Goal: Task Accomplishment & Management: Manage account settings

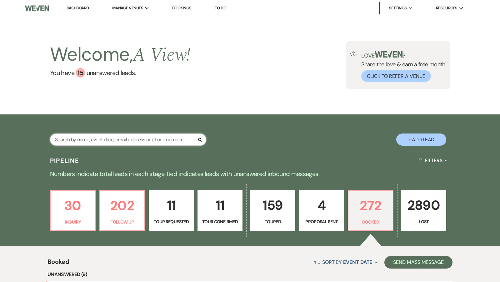
click at [93, 136] on input "text" at bounding box center [128, 139] width 156 height 12
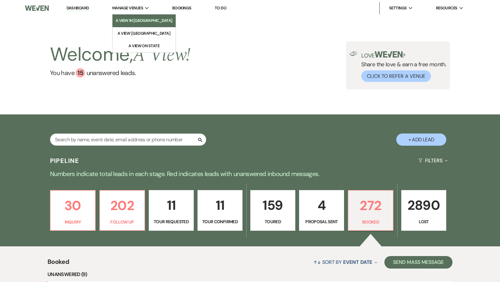
click at [130, 18] on li "A View in [GEOGRAPHIC_DATA]" at bounding box center [144, 20] width 57 height 6
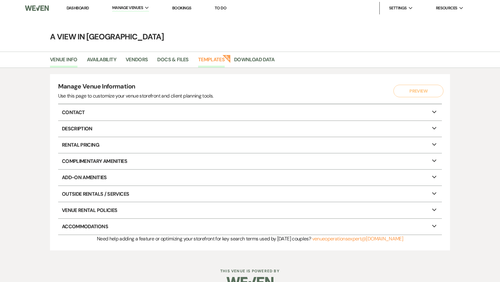
click at [211, 56] on link "Templates" at bounding box center [211, 62] width 27 height 12
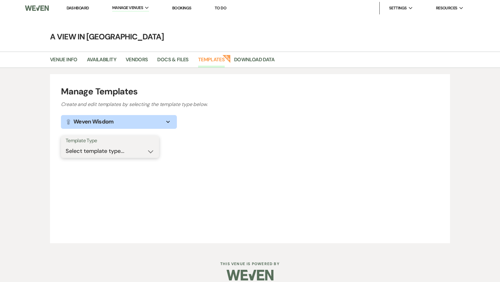
click at [137, 146] on select "Select template type... Task List Message Templates Payment Plan Inventory Item…" at bounding box center [110, 151] width 89 height 12
click at [136, 61] on link "Vendors" at bounding box center [137, 62] width 22 height 12
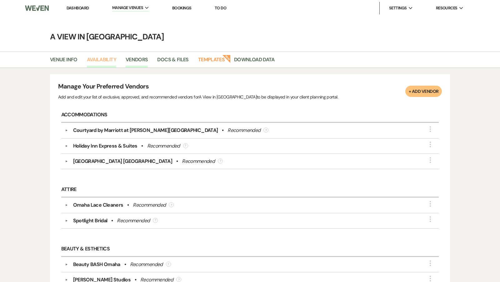
click at [100, 58] on link "Availability" at bounding box center [101, 62] width 29 height 12
select select "2"
select select "2026"
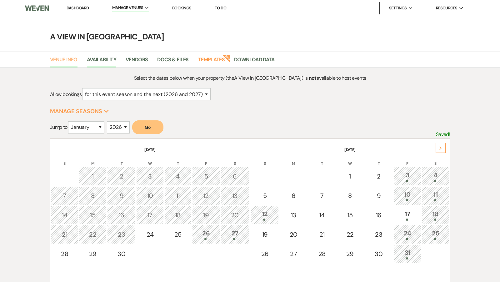
click at [69, 60] on link "Venue Info" at bounding box center [63, 62] width 27 height 12
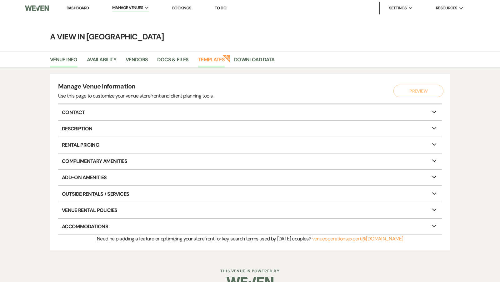
click at [211, 61] on link "Templates" at bounding box center [211, 62] width 27 height 12
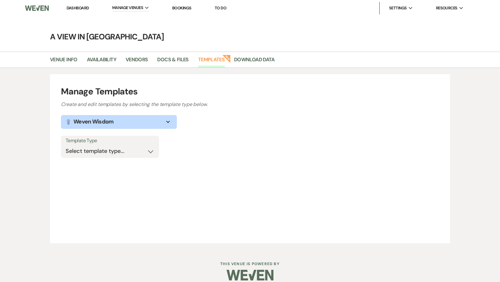
click at [159, 122] on button "Lightbulb Weven Wisdom Expand" at bounding box center [119, 122] width 116 height 14
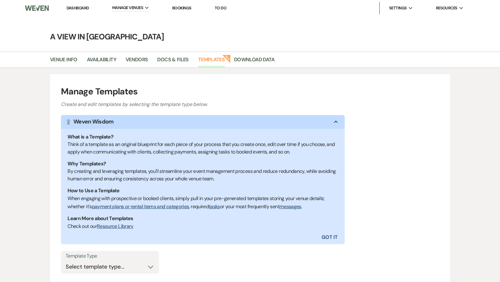
click at [159, 122] on button "Lightbulb Weven Wisdom Collapse" at bounding box center [203, 122] width 284 height 14
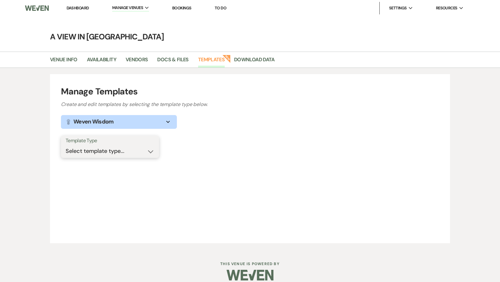
click at [145, 146] on select "Select template type... Task List Message Templates Payment Plan Inventory Item…" at bounding box center [110, 151] width 89 height 12
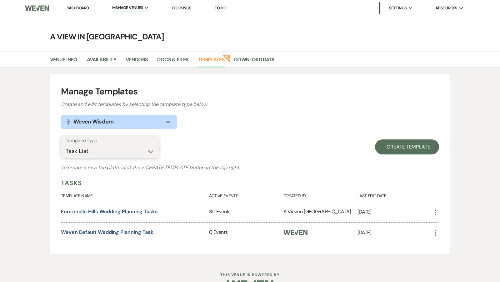
click at [140, 151] on select "Select template type... Task List Message Templates Payment Plan Inventory Item…" at bounding box center [110, 151] width 89 height 12
select select "Message Templates"
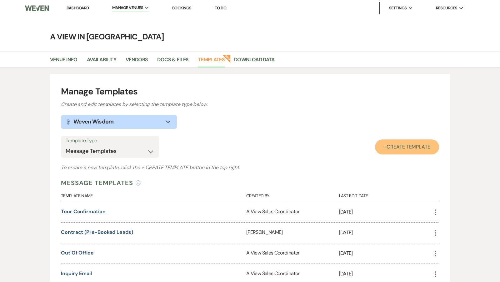
click at [411, 149] on span "Create Template" at bounding box center [408, 146] width 44 height 7
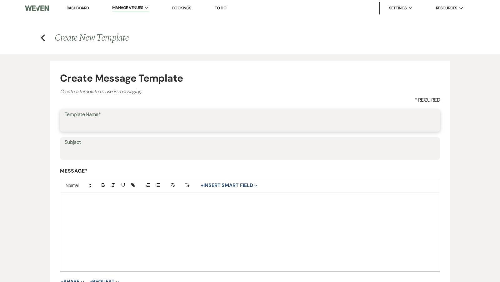
click at [151, 121] on input "Template Name*" at bounding box center [250, 125] width 370 height 12
type input "Mya Signature"
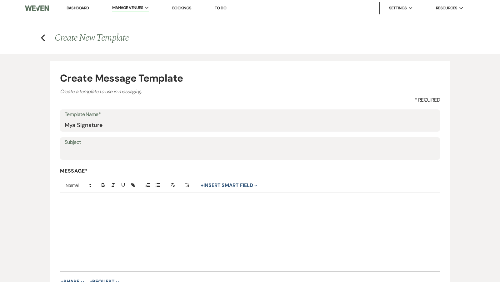
click at [161, 227] on div at bounding box center [249, 232] width 379 height 78
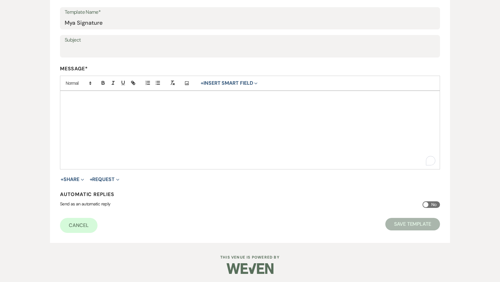
scroll to position [102, 0]
click at [186, 82] on icon "Add Photo" at bounding box center [186, 84] width 5 height 6
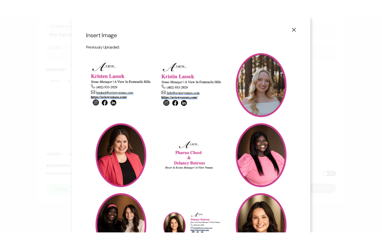
scroll to position [127, 0]
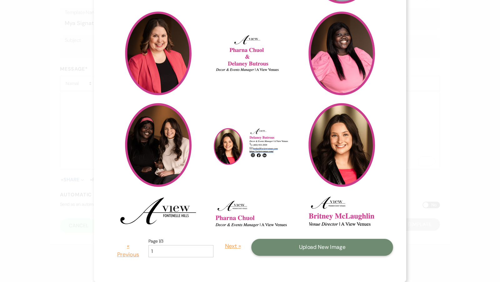
click at [279, 242] on button "Upload New Image" at bounding box center [322, 247] width 142 height 17
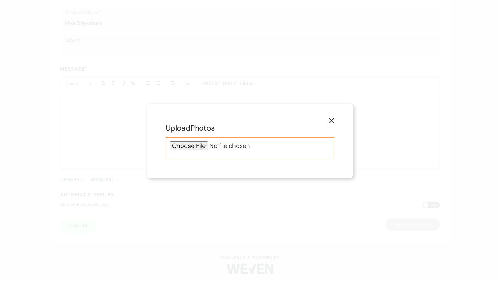
click at [197, 146] on input "file" at bounding box center [250, 145] width 160 height 9
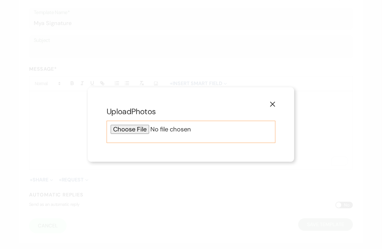
click at [126, 130] on input "file" at bounding box center [191, 129] width 160 height 9
type input "C:\fakepath\Email Signatures.png"
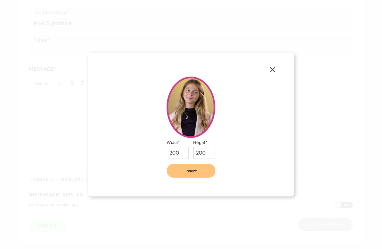
click at [186, 172] on button "Insert" at bounding box center [191, 171] width 48 height 14
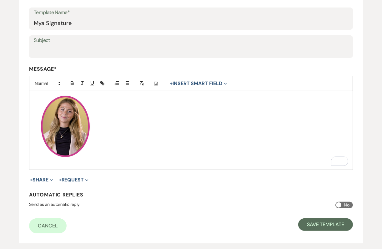
click at [76, 129] on img "﻿ ﻿" at bounding box center [65, 126] width 62 height 62
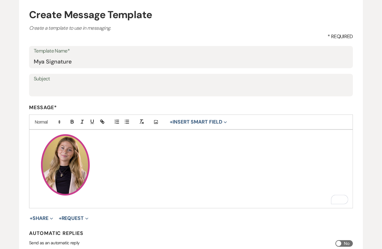
scroll to position [67, 0]
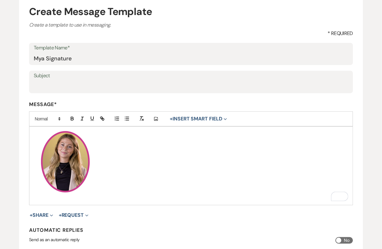
click at [45, 128] on div "﻿ ﻿" at bounding box center [190, 165] width 323 height 78
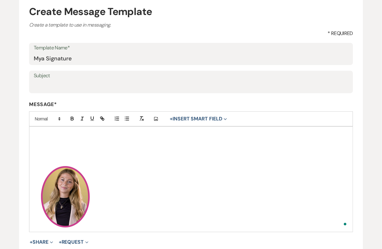
click at [48, 133] on p "To enrich screen reader interactions, please activate Accessibility in Grammarl…" at bounding box center [190, 133] width 313 height 7
click at [96, 205] on img "﻿ ﻿" at bounding box center [65, 196] width 62 height 62
click at [38, 159] on p "To enrich screen reader interactions, please activate Accessibility in Grammarl…" at bounding box center [190, 161] width 313 height 7
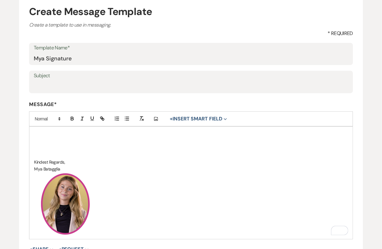
click at [118, 204] on p "﻿ ﻿" at bounding box center [190, 203] width 313 height 62
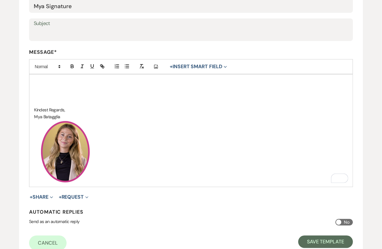
scroll to position [122, 0]
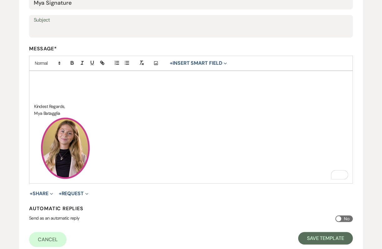
click at [195, 67] on div "Add Photo + Insert Smart Field Expand Event Date Sender Full Name Sender First …" at bounding box center [190, 63] width 323 height 15
click at [195, 65] on button "+ Insert Smart Field Expand" at bounding box center [197, 62] width 61 height 7
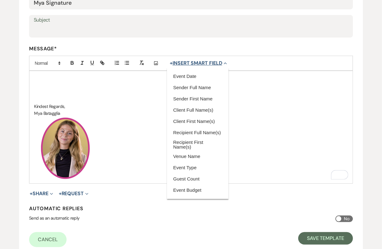
click at [196, 64] on button "+ Insert Smart Field Collapse" at bounding box center [197, 62] width 61 height 7
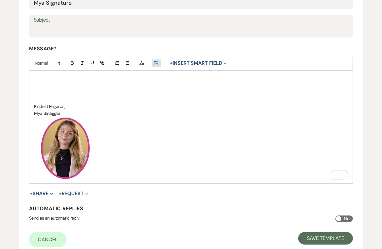
click at [155, 63] on icon "Add Photo" at bounding box center [155, 63] width 5 height 6
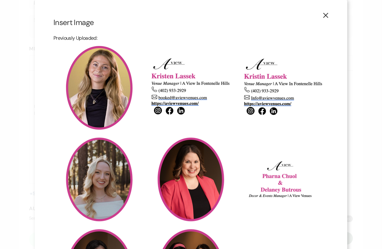
scroll to position [212, 0]
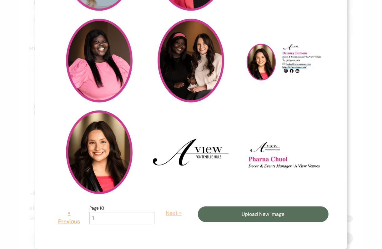
click at [168, 211] on button "Next »" at bounding box center [173, 213] width 29 height 18
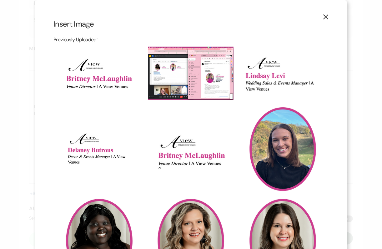
scroll to position [180, 0]
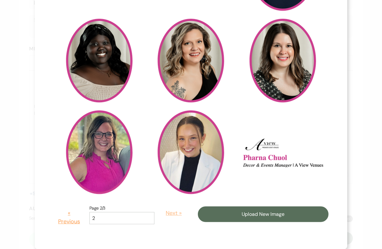
click at [168, 214] on button "Next »" at bounding box center [173, 213] width 29 height 18
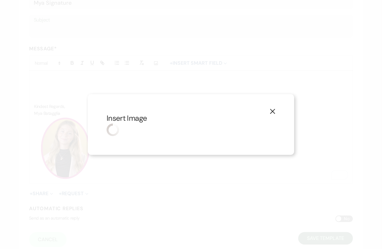
scroll to position [0, 0]
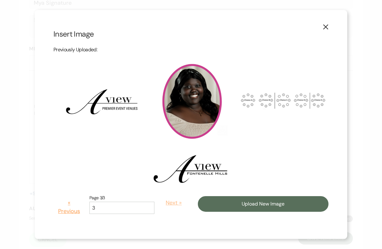
click at [168, 202] on button "Next »" at bounding box center [173, 203] width 29 height 18
click at [77, 210] on button "« Previous" at bounding box center [68, 207] width 31 height 26
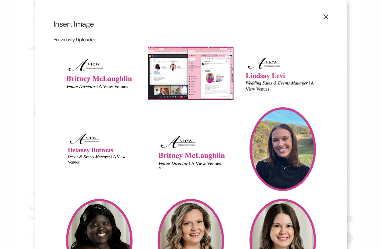
scroll to position [180, 0]
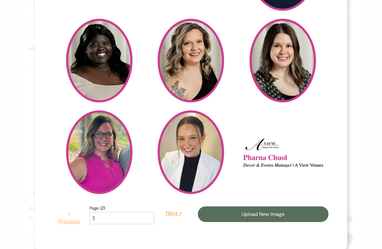
click at [67, 224] on button "« Previous" at bounding box center [68, 217] width 31 height 26
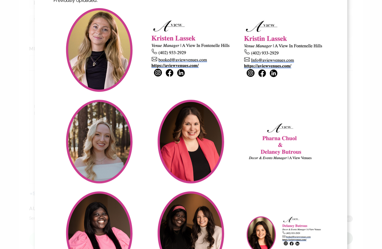
scroll to position [0, 0]
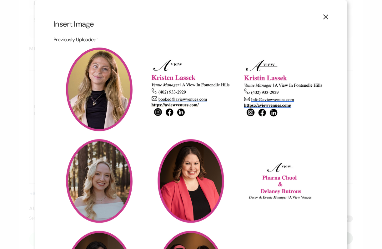
click at [326, 15] on icon "X" at bounding box center [326, 17] width 6 height 6
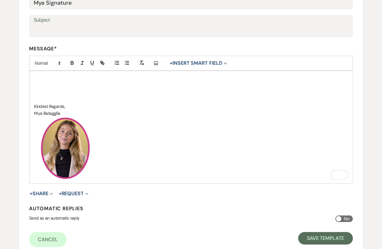
click at [125, 144] on p "﻿ ﻿" at bounding box center [190, 148] width 313 height 62
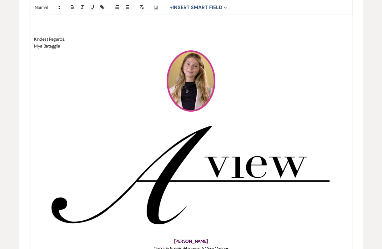
scroll to position [138, 0]
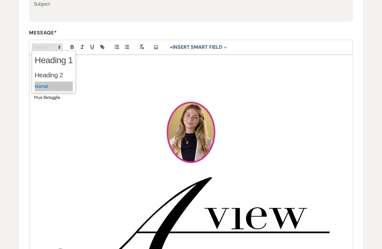
click at [48, 47] on span at bounding box center [47, 46] width 31 height 7
click at [49, 84] on span at bounding box center [54, 86] width 38 height 10
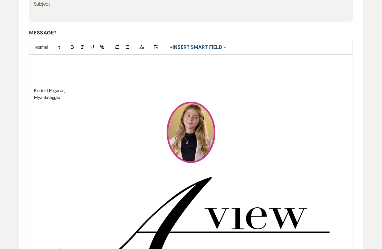
drag, startPoint x: 123, startPoint y: 166, endPoint x: 194, endPoint y: 217, distance: 86.8
click at [194, 217] on img "﻿ ﻿" at bounding box center [190, 226] width 313 height 126
click at [47, 48] on span at bounding box center [47, 46] width 31 height 7
click at [52, 85] on span at bounding box center [54, 86] width 38 height 10
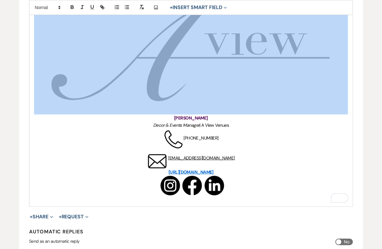
scroll to position [383, 0]
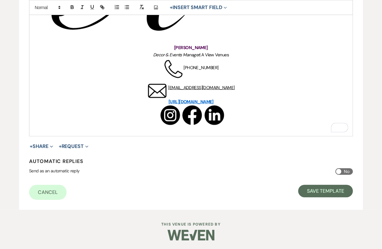
click at [197, 177] on div "Send as an automatic reply No" at bounding box center [190, 173] width 323 height 10
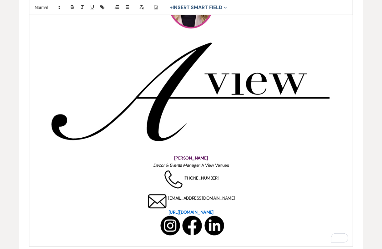
scroll to position [210, 0]
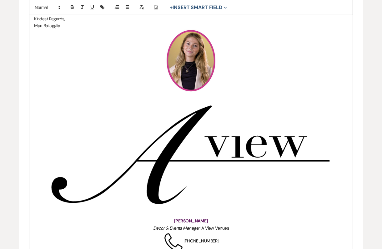
drag, startPoint x: 142, startPoint y: 111, endPoint x: 215, endPoint y: 256, distance: 161.8
click at [215, 256] on html "Dashboard Manage Venues Expand A View in Fontenelle Hills A View West Shores A …" at bounding box center [191, 106] width 382 height 632
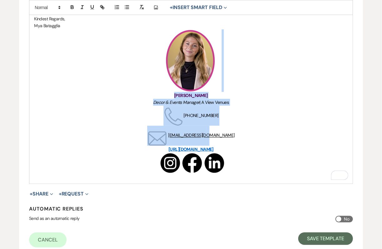
drag, startPoint x: 152, startPoint y: 90, endPoint x: 216, endPoint y: 124, distance: 72.9
click at [216, 124] on div "Kindest Regards, Mya Batagglia ﻿ ﻿ Mya Battaglia Decor & Events Manager | A Vie…" at bounding box center [190, 83] width 323 height 200
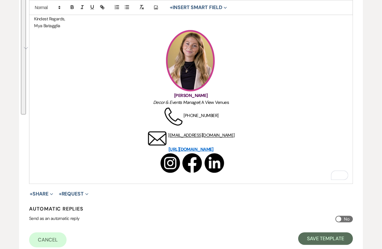
click at [260, 165] on p "﻿ ﻿ ﻿ ﻿ ﻿ ﻿" at bounding box center [190, 163] width 313 height 20
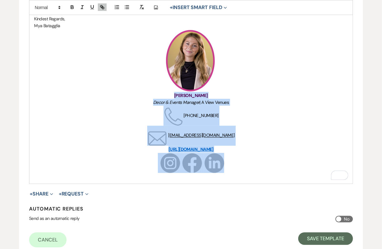
drag, startPoint x: 246, startPoint y: 166, endPoint x: 175, endPoint y: 96, distance: 99.8
click at [175, 96] on div "Kindest Regards, Mya Batagglia ﻿ ﻿ Mya Battaglia Decor & Events Manager | A Vie…" at bounding box center [190, 83] width 323 height 200
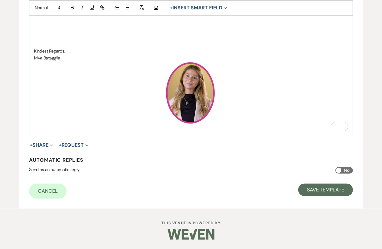
scroll to position [176, 0]
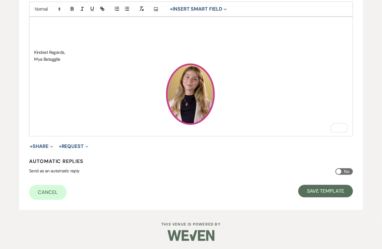
click at [150, 91] on p "﻿ ﻿" at bounding box center [190, 94] width 313 height 62
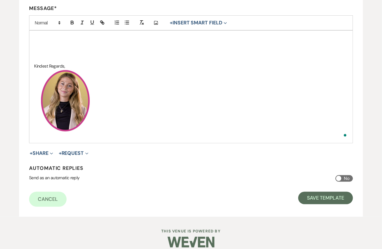
scroll to position [169, 0]
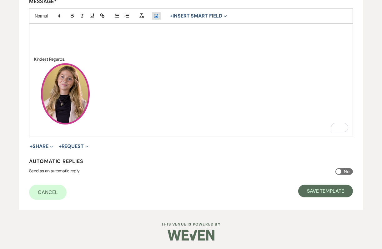
click at [156, 12] on button "Add Photo" at bounding box center [156, 15] width 9 height 7
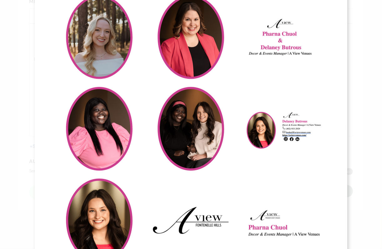
scroll to position [212, 0]
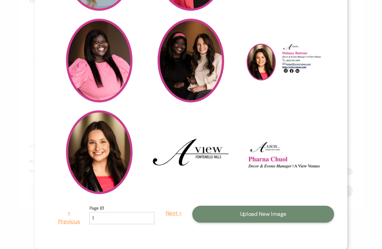
click at [263, 211] on button "Upload New Image" at bounding box center [263, 213] width 142 height 17
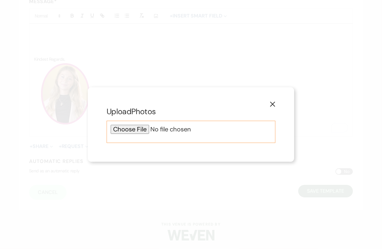
click at [125, 127] on input "file" at bounding box center [191, 129] width 160 height 9
type input "C:\fakepath\Screenshot 2025-09-23 at 10.41.30 AM.png"
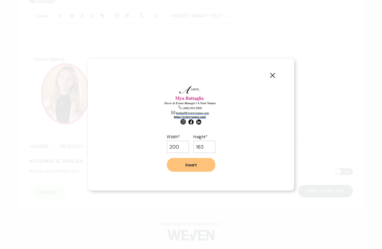
click at [196, 166] on button "Insert" at bounding box center [191, 165] width 48 height 14
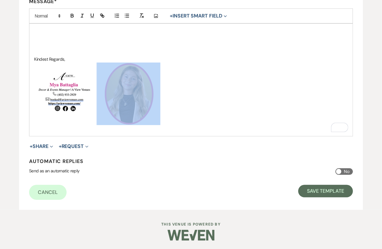
drag, startPoint x: 138, startPoint y: 97, endPoint x: 15, endPoint y: 89, distance: 123.6
click at [15, 90] on div "Create Message Template Create a template to use in messaging. * Required Templ…" at bounding box center [191, 46] width 382 height 325
click at [45, 73] on img "﻿ ﻿" at bounding box center [65, 93] width 62 height 51
click at [47, 79] on img "﻿ ﻿" at bounding box center [65, 93] width 62 height 51
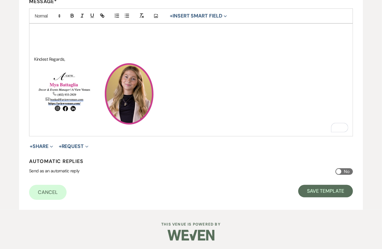
click at [97, 50] on p "To enrich screen reader interactions, please activate Accessibility in Grammarl…" at bounding box center [190, 51] width 313 height 7
click at [51, 66] on p "﻿ ﻿ ﻿ ﻿" at bounding box center [190, 93] width 313 height 62
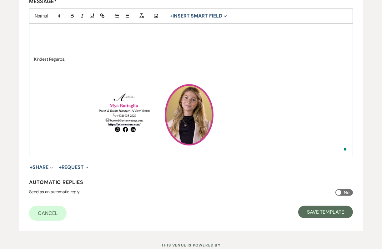
click at [42, 115] on p "﻿ ﻿ ﻿ ﻿" at bounding box center [190, 114] width 313 height 62
click at [209, 111] on img "﻿ ﻿" at bounding box center [189, 114] width 62 height 62
click at [190, 113] on img "﻿ ﻿" at bounding box center [189, 114] width 62 height 62
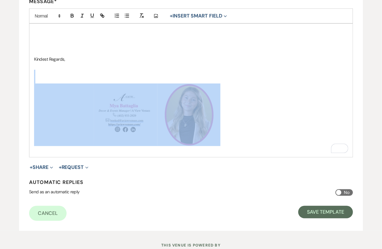
drag, startPoint x: 161, startPoint y: 75, endPoint x: 214, endPoint y: 120, distance: 69.3
click at [214, 121] on div "Kindest Regards, ﻿ ﻿ ﻿ ﻿" at bounding box center [190, 90] width 323 height 133
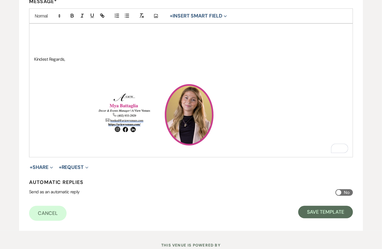
click at [218, 120] on p "﻿ ﻿ ﻿ ﻿" at bounding box center [190, 114] width 313 height 62
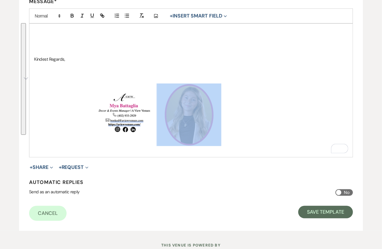
drag, startPoint x: 219, startPoint y: 134, endPoint x: 177, endPoint y: 92, distance: 59.0
click at [177, 92] on p "﻿ ﻿ ﻿ ﻿" at bounding box center [190, 114] width 313 height 62
copy p "﻿ ﻿"
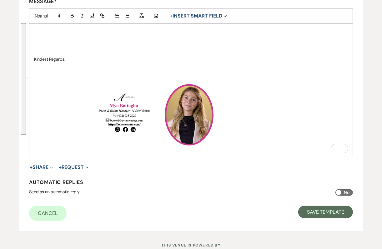
click at [60, 103] on p "﻿ ﻿ ﻿ ﻿" at bounding box center [190, 114] width 313 height 62
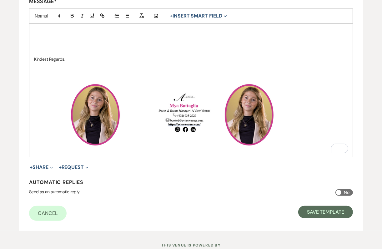
click at [245, 111] on img "﻿ ﻿" at bounding box center [249, 114] width 62 height 62
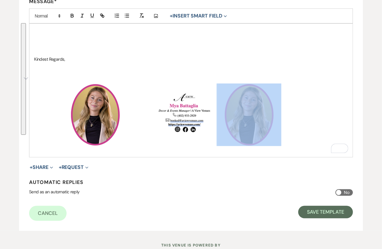
drag, startPoint x: 284, startPoint y: 144, endPoint x: 239, endPoint y: 110, distance: 56.9
click at [239, 110] on p "﻿ ﻿ ﻿ ﻿ ﻿ ﻿" at bounding box center [190, 114] width 313 height 62
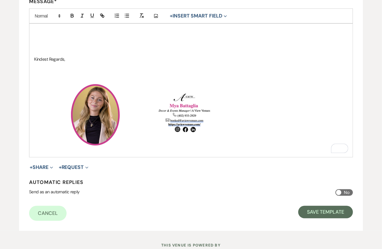
click at [147, 84] on p "﻿ ﻿ ﻿ ﻿" at bounding box center [190, 114] width 313 height 62
click at [85, 106] on img "﻿ ﻿" at bounding box center [95, 114] width 62 height 62
click at [64, 105] on img "﻿ ﻿" at bounding box center [95, 114] width 62 height 62
click at [65, 91] on img "﻿ ﻿" at bounding box center [95, 114] width 62 height 62
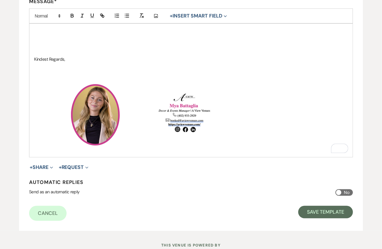
click at [52, 118] on p "﻿ ﻿ ﻿ ﻿" at bounding box center [190, 114] width 313 height 62
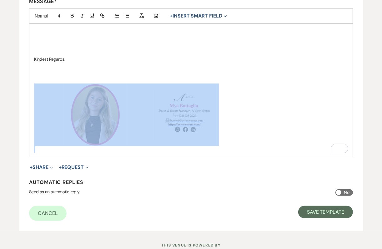
click at [52, 118] on p "﻿ ﻿ ﻿ ﻿" at bounding box center [190, 114] width 313 height 62
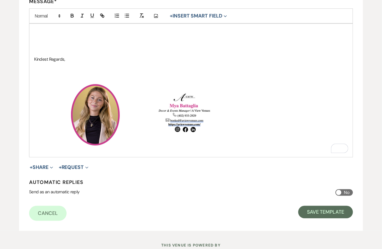
click at [53, 118] on p "﻿ ﻿ ﻿ ﻿" at bounding box center [190, 114] width 313 height 62
click at [56, 116] on p "﻿ ﻿ ﻿ ﻿" at bounding box center [190, 114] width 313 height 62
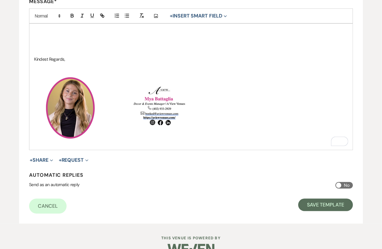
click at [117, 82] on p "﻿ ﻿ ﻿ ﻿" at bounding box center [190, 108] width 313 height 62
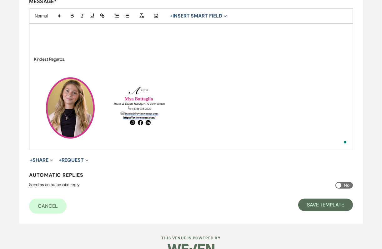
click at [102, 93] on p "﻿ ﻿ ﻿ ﻿" at bounding box center [190, 108] width 313 height 62
click at [104, 99] on img "﻿ ﻿" at bounding box center [135, 107] width 62 height 51
click at [105, 101] on img "﻿ ﻿" at bounding box center [135, 107] width 62 height 51
click at [189, 104] on p "﻿ ﻿ ﻿ ﻿" at bounding box center [190, 108] width 313 height 62
click at [93, 81] on img "﻿ ﻿" at bounding box center [70, 108] width 62 height 62
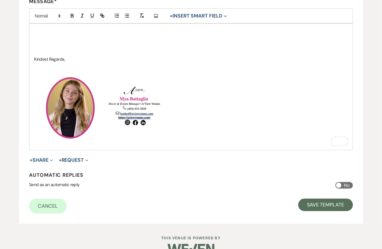
click at [104, 95] on img "﻿ ﻿" at bounding box center [135, 107] width 62 height 51
click at [66, 60] on p "Kindest Regards," at bounding box center [190, 59] width 313 height 7
drag, startPoint x: 33, startPoint y: 57, endPoint x: 80, endPoint y: 58, distance: 46.5
click at [81, 58] on div "Kindest Regards, ﻿ ﻿ ﻿ ﻿" at bounding box center [190, 87] width 323 height 126
click at [72, 17] on icon "button" at bounding box center [72, 16] width 6 height 6
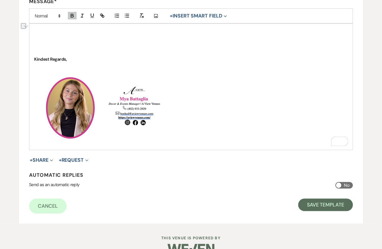
click at [51, 49] on p "To enrich screen reader interactions, please activate Accessibility in Grammarl…" at bounding box center [190, 51] width 313 height 7
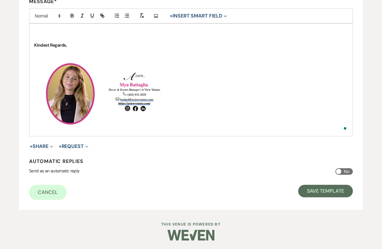
scroll to position [162, 0]
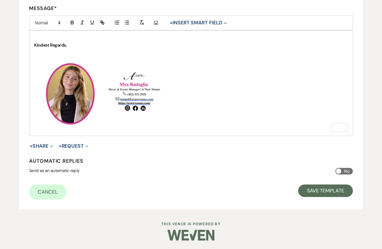
click at [199, 103] on p "﻿ ﻿ ﻿ ﻿" at bounding box center [190, 93] width 313 height 62
click at [42, 85] on img "﻿ ﻿" at bounding box center [70, 93] width 62 height 62
click at [41, 92] on img "﻿ ﻿" at bounding box center [70, 93] width 62 height 62
click at [37, 111] on p "﻿ ﻿ ﻿ ﻿" at bounding box center [190, 93] width 313 height 62
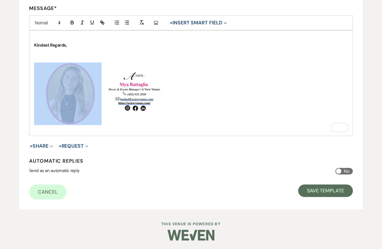
click at [37, 111] on p "﻿ ﻿ ﻿ ﻿" at bounding box center [190, 93] width 313 height 62
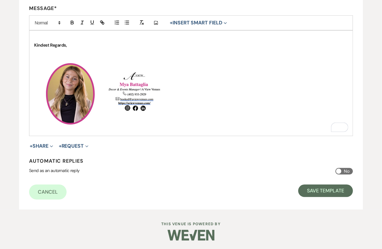
click at [38, 94] on p "﻿ ﻿ ﻿ ﻿" at bounding box center [190, 93] width 313 height 62
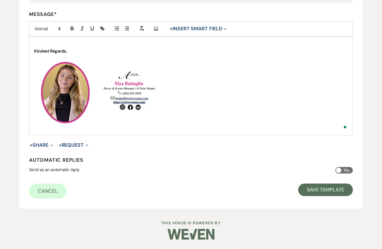
scroll to position [155, 0]
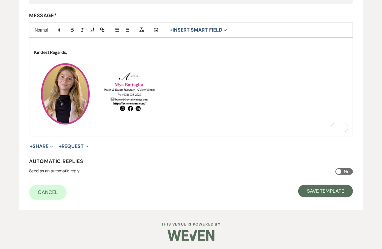
click at [86, 50] on p "Kindest Regards," at bounding box center [190, 52] width 313 height 7
click at [90, 88] on img "﻿ ﻿" at bounding box center [65, 93] width 62 height 62
click at [97, 90] on p "﻿ ﻿ ﻿ ﻿" at bounding box center [190, 93] width 313 height 62
click at [101, 90] on img "﻿ ﻿" at bounding box center [130, 93] width 62 height 51
click at [175, 122] on p "﻿ ﻿ ﻿ ﻿" at bounding box center [190, 93] width 313 height 62
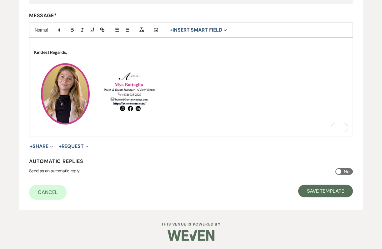
click at [106, 127] on p "To enrich screen reader interactions, please activate Accessibility in Grammarl…" at bounding box center [190, 128] width 313 height 7
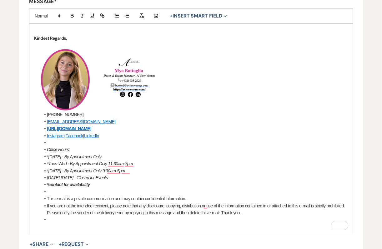
click at [46, 113] on li "[PHONE_NUMBER]" at bounding box center [193, 114] width 307 height 7
click at [47, 121] on link "[EMAIL_ADDRESS][DOMAIN_NAME]" at bounding box center [81, 121] width 68 height 5
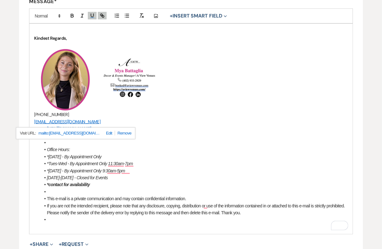
click at [71, 149] on li "Office Hours:" at bounding box center [193, 149] width 307 height 7
click at [46, 126] on li "[URL][DOMAIN_NAME]" at bounding box center [193, 128] width 307 height 7
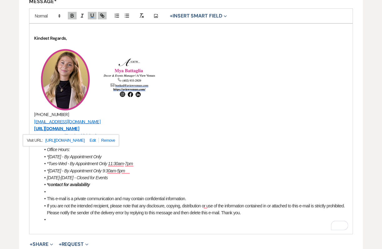
click at [59, 154] on em "*[DATE] - By Appointment Only" at bounding box center [74, 156] width 54 height 5
click at [46, 134] on li "Instagram | Facebook | LinkedIn" at bounding box center [193, 135] width 307 height 7
click at [65, 184] on em "*contact for availability" at bounding box center [68, 184] width 43 height 5
click at [47, 139] on li "To enrich screen reader interactions, please activate Accessibility in Grammarl…" at bounding box center [193, 142] width 307 height 7
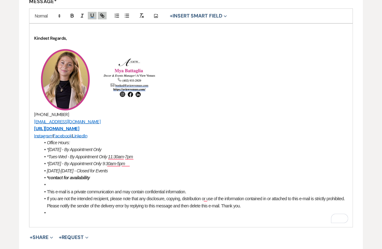
click at [45, 144] on li "Office Hours:" at bounding box center [193, 142] width 307 height 7
click at [46, 149] on li "*[DATE] - By Appointment Only" at bounding box center [193, 149] width 307 height 7
click at [46, 155] on li "*Tues-Wed - By Appointment Only 11:30am-7pm" at bounding box center [193, 156] width 307 height 7
click at [47, 162] on span "To enrich screen reader interactions, please activate Accessibility in Grammarl…" at bounding box center [47, 163] width 0 height 7
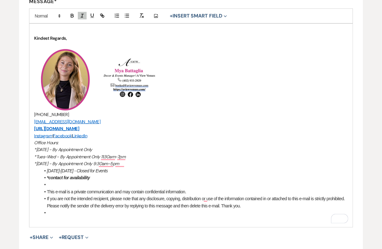
click at [45, 170] on li "[DATE]-[DATE] - Closed for Events" at bounding box center [193, 170] width 307 height 7
click at [46, 176] on li "*contact for availability" at bounding box center [193, 177] width 307 height 7
click at [50, 183] on li "To enrich screen reader interactions, please activate Accessibility in Grammarl…" at bounding box center [193, 184] width 307 height 7
click at [33, 141] on div "Kindest Regards, ﻿ ﻿ ﻿ ﻿ (402) 933-2929 booked@aviewvenues.com https://aviewven…" at bounding box center [190, 125] width 323 height 203
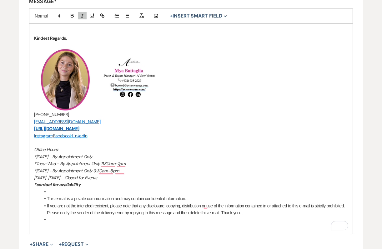
click at [52, 192] on li "To enrich screen reader interactions, please activate Accessibility in Grammarl…" at bounding box center [193, 191] width 307 height 7
click at [47, 200] on span "To enrich screen reader interactions, please activate Accessibility in Grammarl…" at bounding box center [47, 198] width 0 height 7
click at [46, 205] on li "If you are not the intended recipient, please note that any disclosure, copying…" at bounding box center [193, 209] width 307 height 14
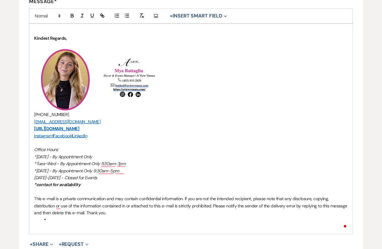
click at [52, 217] on li "To enrich screen reader interactions, please activate Accessibility in Grammarl…" at bounding box center [193, 219] width 307 height 7
click at [71, 221] on p "To enrich screen reader interactions, please activate Accessibility in Grammarl…" at bounding box center [190, 219] width 313 height 7
click at [180, 140] on p "To enrich screen reader interactions, please activate Accessibility in Grammarl…" at bounding box center [190, 142] width 313 height 7
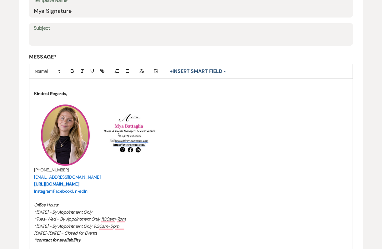
scroll to position [114, 0]
click at [155, 70] on icon "Add Photo" at bounding box center [155, 71] width 5 height 6
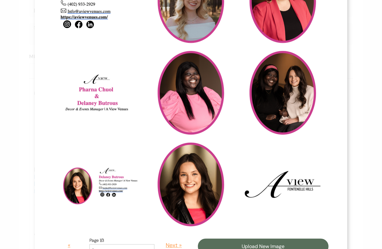
scroll to position [212, 0]
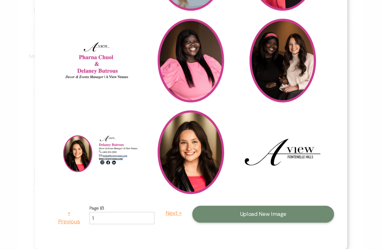
click at [246, 215] on button "Upload New Image" at bounding box center [263, 213] width 142 height 17
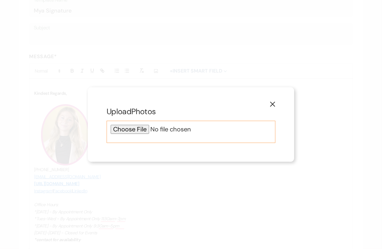
click at [134, 132] on input "file" at bounding box center [191, 129] width 160 height 9
type input "C:\fakepath\Screenshot 2025-09-23 at 10.44.44 AM.png"
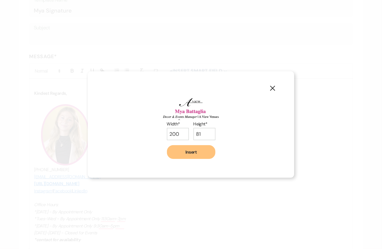
click at [190, 155] on button "Insert" at bounding box center [191, 152] width 48 height 14
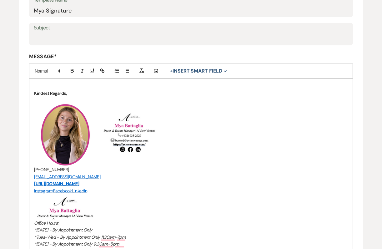
click at [60, 209] on img "﻿ ﻿" at bounding box center [65, 206] width 62 height 25
click at [138, 124] on img "﻿ ﻿" at bounding box center [130, 134] width 62 height 51
drag, startPoint x: 134, startPoint y: 136, endPoint x: 139, endPoint y: 136, distance: 4.4
click at [134, 136] on img "﻿ ﻿" at bounding box center [130, 134] width 62 height 51
click at [158, 145] on img "﻿ ﻿" at bounding box center [130, 134] width 62 height 51
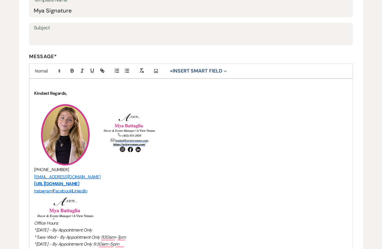
click at [158, 145] on img "﻿ ﻿" at bounding box center [130, 134] width 62 height 51
click at [158, 132] on img "﻿ ﻿" at bounding box center [130, 134] width 62 height 51
click at [160, 132] on img "﻿ ﻿" at bounding box center [130, 134] width 62 height 51
click at [166, 131] on p "﻿ ﻿ ﻿ ﻿" at bounding box center [190, 134] width 313 height 62
click at [61, 202] on img "﻿ ﻿" at bounding box center [65, 206] width 62 height 25
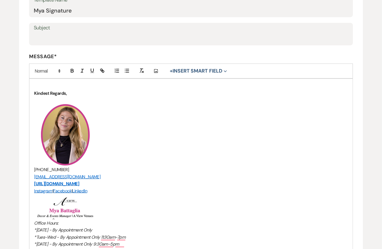
click at [76, 209] on img "﻿ ﻿" at bounding box center [65, 206] width 62 height 25
click at [49, 191] on link "Instagram" at bounding box center [43, 191] width 18 height 6
click at [44, 209] on img "﻿ ﻿" at bounding box center [65, 206] width 62 height 25
click at [112, 116] on p "﻿ ﻿" at bounding box center [190, 134] width 313 height 62
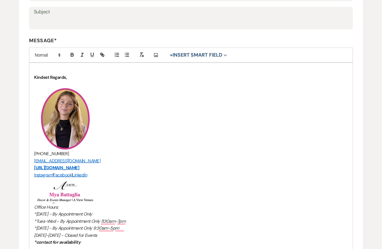
scroll to position [9, 0]
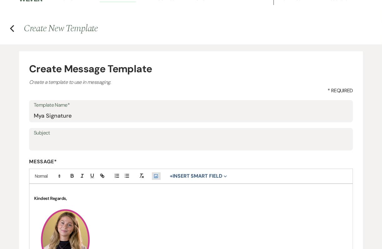
click at [157, 177] on icon "Add Photo" at bounding box center [155, 176] width 5 height 6
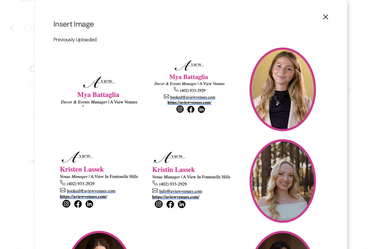
click at [92, 85] on img at bounding box center [99, 89] width 85 height 35
click at [0, 0] on input "checkbox" at bounding box center [0, 0] width 0 height 0
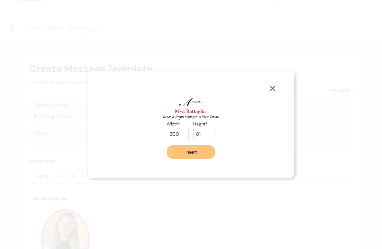
click at [189, 146] on button "Insert" at bounding box center [191, 152] width 48 height 14
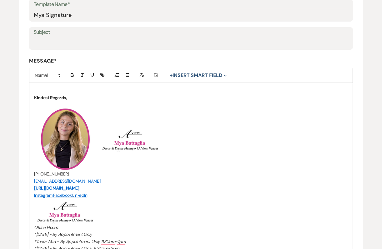
scroll to position [119, 0]
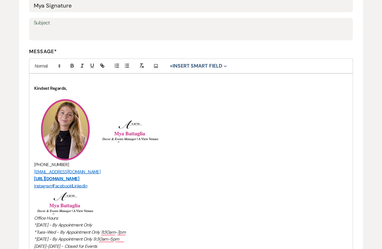
click at [87, 198] on img "﻿ ﻿" at bounding box center [65, 201] width 62 height 25
click at [89, 209] on img "﻿ ﻿" at bounding box center [65, 201] width 62 height 25
click at [89, 197] on img "﻿ ﻿" at bounding box center [65, 201] width 62 height 25
click at [55, 197] on img "﻿ ﻿" at bounding box center [65, 201] width 62 height 25
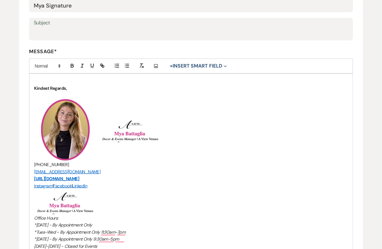
click at [36, 197] on img "﻿ ﻿" at bounding box center [65, 201] width 62 height 25
click at [76, 202] on img "﻿ ﻿" at bounding box center [65, 201] width 62 height 25
click at [62, 204] on img "﻿ ﻿" at bounding box center [65, 201] width 62 height 25
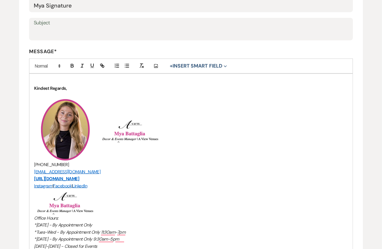
click at [62, 204] on img "﻿ ﻿" at bounding box center [65, 201] width 62 height 25
click at [101, 214] on p "Office Hours:" at bounding box center [190, 217] width 313 height 7
click at [101, 211] on p "﻿ ﻿" at bounding box center [190, 201] width 313 height 25
click at [33, 215] on div "Kindest Regards, ﻿ ﻿ ﻿ ﻿ (402) 933-2929 booked@aviewvenues.com https://aviewven…" at bounding box center [190, 181] width 323 height 214
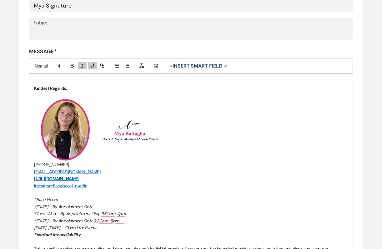
click at [152, 212] on p "*Tues-Wed - By Appointment Only 11:30am-7pm" at bounding box center [190, 213] width 313 height 7
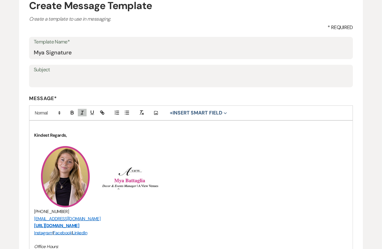
scroll to position [253, 0]
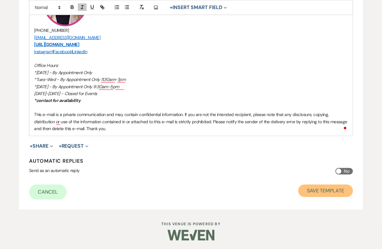
click at [318, 189] on button "Save Template" at bounding box center [325, 190] width 55 height 12
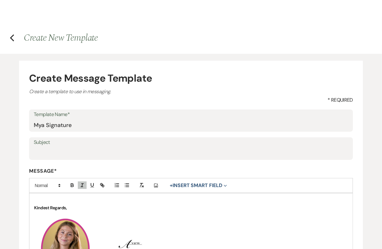
select select "Message Templates"
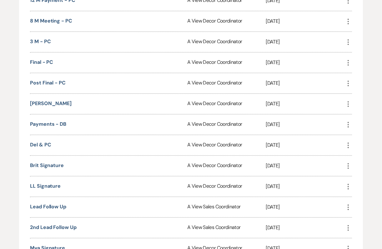
scroll to position [630, 0]
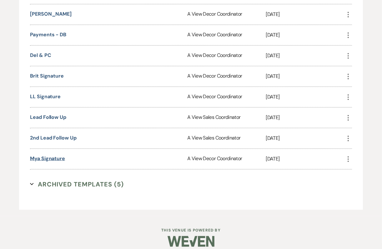
click at [50, 155] on link "Mya Signature" at bounding box center [47, 158] width 35 height 7
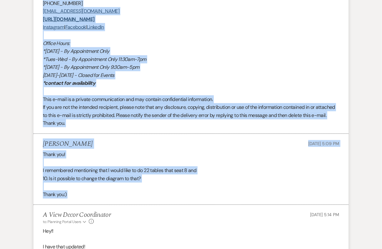
scroll to position [2357, 0]
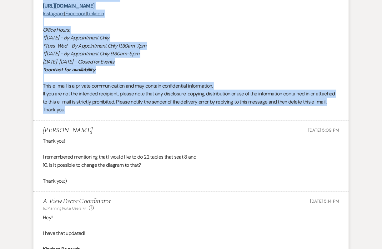
drag, startPoint x: 42, startPoint y: 99, endPoint x: 172, endPoint y: 128, distance: 133.7
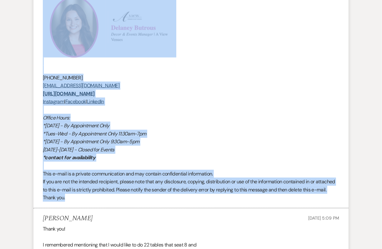
scroll to position [2260, 0]
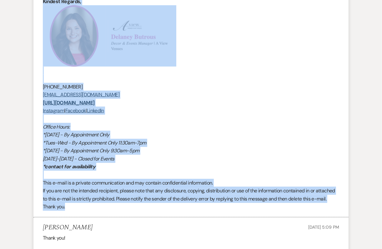
click at [172, 115] on p "Instagram | Facebook | LinkedIn" at bounding box center [191, 110] width 296 height 8
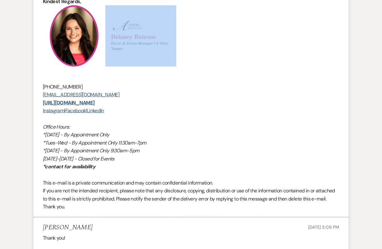
drag, startPoint x: 111, startPoint y: 33, endPoint x: 161, endPoint y: 58, distance: 55.2
click at [161, 58] on h2 at bounding box center [191, 35] width 296 height 61
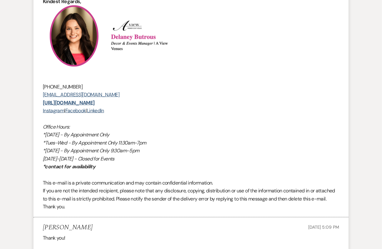
click at [232, 67] on h2 at bounding box center [191, 35] width 296 height 61
click at [123, 52] on img at bounding box center [142, 35] width 68 height 31
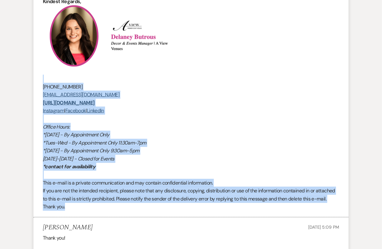
drag, startPoint x: 40, startPoint y: 95, endPoint x: 137, endPoint y: 227, distance: 164.4
click at [137, 217] on li "A View Decor Coordinator to: Planning Portal Users Expand Info Sep 22, 2025, 10…" at bounding box center [190, 56] width 315 height 322
copy div "(402) 933-2929 booked@aviewvenues.com https://aviewvenues.com/ Instagram | Face…"
click at [149, 131] on p "Office Hours:" at bounding box center [191, 127] width 296 height 8
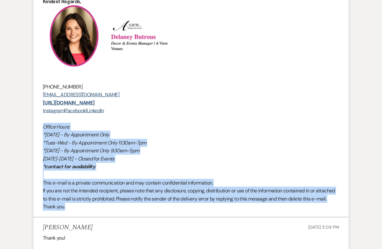
drag, startPoint x: 42, startPoint y: 137, endPoint x: 148, endPoint y: 224, distance: 137.0
click at [148, 217] on li "A View Decor Coordinator to: Planning Portal Users Expand Info Sep 22, 2025, 10…" at bounding box center [190, 56] width 315 height 322
copy div "Office Hours: *Monday - By Appointment Only *Tues-Wed - By Appointment Only 11:…"
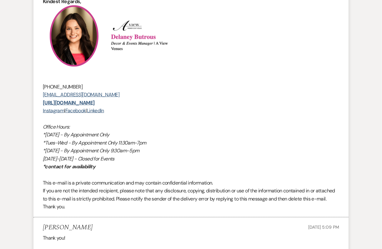
click at [140, 139] on p "*Monday - By Appointment Only" at bounding box center [191, 135] width 296 height 8
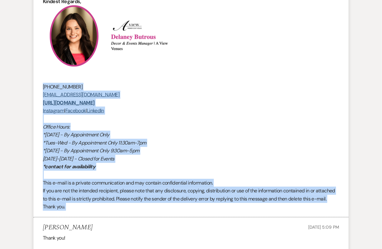
drag, startPoint x: 42, startPoint y: 99, endPoint x: 102, endPoint y: 235, distance: 149.0
copy li "(402) 933-2929 booked@aviewvenues.com https://aviewvenues.com/ Instagram | Face…"
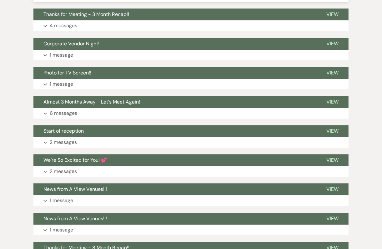
scroll to position [2698, 0]
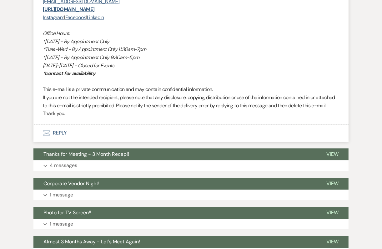
click at [104, 141] on button "Envelope Reply" at bounding box center [190, 132] width 315 height 17
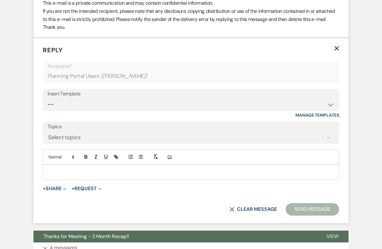
scroll to position [2900, 0]
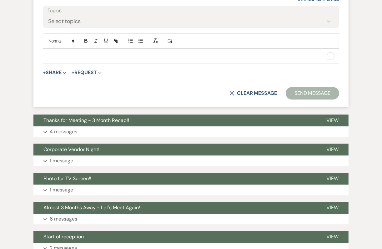
click at [95, 59] on p "To enrich screen reader interactions, please activate Accessibility in Grammarl…" at bounding box center [191, 55] width 286 height 7
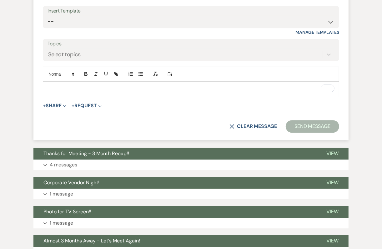
scroll to position [2862, 0]
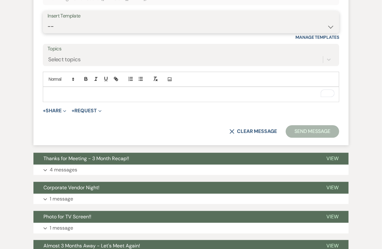
click at [94, 32] on select "-- Tour Confirmation Contract (Pre-Booked Leads) Out of office Inquiry Email Al…" at bounding box center [190, 26] width 287 height 12
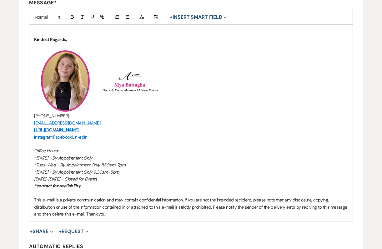
scroll to position [173, 0]
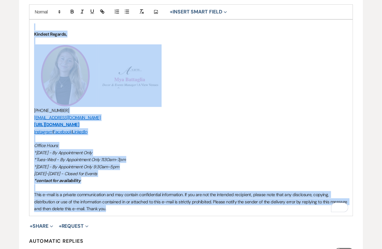
drag, startPoint x: 37, startPoint y: 23, endPoint x: 140, endPoint y: 211, distance: 214.2
click at [141, 212] on div "Kindest Regards, ﻿ ﻿ ﻿ ﻿ (402) 933-2929 booked@aviewvenues.com https://aviewven…" at bounding box center [190, 118] width 323 height 196
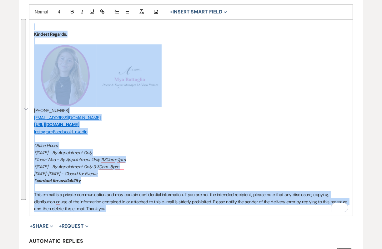
copy div "Kindest Regards, ﻿ ﻿ ﻿ ﻿ (402) 933-2929 booked@aviewvenues.com https://aviewven…"
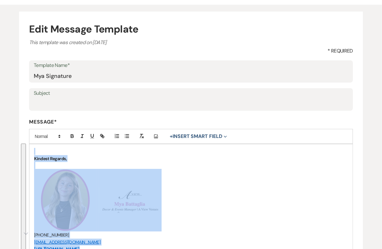
scroll to position [0, 0]
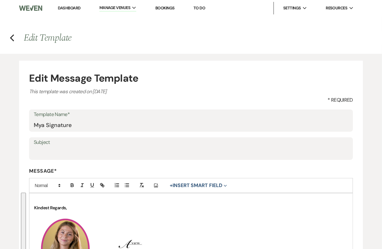
click at [14, 38] on h4 "Previous Edit Template" at bounding box center [191, 37] width 382 height 13
click at [12, 36] on use "button" at bounding box center [12, 37] width 4 height 7
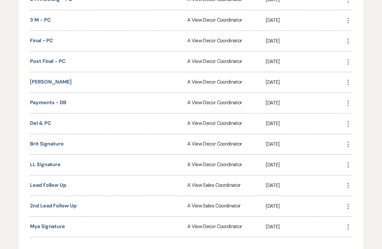
scroll to position [630, 0]
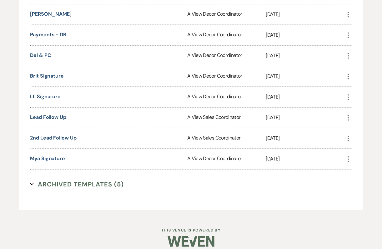
click at [86, 179] on button "Archived Templates (5) Expand" at bounding box center [77, 183] width 94 height 9
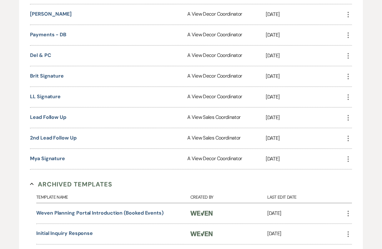
click at [86, 179] on button "Archived Templates Collapse" at bounding box center [71, 183] width 82 height 9
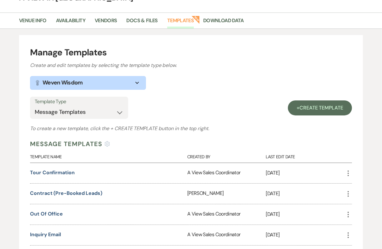
scroll to position [0, 0]
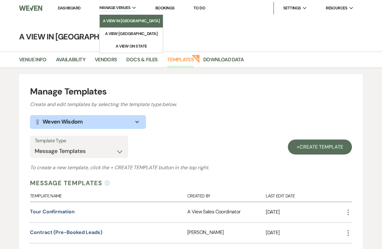
click at [120, 19] on li "A View in [GEOGRAPHIC_DATA]" at bounding box center [131, 21] width 57 height 6
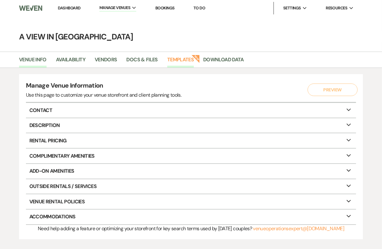
click at [182, 61] on link "Templates" at bounding box center [180, 62] width 27 height 12
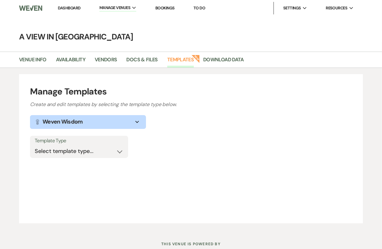
click at [105, 121] on button "Lightbulb Weven Wisdom Expand" at bounding box center [88, 122] width 116 height 14
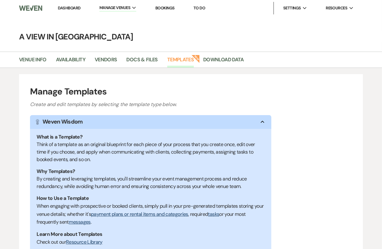
click at [105, 121] on button "Lightbulb Weven Wisdom Collapse" at bounding box center [150, 122] width 241 height 14
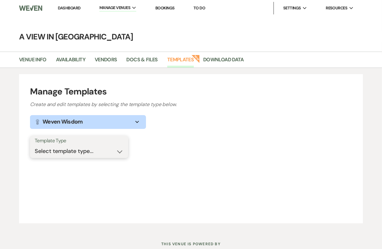
click at [86, 151] on select "Select template type... Task List Message Templates Payment Plan Inventory Item…" at bounding box center [79, 151] width 89 height 12
click at [87, 153] on select "Select template type... Task List Message Templates Payment Plan Inventory Item…" at bounding box center [79, 151] width 89 height 12
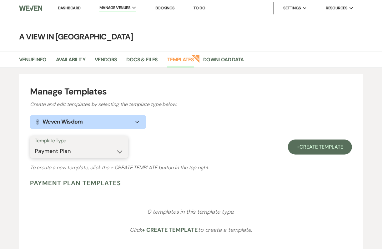
select select "Message Templates"
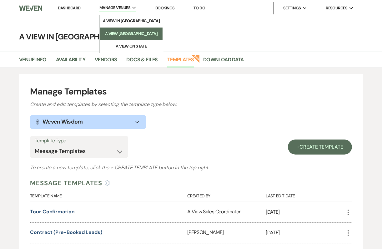
click at [128, 32] on li "A View [GEOGRAPHIC_DATA]" at bounding box center [131, 34] width 56 height 6
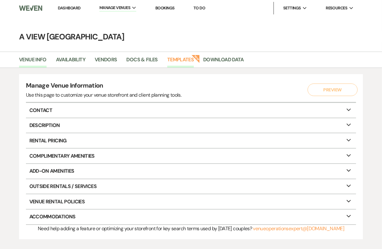
click at [187, 62] on link "Templates" at bounding box center [180, 62] width 27 height 12
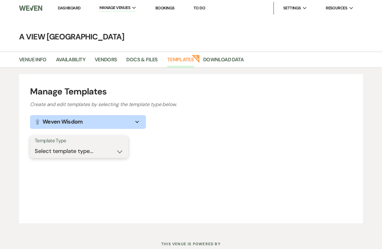
click at [77, 156] on select "Select template type... Task List Message Templates Payment Plan Inventory Item…" at bounding box center [79, 151] width 89 height 12
select select "Message Templates"
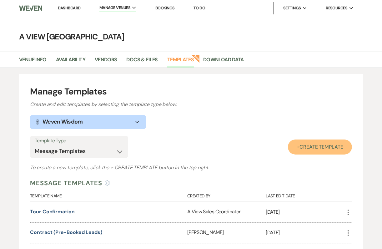
click at [299, 146] on link "+ Create Template" at bounding box center [320, 146] width 64 height 15
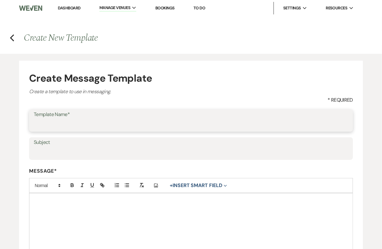
click at [124, 129] on input "Template Name*" at bounding box center [191, 125] width 314 height 12
type input "Mya Signature"
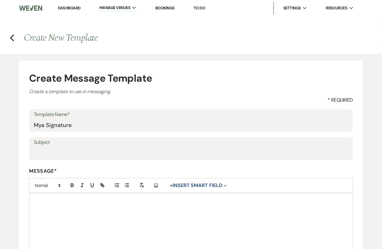
click at [88, 221] on div at bounding box center [190, 232] width 323 height 78
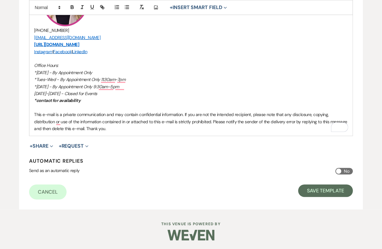
scroll to position [253, 0]
click at [311, 192] on button "Save Template" at bounding box center [325, 191] width 55 height 12
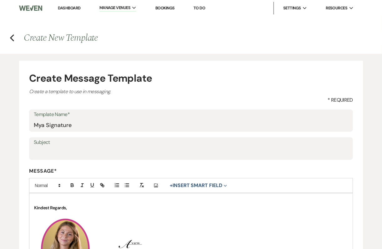
select select "Message Templates"
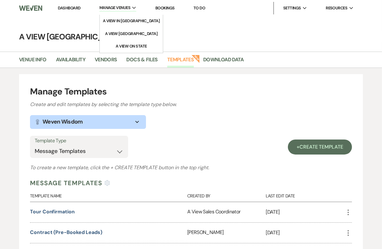
click at [120, 6] on span "Manage Venues" at bounding box center [114, 8] width 31 height 6
click at [123, 44] on li "A View on State" at bounding box center [131, 46] width 56 height 6
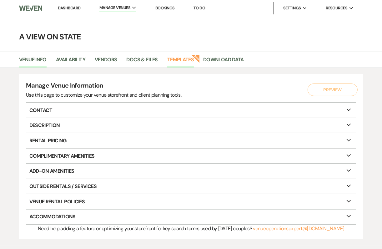
click at [183, 60] on link "Templates" at bounding box center [180, 62] width 27 height 12
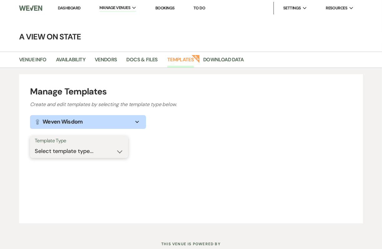
click at [95, 145] on select "Select template type... Task List Message Templates Payment Plan Inventory Item…" at bounding box center [79, 151] width 89 height 12
select select "Message Templates"
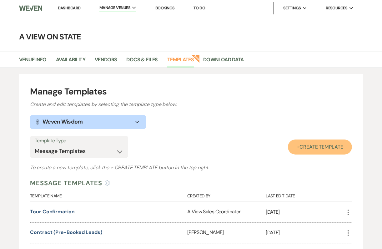
click at [307, 149] on span "Create Template" at bounding box center [321, 146] width 44 height 7
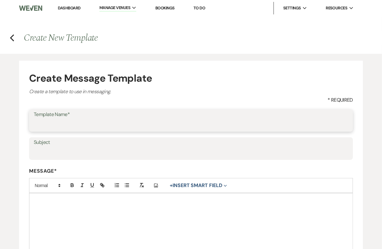
click at [145, 129] on input "Template Name*" at bounding box center [191, 125] width 314 height 12
type input "m"
type input "Mya Signature"
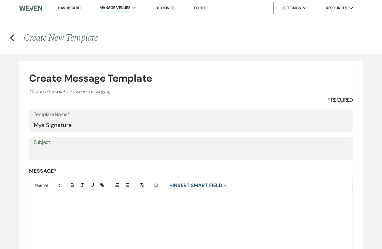
click at [92, 203] on div at bounding box center [190, 232] width 323 height 78
click at [85, 213] on div "To enrich screen reader interactions, please activate Accessibility in Grammarl…" at bounding box center [190, 232] width 323 height 78
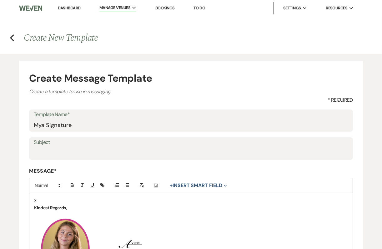
click at [56, 199] on p "X" at bounding box center [190, 200] width 313 height 7
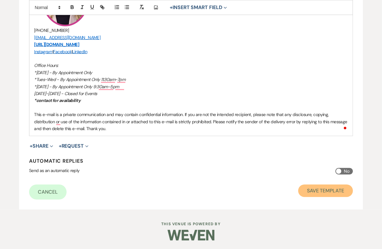
click at [312, 187] on button "Save Template" at bounding box center [325, 190] width 55 height 12
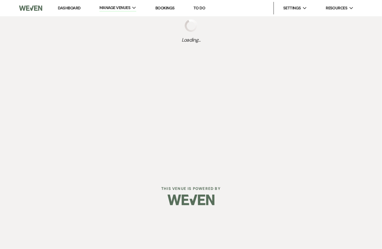
select select "Message Templates"
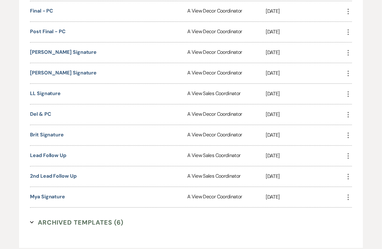
scroll to position [569, 0]
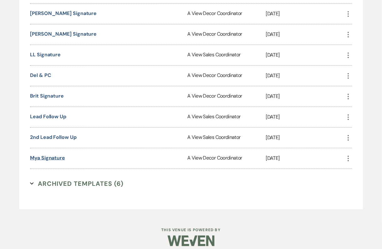
click at [51, 154] on link "Mya Signature" at bounding box center [47, 157] width 35 height 7
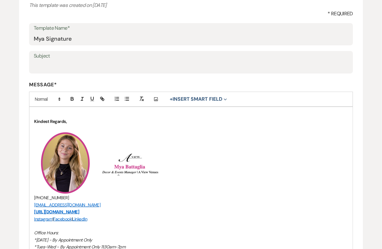
scroll to position [88, 0]
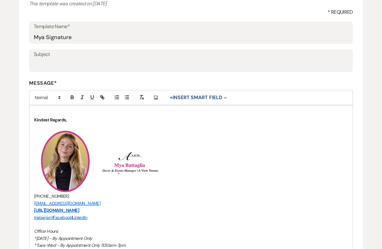
click at [131, 164] on img "﻿ ﻿" at bounding box center [130, 161] width 62 height 25
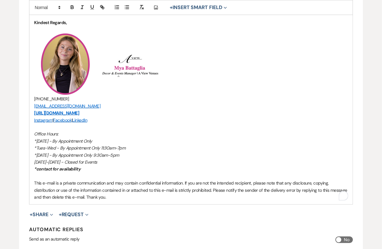
scroll to position [185, 0]
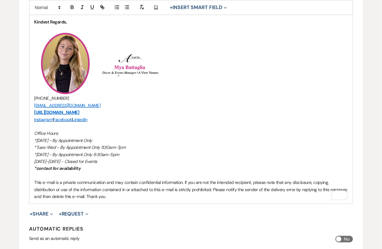
click at [169, 68] on p "﻿ ﻿ ﻿ ﻿" at bounding box center [190, 63] width 313 height 62
click at [141, 65] on img "﻿ ﻿" at bounding box center [130, 63] width 62 height 25
click at [158, 7] on button "Add Photo" at bounding box center [156, 7] width 9 height 7
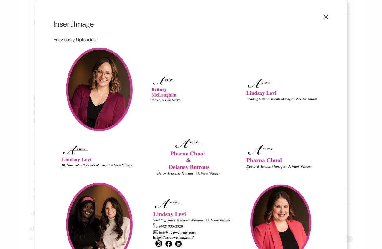
scroll to position [141, 0]
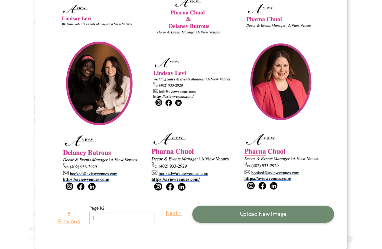
click at [231, 214] on button "Upload New Image" at bounding box center [263, 213] width 142 height 17
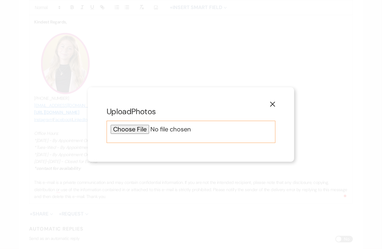
click at [126, 126] on input "file" at bounding box center [191, 129] width 160 height 9
type input "C:\fakepath\Screenshot 2025-09-23 at 10.48.43 AM.png"
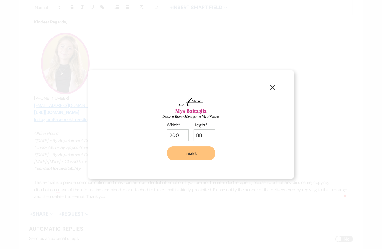
click at [194, 154] on button "Insert" at bounding box center [191, 153] width 48 height 14
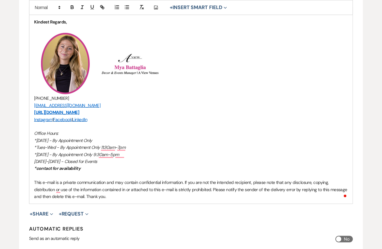
click at [200, 123] on p "To enrich screen reader interactions, please activate Accessibility in Grammarl…" at bounding box center [190, 126] width 313 height 7
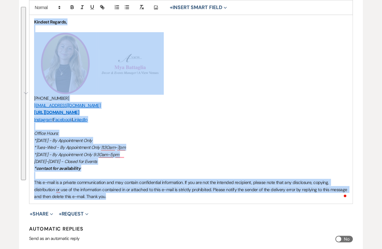
drag, startPoint x: 33, startPoint y: 21, endPoint x: 188, endPoint y: 195, distance: 232.4
click at [188, 195] on div "Kindest Regards, ﻿ ﻿ ﻿ ﻿ (402) 933-2929 booked@aviewvenues.com https://aviewven…" at bounding box center [190, 105] width 323 height 196
copy div "Kindest Regards, ﻿ ﻿ ﻿ ﻿ (402) 933-2929 booked@aviewvenues.com https://aviewven…"
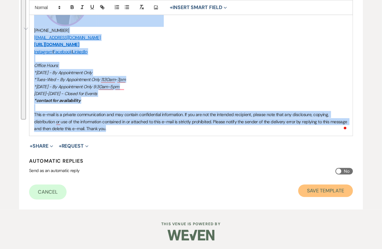
click at [333, 190] on button "Save Template" at bounding box center [325, 190] width 55 height 12
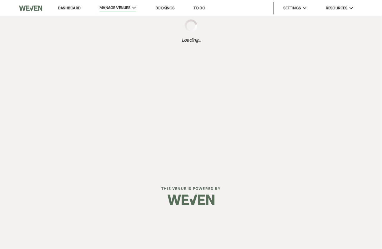
select select "Message Templates"
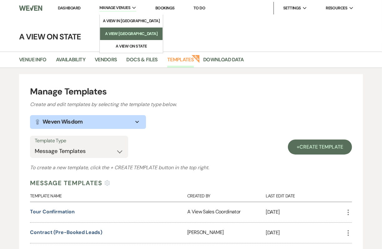
click at [125, 34] on li "A View [GEOGRAPHIC_DATA]" at bounding box center [131, 34] width 56 height 6
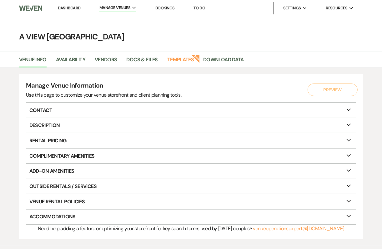
scroll to position [35, 0]
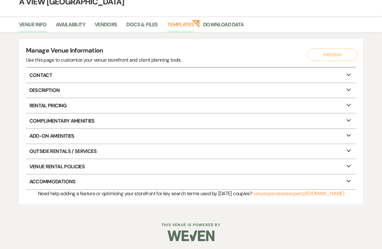
click at [186, 25] on link "Templates" at bounding box center [180, 27] width 27 height 12
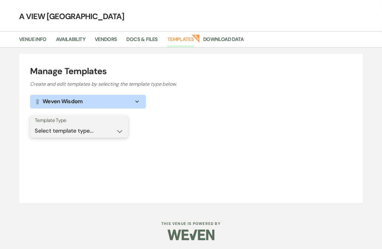
click at [97, 129] on select "Select template type... Task List Message Templates Payment Plan Inventory Item…" at bounding box center [79, 131] width 89 height 12
select select "Message Templates"
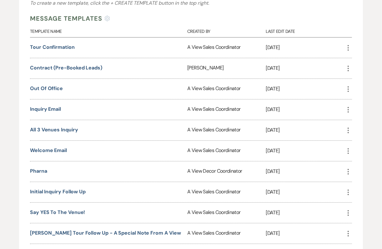
scroll to position [528, 0]
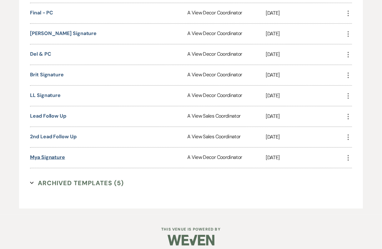
click at [51, 154] on link "Mya Signature" at bounding box center [47, 157] width 35 height 7
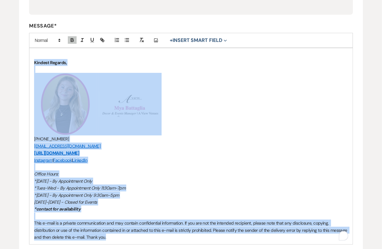
drag, startPoint x: 33, startPoint y: 60, endPoint x: 138, endPoint y: 236, distance: 204.3
click at [138, 236] on div "Kindest Regards, ﻿ ﻿ ﻿ ﻿ [PHONE_NUMBER] [EMAIL_ADDRESS][DOMAIN_NAME] [URL][DOMA…" at bounding box center [190, 146] width 323 height 196
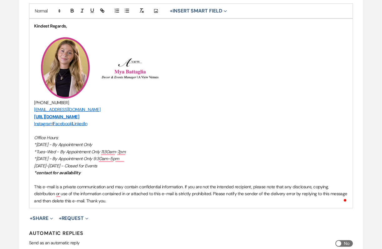
scroll to position [246, 0]
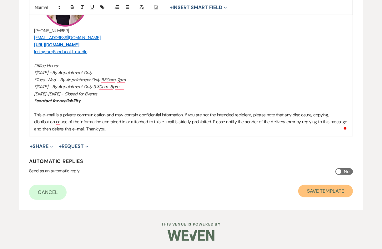
click at [335, 190] on button "Save Template" at bounding box center [325, 191] width 55 height 12
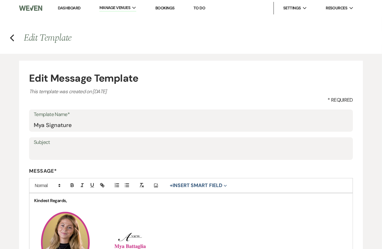
select select "Message Templates"
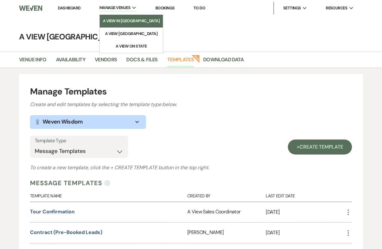
click at [130, 23] on li "A View in [GEOGRAPHIC_DATA]" at bounding box center [131, 21] width 57 height 6
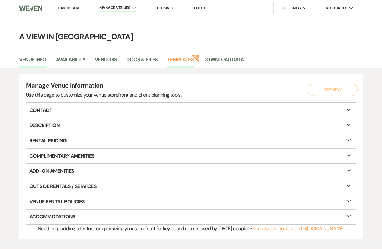
click at [181, 57] on link "Templates" at bounding box center [180, 62] width 27 height 12
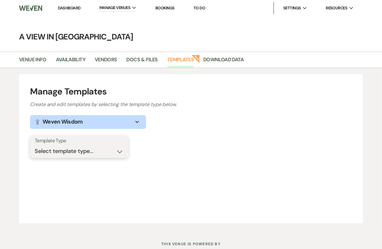
click at [90, 152] on select "Select template type... Task List Message Templates Payment Plan Inventory Item…" at bounding box center [79, 151] width 89 height 12
select select "Message Templates"
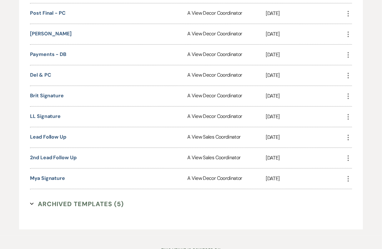
scroll to position [630, 0]
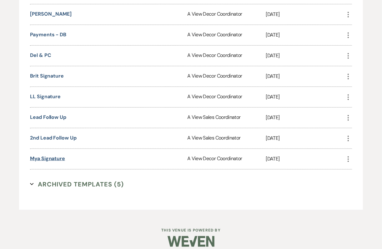
click at [46, 155] on link "Mya Signature" at bounding box center [47, 158] width 35 height 7
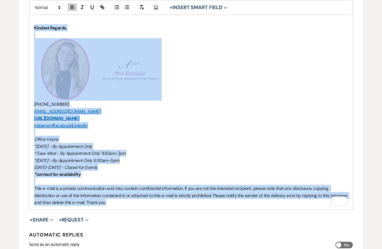
scroll to position [253, 0]
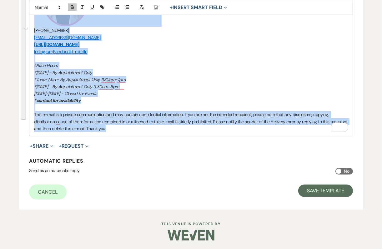
drag, startPoint x: 34, startPoint y: 206, endPoint x: 205, endPoint y: 139, distance: 183.9
click at [205, 139] on form "Edit Message Template This template was created on [DATE] * Required Template N…" at bounding box center [190, 8] width 343 height 402
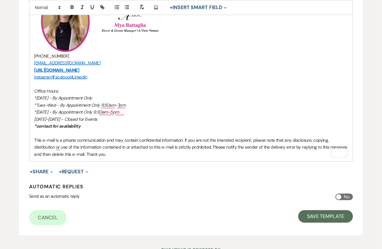
scroll to position [243, 0]
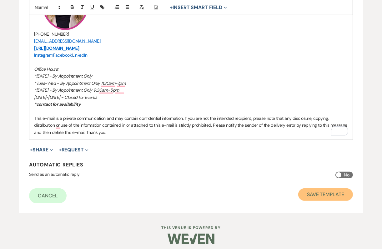
click at [330, 196] on button "Save Template" at bounding box center [325, 194] width 55 height 12
select select "Message Templates"
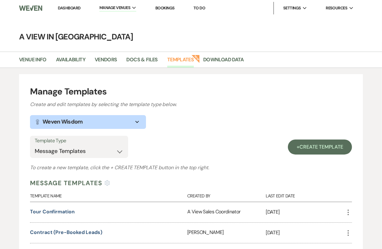
click at [29, 10] on img at bounding box center [30, 8] width 23 height 13
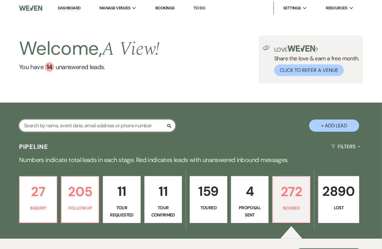
click at [68, 127] on input "text" at bounding box center [97, 125] width 156 height 12
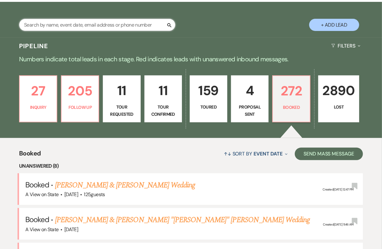
scroll to position [259, 0]
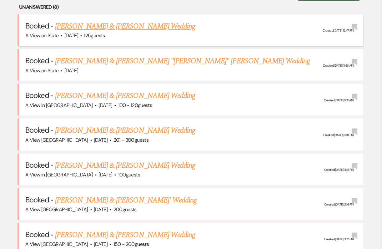
click at [110, 22] on link "[PERSON_NAME] & [PERSON_NAME] Wedding" at bounding box center [125, 26] width 140 height 11
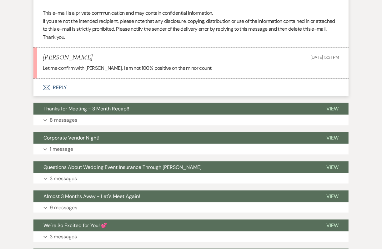
click at [108, 86] on button "Envelope Reply" at bounding box center [190, 87] width 315 height 17
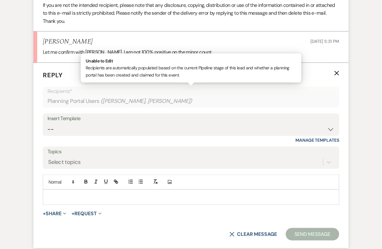
scroll to position [544, 0]
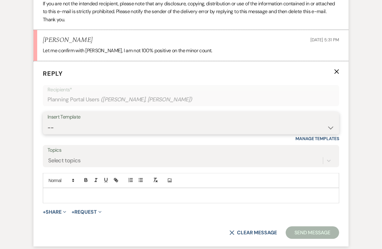
click at [77, 123] on select "-- Tour Confirmation Contract (Pre-Booked Leads) Out of office Inquiry Email Al…" at bounding box center [190, 127] width 287 height 12
select select "6179"
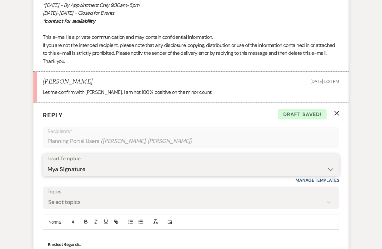
scroll to position [555, 0]
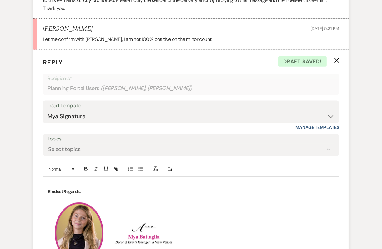
click at [339, 57] on form "Reply X Draft saved! Recipients* Planning Portal Users ( [PERSON_NAME], [PERSON…" at bounding box center [190, 233] width 315 height 366
click at [335, 58] on use "button" at bounding box center [336, 60] width 5 height 5
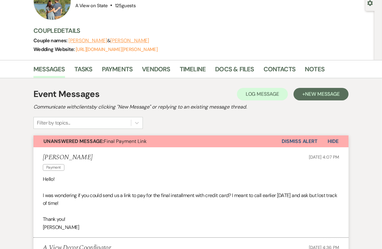
scroll to position [0, 0]
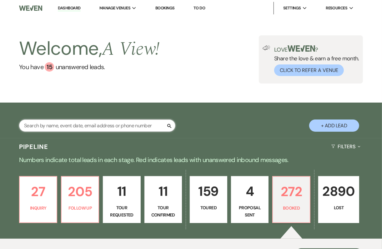
click at [130, 125] on input "text" at bounding box center [97, 125] width 156 height 12
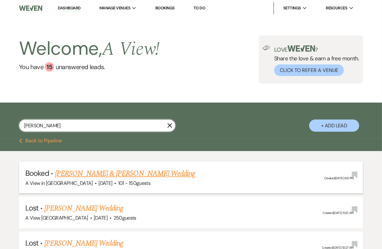
type input "[PERSON_NAME]"
click at [76, 170] on link "[PERSON_NAME] & [PERSON_NAME] Wedding" at bounding box center [125, 173] width 140 height 11
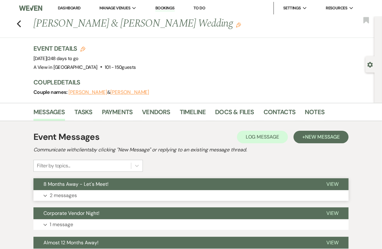
click at [133, 187] on button "8 Months Away - Let's Meet!" at bounding box center [174, 184] width 283 height 12
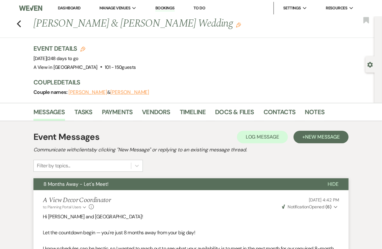
click at [21, 26] on div "Previous Annie Punt & Dresden Wilson's Wedding Edit Bookmark" at bounding box center [185, 27] width 377 height 22
click at [20, 23] on icon "Previous" at bounding box center [19, 23] width 5 height 7
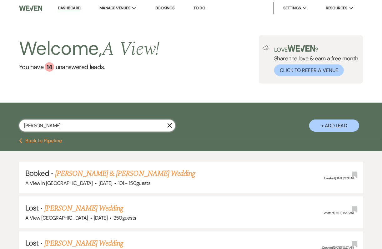
click at [66, 123] on input "ANNIE PUNT" at bounding box center [97, 125] width 156 height 12
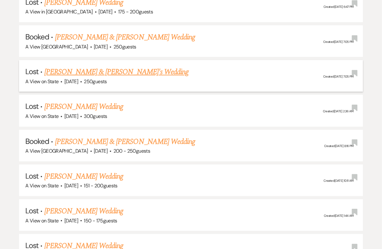
scroll to position [1743, 0]
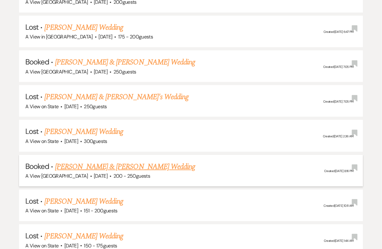
type input "emily kleinsch"
click at [76, 161] on link "Emily Kleinschmit & Jack Troy's Wedding" at bounding box center [125, 166] width 140 height 11
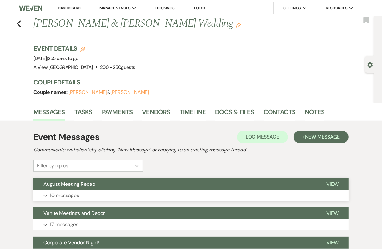
click at [133, 190] on button "Expand 10 messages" at bounding box center [190, 195] width 315 height 11
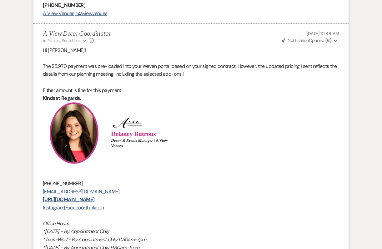
scroll to position [2902, 0]
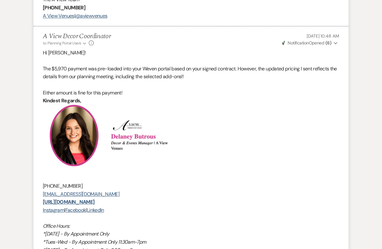
click at [319, 46] on span "Weven Check Notification Opened ( 6 )" at bounding box center [306, 43] width 49 height 6
click at [318, 46] on span "Weven Check Notification Opened ( 6 )" at bounding box center [306, 43] width 49 height 6
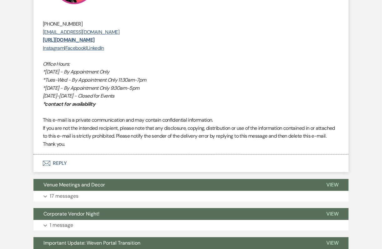
click at [185, 169] on button "Envelope Reply" at bounding box center [190, 162] width 315 height 17
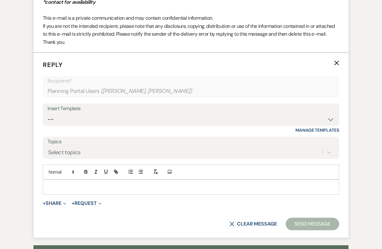
scroll to position [3165, 0]
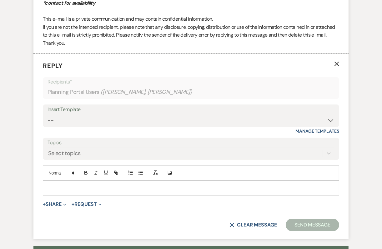
click at [181, 191] on p at bounding box center [191, 187] width 286 height 7
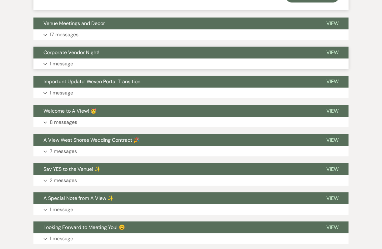
scroll to position [3398, 0]
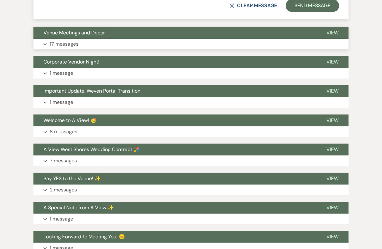
click at [131, 39] on button "Venue Meetings and Decor" at bounding box center [174, 33] width 283 height 12
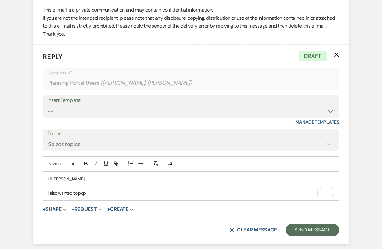
scroll to position [3173, 0]
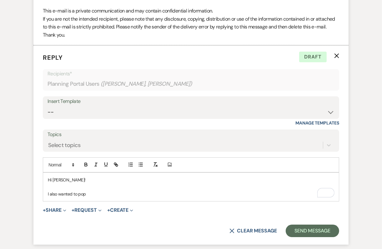
click at [338, 58] on icon "X" at bounding box center [336, 55] width 5 height 5
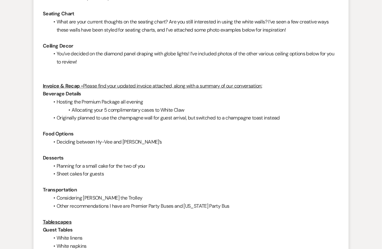
scroll to position [0, 0]
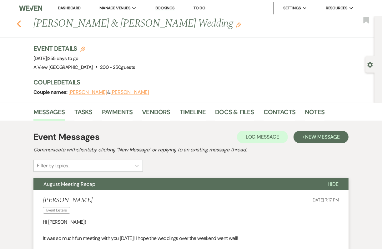
click at [19, 22] on use "button" at bounding box center [19, 23] width 4 height 7
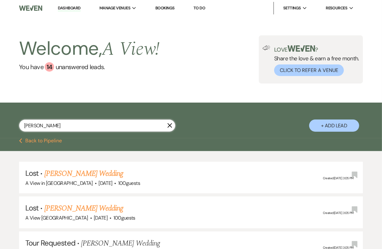
click at [51, 121] on input "emily kleinsch" at bounding box center [97, 125] width 156 height 12
drag, startPoint x: 60, startPoint y: 128, endPoint x: 36, endPoint y: 126, distance: 24.1
click at [36, 126] on input "emily kleinsch" at bounding box center [97, 125] width 156 height 12
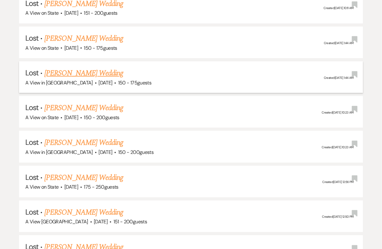
scroll to position [2184, 0]
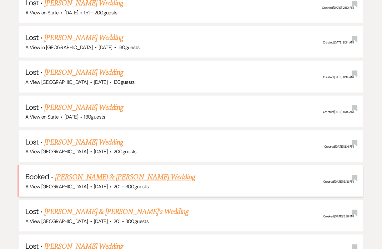
type input "emily ruda"
click at [95, 171] on link "[PERSON_NAME] & [PERSON_NAME] Wedding" at bounding box center [125, 176] width 140 height 11
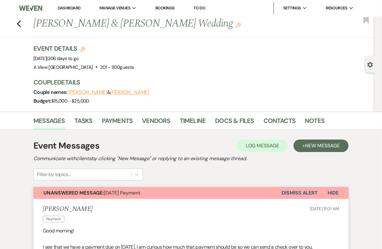
click at [303, 190] on button "Dismiss Alert" at bounding box center [299, 193] width 36 height 12
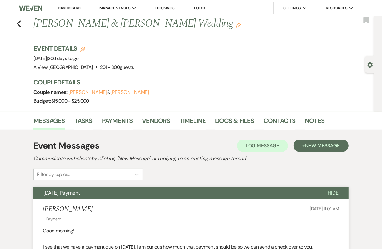
click at [22, 22] on div "Previous Emily Ruda & Riley Coy's Wedding Edit Bookmark" at bounding box center [185, 27] width 377 height 22
click at [21, 21] on icon "Previous" at bounding box center [19, 23] width 5 height 7
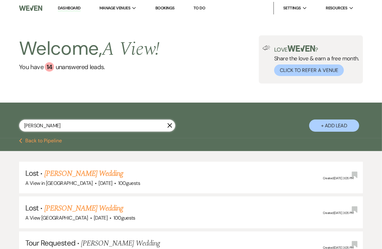
click at [54, 128] on input "emily ruda" at bounding box center [97, 125] width 156 height 12
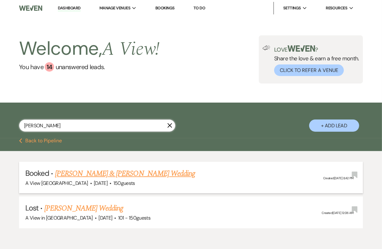
type input "natalia"
click at [124, 177] on link "Natalia Kruszczak & Nicholas Swan's Wedding" at bounding box center [125, 173] width 140 height 11
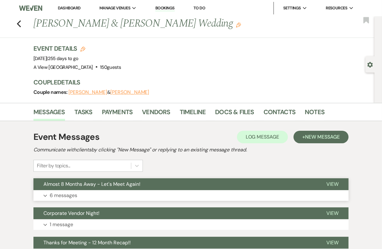
click at [126, 193] on button "Expand 6 messages" at bounding box center [190, 195] width 315 height 11
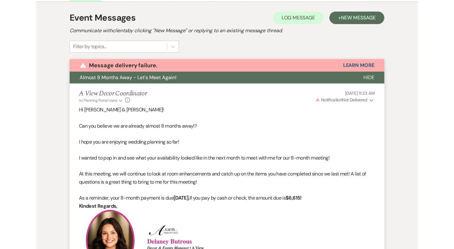
scroll to position [118, 0]
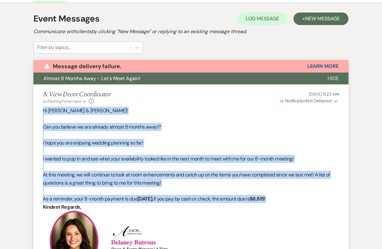
drag, startPoint x: 42, startPoint y: 108, endPoint x: 292, endPoint y: 197, distance: 265.0
click at [292, 197] on li "A View Decor Coordinator to: Planning Portal Users Expand Info Sep 11, 2025, 11…" at bounding box center [190, 253] width 315 height 338
copy div "Hi Natalia & Nicholas! Can you believe we are already almost 8 months away!? I …"
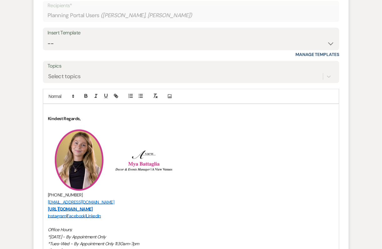
scroll to position [528, 0]
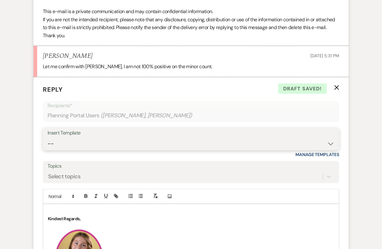
click at [98, 146] on select "-- Tour Confirmation Contract (Pre-Booked Leads) Out of office Inquiry Email Al…" at bounding box center [190, 143] width 287 height 12
select select "4159"
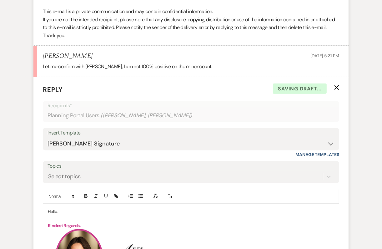
click at [55, 209] on p "Hello," at bounding box center [191, 211] width 286 height 7
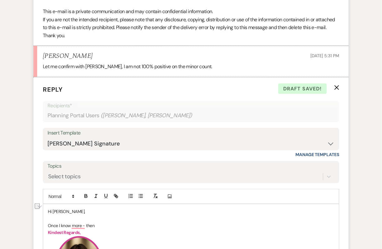
drag, startPoint x: 101, startPoint y: 223, endPoint x: 71, endPoint y: 223, distance: 30.6
click at [71, 223] on p "Once I know more - then" at bounding box center [191, 225] width 286 height 7
click at [172, 225] on p "Once I know those numbers, I will be able to send you the payment. link!" at bounding box center [191, 225] width 286 height 7
click at [184, 227] on p "Once I know those numbers, I will be able to send you the payment link!" at bounding box center [191, 225] width 286 height 7
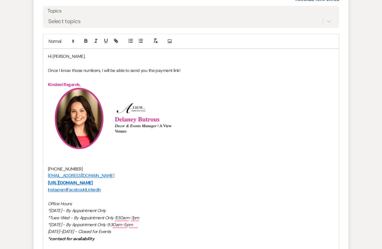
scroll to position [828, 0]
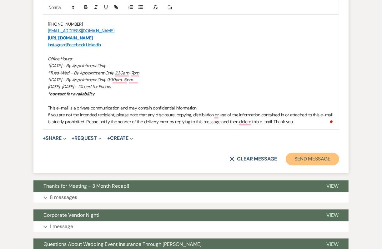
click at [313, 153] on button "Send Message" at bounding box center [311, 159] width 53 height 12
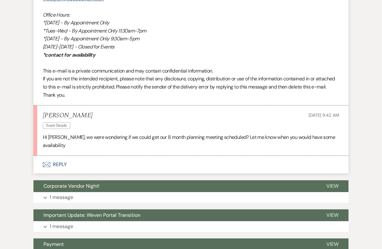
scroll to position [1202, 0]
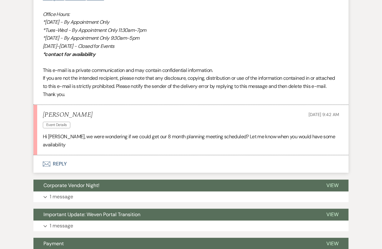
click at [203, 157] on button "Envelope Reply" at bounding box center [190, 163] width 315 height 17
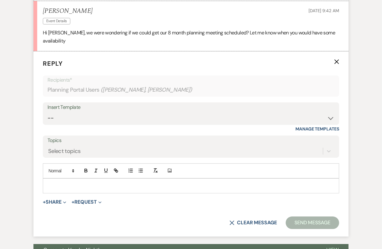
scroll to position [1305, 0]
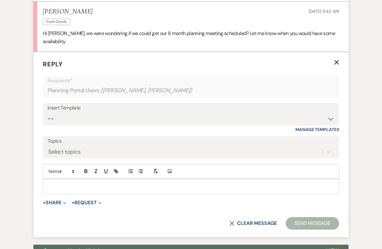
click at [108, 188] on div at bounding box center [190, 186] width 295 height 14
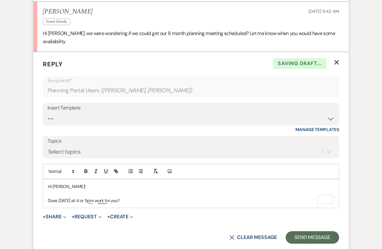
click at [48, 199] on p "Does October 28th at 4 or 5pm work for you?" at bounding box center [191, 200] width 286 height 7
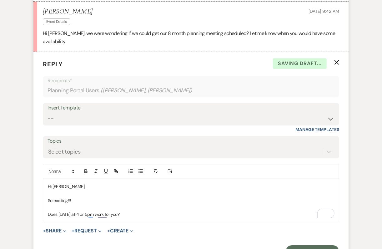
click at [48, 198] on p "So exciting!!!" at bounding box center [191, 200] width 286 height 7
drag, startPoint x: 145, startPoint y: 213, endPoint x: 5, endPoint y: 170, distance: 146.0
copy div "Hi Kaden! You were just on my list to reach out to! So exciting!!! Does October…"
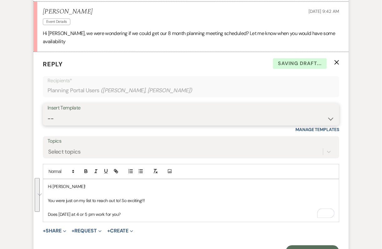
click at [90, 117] on select "-- Tour Confirmation Contract (Pre-Booked Leads) Out of office Inquiry Email Al…" at bounding box center [190, 118] width 287 height 12
select select "4160"
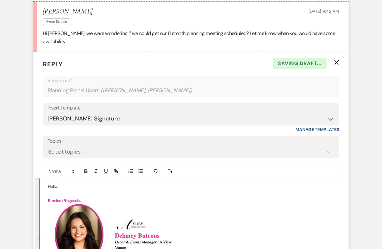
click at [52, 183] on p "Hello," at bounding box center [191, 186] width 286 height 7
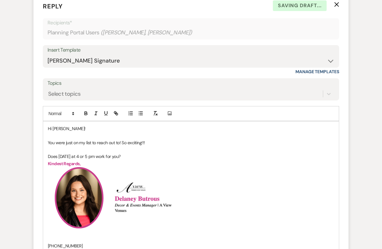
scroll to position [1518, 0]
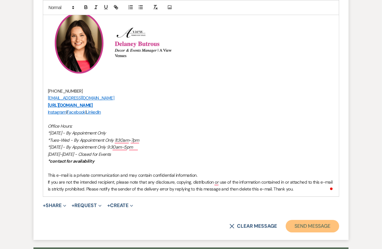
click at [325, 220] on button "Send Message" at bounding box center [311, 226] width 53 height 12
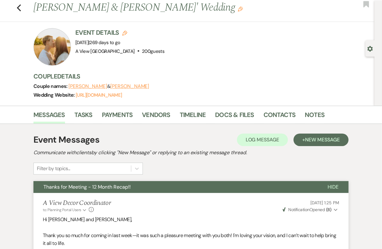
scroll to position [0, 0]
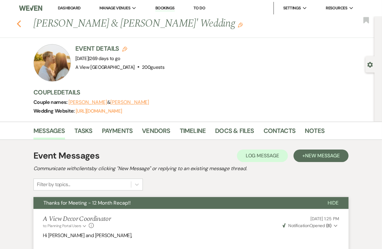
click at [20, 21] on use "button" at bounding box center [19, 23] width 4 height 7
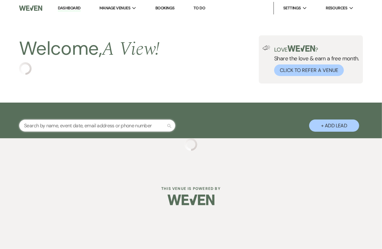
click at [52, 127] on input "text" at bounding box center [97, 125] width 156 height 12
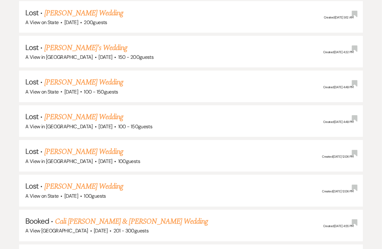
scroll to position [892, 0]
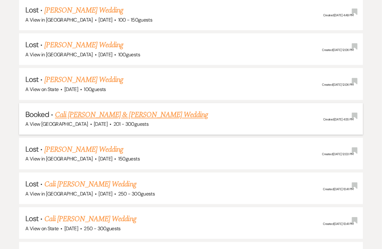
type input "cali po"
click at [109, 103] on li "Booked · Cali Podraza & Colton Chapin's Wedding A View West Shores · Jun 12, 20…" at bounding box center [190, 119] width 343 height 32
click at [107, 109] on link "Cali Podraza & Colton Chapin's Wedding" at bounding box center [131, 114] width 153 height 11
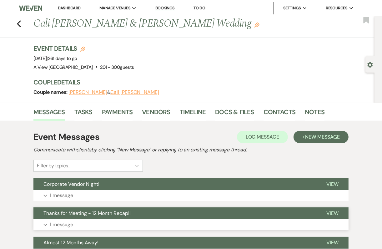
click at [154, 221] on button "Expand 1 message" at bounding box center [190, 224] width 315 height 11
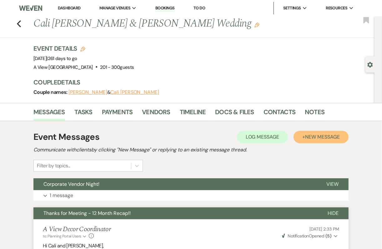
click at [325, 140] on button "+ New Message" at bounding box center [320, 137] width 55 height 12
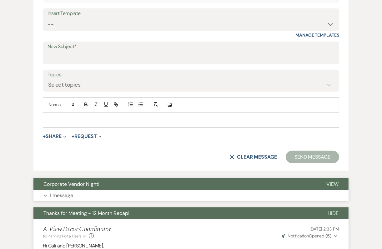
scroll to position [232, 0]
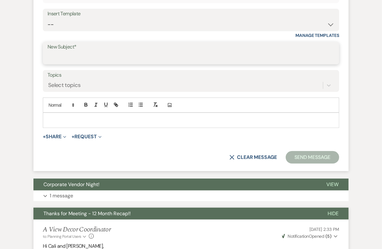
click at [83, 62] on input "New Subject*" at bounding box center [190, 58] width 287 height 12
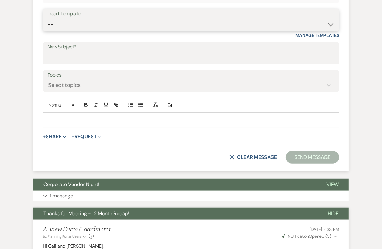
click at [100, 30] on select "-- Tour Confirmation Contract (Pre-Booked Leads) Out of office Inquiry Email Al…" at bounding box center [190, 24] width 287 height 12
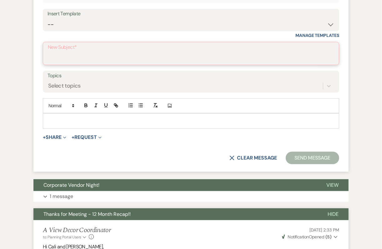
click at [90, 57] on input "New Subject*" at bounding box center [191, 58] width 286 height 12
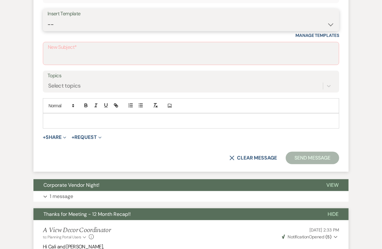
click at [85, 27] on select "-- Tour Confirmation Contract (Pre-Booked Leads) Out of office Inquiry Email Al…" at bounding box center [190, 24] width 287 height 12
select select "4160"
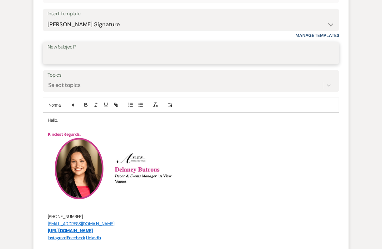
click at [72, 60] on input "New Subject*" at bounding box center [190, 58] width 287 height 12
click at [56, 120] on p "Hello," at bounding box center [191, 119] width 286 height 7
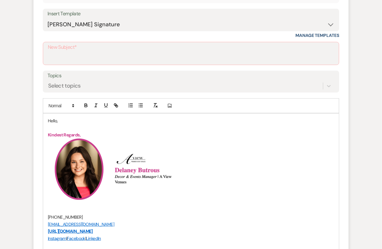
click at [54, 120] on p "Hello," at bounding box center [191, 120] width 286 height 7
click at [64, 118] on p "," at bounding box center [191, 120] width 286 height 7
paste div "To enrich screen reader interactions, please activate Accessibility in Grammarl…"
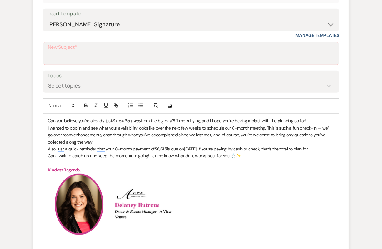
click at [49, 118] on p "Can you believe you're already just 8 months away from the big day?! Time is fl…" at bounding box center [191, 120] width 286 height 7
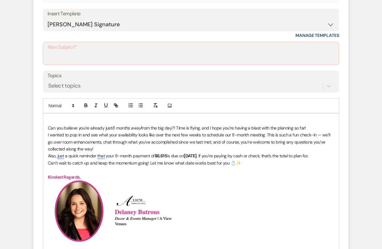
click at [57, 117] on p "To enrich screen reader interactions, please activate Accessibility in Grammarl…" at bounding box center [191, 120] width 286 height 7
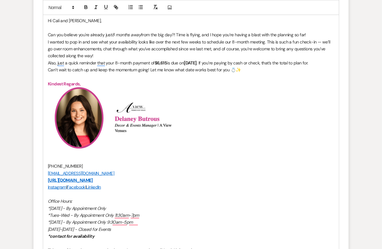
scroll to position [261, 0]
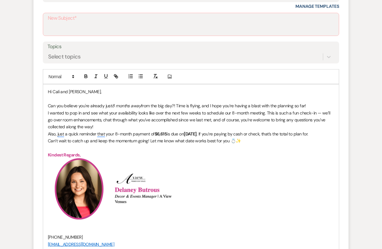
click at [106, 125] on p "I wanted to pop in and see what your availability looks like over the next few …" at bounding box center [191, 119] width 286 height 21
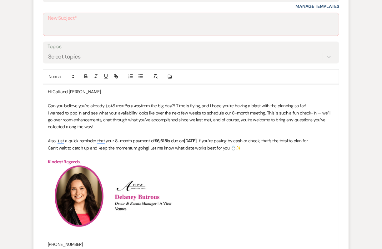
click at [312, 104] on p "Can you believe you're already just 8 months away from the big day?! Time is fl…" at bounding box center [191, 105] width 286 height 7
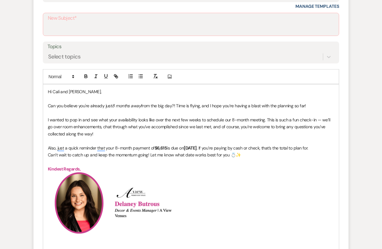
click at [112, 105] on em "8 months away" at bounding box center [126, 106] width 29 height 6
click at [111, 110] on p "To enrich screen reader interactions, please activate Accessibility in Grammarl…" at bounding box center [191, 112] width 286 height 7
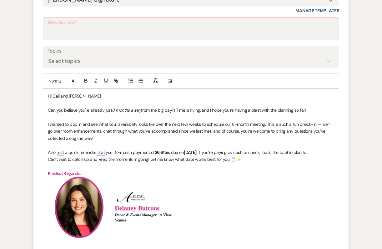
scroll to position [259, 0]
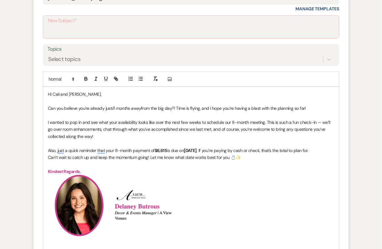
click at [260, 115] on p "To enrich screen reader interactions, please activate Accessibility in Grammarl…" at bounding box center [191, 115] width 286 height 7
click at [278, 134] on p "I wanted to pop in and see what your availability looks like over the next few …" at bounding box center [191, 129] width 286 height 21
click at [57, 129] on p "I wanted to pop in and see what your availability looks like over the next few …" at bounding box center [191, 129] width 286 height 21
click at [206, 140] on p "To enrich screen reader interactions, please activate Accessibility in Grammarl…" at bounding box center [191, 143] width 286 height 7
click at [331, 150] on p "Also, just a quick reminder that your 8-month payment of $6,615 is due on Octob…" at bounding box center [191, 150] width 286 height 7
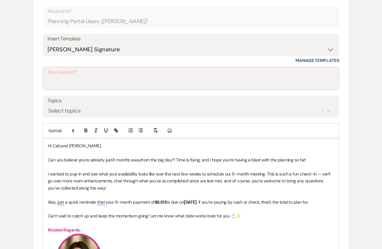
scroll to position [0, 0]
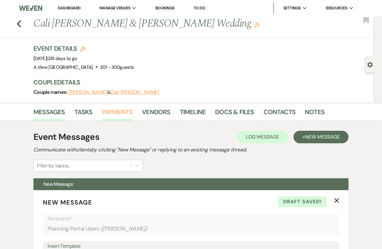
click at [122, 114] on link "Payments" at bounding box center [117, 114] width 31 height 14
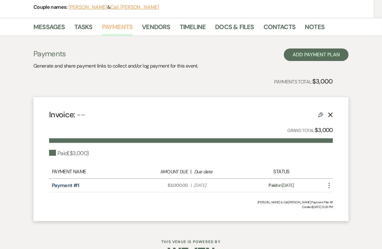
scroll to position [102, 0]
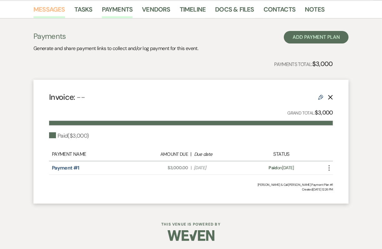
click at [44, 5] on link "Messages" at bounding box center [49, 11] width 32 height 14
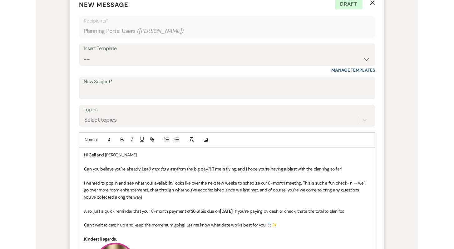
scroll to position [330, 0]
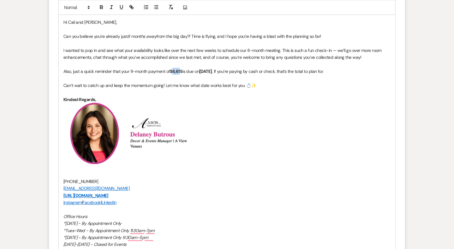
drag, startPoint x: 182, startPoint y: 69, endPoint x: 173, endPoint y: 69, distance: 9.1
click at [173, 69] on strong "$6,615" at bounding box center [176, 71] width 12 height 6
click at [213, 71] on strong "October 6th" at bounding box center [206, 71] width 13 height 6
click at [218, 75] on p "To enrich screen reader interactions, please activate Accessibility in Grammarl…" at bounding box center [226, 78] width 327 height 7
click at [176, 68] on strong "$8445" at bounding box center [176, 71] width 13 height 6
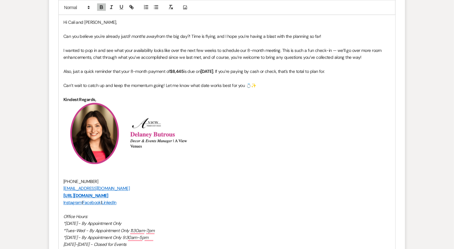
click at [225, 76] on p "To enrich screen reader interactions, please activate Accessibility in Grammarl…" at bounding box center [226, 78] width 327 height 7
click at [231, 68] on p "Also, just a quick reminder that your 8-month payment of $8,445 is due on Octob…" at bounding box center [226, 71] width 327 height 7
drag, startPoint x: 294, startPoint y: 69, endPoint x: 361, endPoint y: 69, distance: 66.2
click at [361, 69] on p "Also, just a quick reminder that your 8-month payment of $8,445 is due on Octob…" at bounding box center [226, 71] width 327 height 7
click at [348, 91] on p "To enrich screen reader interactions, please activate Accessibility in Grammarl…" at bounding box center [226, 92] width 327 height 7
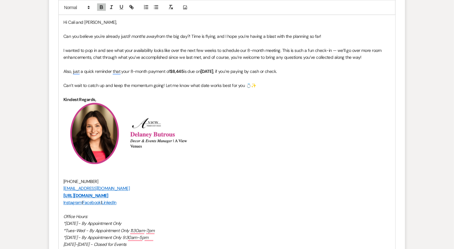
click at [260, 86] on p "Can’t wait to catch up and keep the momentum going! Let me know what date works…" at bounding box center [226, 85] width 327 height 7
click at [374, 61] on p "To enrich screen reader interactions, please activate Accessibility in Grammarl…" at bounding box center [226, 64] width 327 height 7
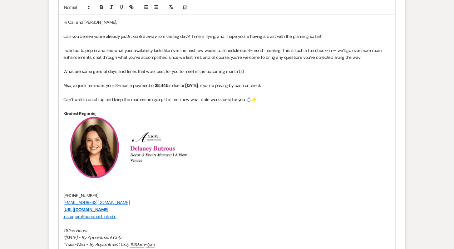
click at [114, 70] on p "What are some general days and times that work best for you to meet in the upco…" at bounding box center [226, 71] width 327 height 7
click at [168, 77] on p "To enrich screen reader interactions, please activate Accessibility in Grammarl…" at bounding box center [226, 78] width 327 height 7
click at [114, 70] on p "What are some general dats and times that work best for you to meet in the upco…" at bounding box center [226, 71] width 327 height 7
click at [124, 77] on p "To enrich screen reader interactions, please activate Accessibility in Grammarl…" at bounding box center [226, 78] width 327 height 7
click at [233, 107] on p "To enrich screen reader interactions, please activate Accessibility in Grammarl…" at bounding box center [226, 106] width 327 height 7
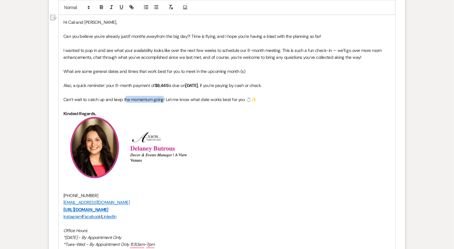
drag, startPoint x: 163, startPoint y: 98, endPoint x: 124, endPoint y: 97, distance: 39.3
click at [124, 97] on p "Can’t wait to catch up and keep the momentum going! Let me know what date works…" at bounding box center [226, 99] width 327 height 7
click at [160, 104] on p "To enrich screen reader interactions, please activate Accessibility in Grammarl…" at bounding box center [226, 106] width 327 height 7
click at [155, 100] on p "Can’t wait to catch up and keep the planning going! Let me know what date works…" at bounding box center [226, 99] width 327 height 7
click at [155, 104] on p "To enrich screen reader interactions, please activate Accessibility in Grammarl…" at bounding box center [226, 106] width 327 height 7
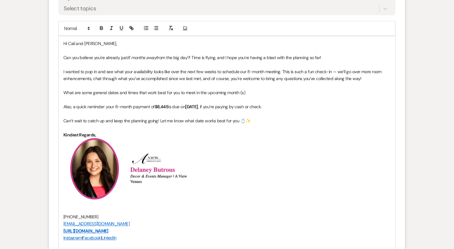
scroll to position [309, 0]
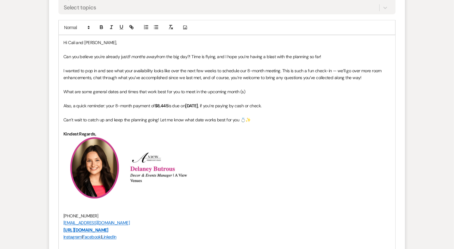
click at [246, 88] on p "What are some general dates and times that work best for you to meet in the upc…" at bounding box center [226, 91] width 327 height 7
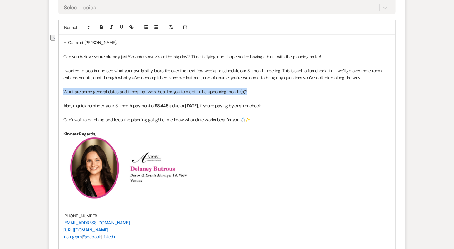
drag, startPoint x: 258, startPoint y: 91, endPoint x: 64, endPoint y: 89, distance: 193.6
click at [64, 89] on p "What are some general dates and times that work best for you to meet in the upc…" at bounding box center [226, 91] width 327 height 7
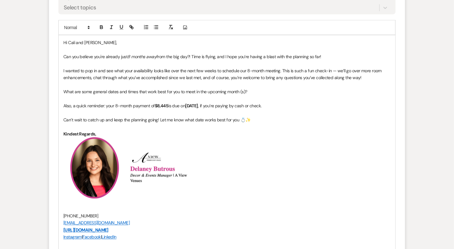
click at [68, 89] on p "What are some general dates and times that work best for you to meet in the upc…" at bounding box center [226, 91] width 327 height 7
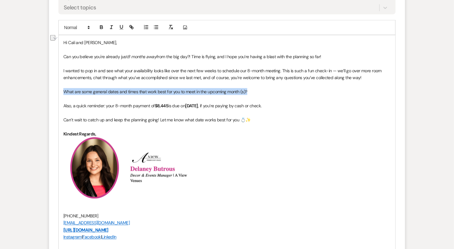
drag, startPoint x: 62, startPoint y: 90, endPoint x: 274, endPoint y: 91, distance: 212.0
click at [274, 91] on div "Hi Cali and Colton, Can you believe you're already just 8 months away from the …" at bounding box center [227, 177] width 337 height 285
click at [112, 26] on icon "button" at bounding box center [112, 27] width 6 height 6
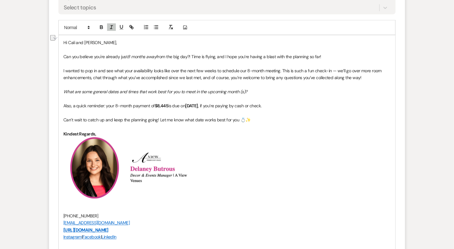
click at [293, 86] on p "To enrich screen reader interactions, please activate Accessibility in Grammarl…" at bounding box center [226, 84] width 327 height 7
click at [290, 90] on p "What are some general dates and times that work best for you to meet in the upc…" at bounding box center [226, 91] width 327 height 7
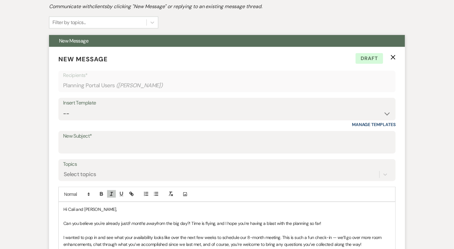
scroll to position [77, 0]
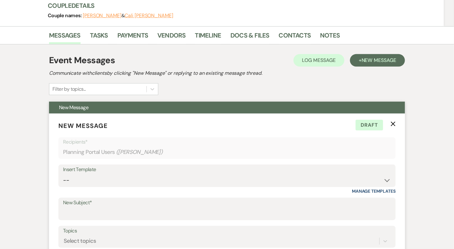
click at [121, 205] on label "New Subject*" at bounding box center [227, 202] width 328 height 9
click at [121, 207] on input "New Subject*" at bounding box center [227, 213] width 328 height 12
click at [121, 213] on input "New Subject*" at bounding box center [227, 213] width 328 height 12
type input "Almost 8 Months Away - Let's Meet Again!"
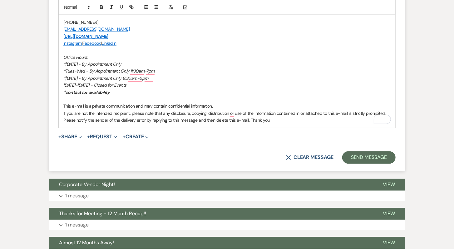
scroll to position [509, 0]
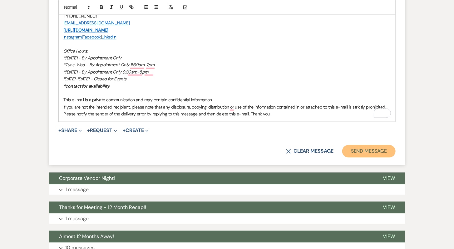
click at [369, 151] on button "Send Message" at bounding box center [368, 151] width 53 height 12
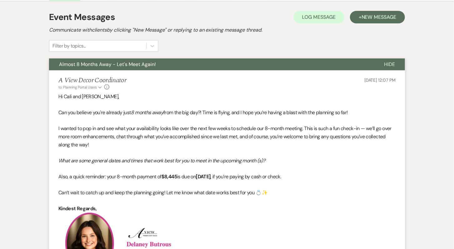
scroll to position [119, 0]
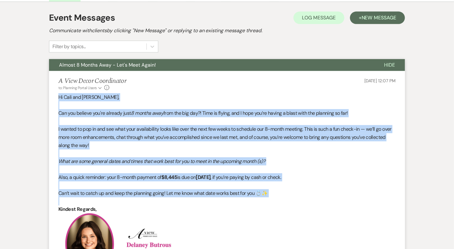
drag, startPoint x: 57, startPoint y: 97, endPoint x: 273, endPoint y: 197, distance: 237.5
click at [273, 197] on li "A View Decor Coordinator to: Planning Portal Users Expand Info Sep 23, 2025, 12…" at bounding box center [227, 244] width 356 height 346
copy div "Hi Cali and Colton, Can you believe you're already just 8 months away from the …"
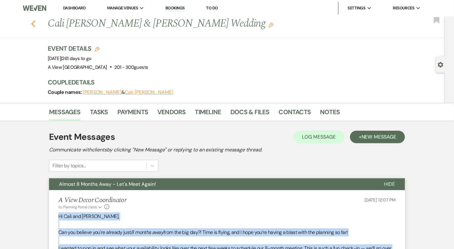
click at [31, 24] on icon "Previous" at bounding box center [33, 23] width 5 height 7
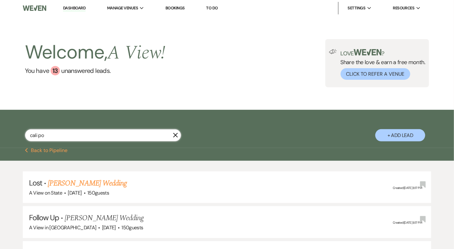
click at [92, 132] on input "cali po" at bounding box center [103, 135] width 156 height 12
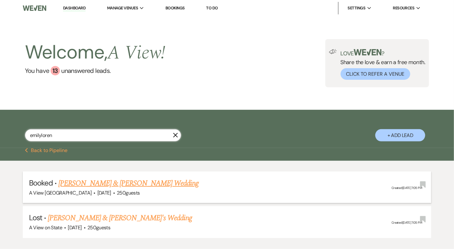
type input "emilyloren"
click at [129, 176] on li "Booked · Emily Lorenzen & Nolan Christianson's Wedding A View West Shores · Jun…" at bounding box center [227, 187] width 409 height 32
click at [131, 186] on link "Emily Lorenzen & Nolan Christianson's Wedding" at bounding box center [128, 182] width 140 height 11
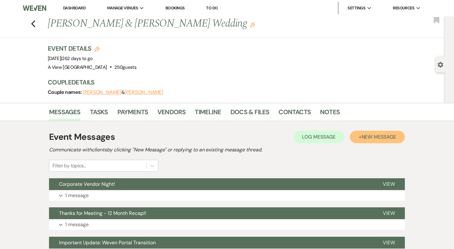
click at [373, 136] on span "New Message" at bounding box center [379, 136] width 35 height 7
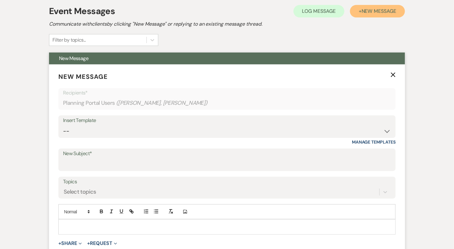
scroll to position [143, 0]
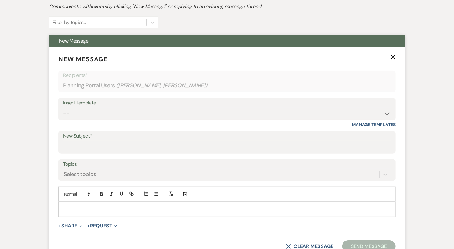
click at [126, 206] on p at bounding box center [226, 208] width 327 height 7
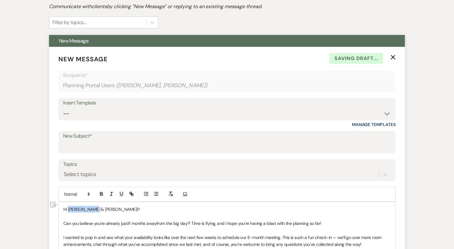
drag, startPoint x: 92, startPoint y: 207, endPoint x: 68, endPoint y: 207, distance: 23.4
click at [68, 207] on span "Hi Beth & David!!!" at bounding box center [101, 209] width 77 height 6
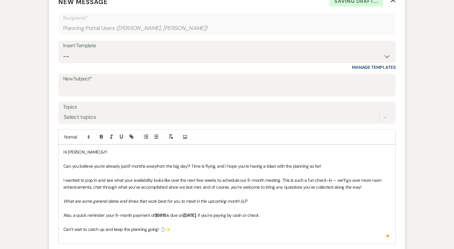
scroll to position [200, 0]
drag, startPoint x: 166, startPoint y: 214, endPoint x: 159, endPoint y: 214, distance: 7.2
click at [159, 214] on strong "$5915" at bounding box center [161, 216] width 12 height 6
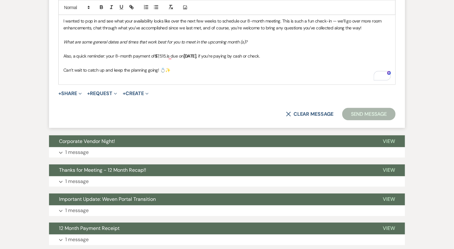
scroll to position [440, 0]
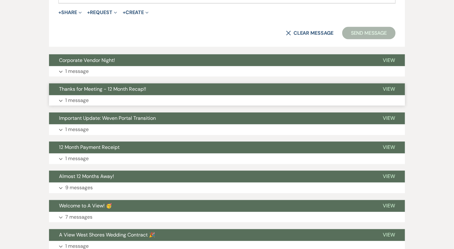
click at [182, 97] on button "Expand 1 message" at bounding box center [227, 100] width 356 height 11
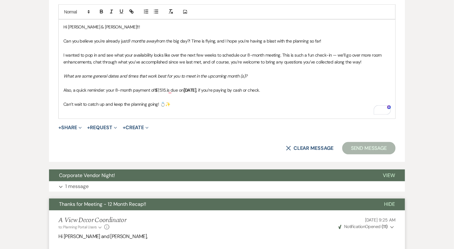
scroll to position [300, 0]
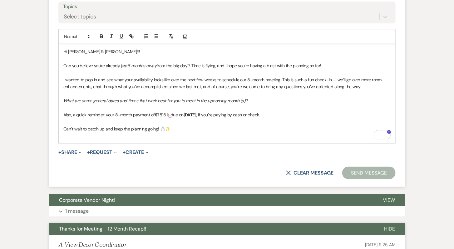
click at [166, 113] on p "Also, a quick reminder: your 8-month payment of $ 7,515. is due on October 13th…" at bounding box center [226, 114] width 327 height 7
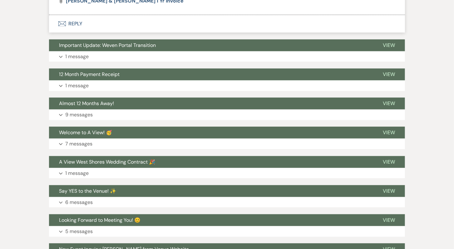
scroll to position [1121, 0]
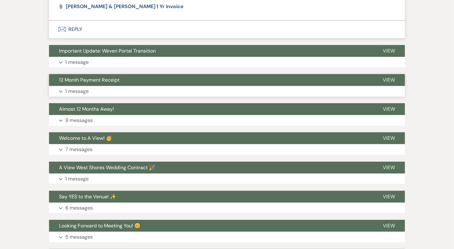
click at [189, 83] on button "12 Month Payment Receipt" at bounding box center [211, 80] width 324 height 12
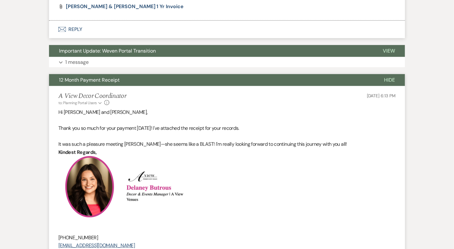
click at [189, 83] on button "12 Month Payment Receipt" at bounding box center [211, 80] width 325 height 12
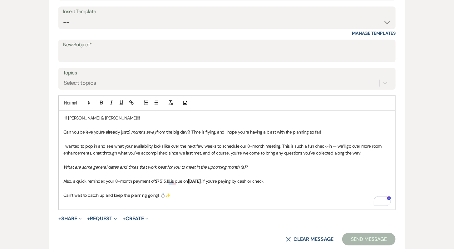
scroll to position [215, 0]
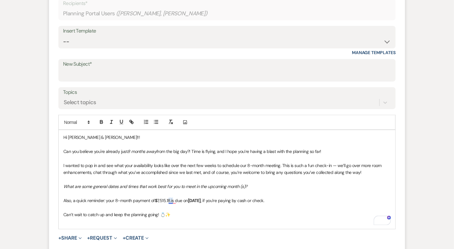
click at [169, 198] on p "Also, a quick reminder: your 8-month payment of $ 7,515.18. is due on October 1…" at bounding box center [226, 200] width 327 height 7
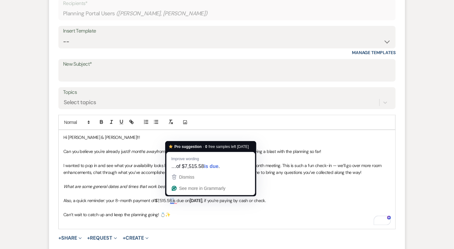
click at [174, 199] on span "is due on" at bounding box center [181, 200] width 17 height 6
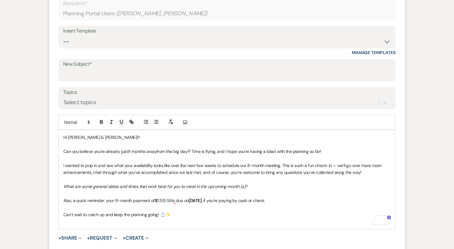
click at [186, 204] on p "To enrich screen reader interactions, please activate Accessibility in Grammarl…" at bounding box center [226, 207] width 327 height 7
click at [171, 220] on p "To enrich screen reader interactions, please activate Accessibility in Grammarl…" at bounding box center [226, 221] width 327 height 7
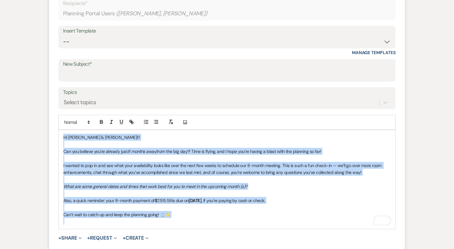
drag, startPoint x: 173, startPoint y: 217, endPoint x: 67, endPoint y: 129, distance: 137.0
click at [67, 130] on div "Hi Emily & Nolan!!! Can you believe you're already just 8 months away from the …" at bounding box center [227, 179] width 337 height 98
copy div "Hi Emily & Nolan!!! Can you believe you're already just 8 months away from the …"
click at [101, 44] on select "-- Tour Confirmation Contract (Pre-Booked Leads) Out of office Inquiry Email Al…" at bounding box center [227, 42] width 328 height 12
select select "4160"
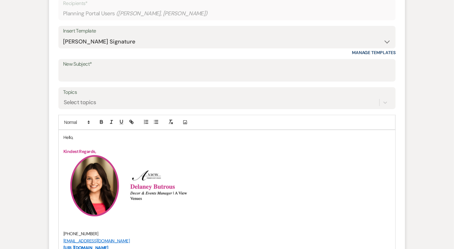
click at [70, 138] on p "Hello," at bounding box center [226, 137] width 327 height 7
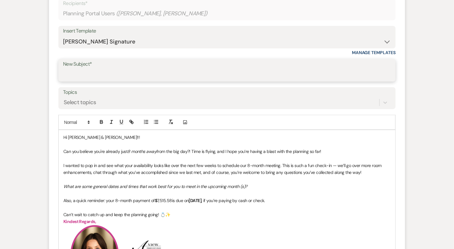
click at [89, 76] on input "New Subject*" at bounding box center [227, 75] width 328 height 12
type input "Almost 8 Months Away - Let's Meet Again!"
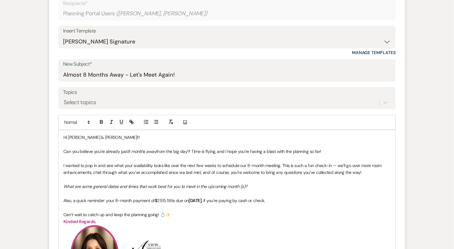
click at [163, 185] on em "What are some general dates and times that work best for you to meet in the upc…" at bounding box center [155, 186] width 184 height 6
drag, startPoint x: 172, startPoint y: 198, endPoint x: 157, endPoint y: 198, distance: 15.3
click at [157, 198] on p "Also, a quick reminder: your 8-month payment of $ 7,515.58 is due on October 13…" at bounding box center [226, 200] width 327 height 7
click at [98, 120] on button "button" at bounding box center [101, 121] width 9 height 7
click at [187, 204] on p "To enrich screen reader interactions, please activate Accessibility in Grammarl…" at bounding box center [226, 207] width 327 height 7
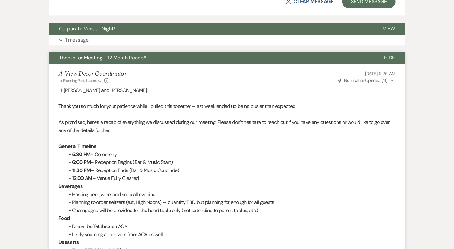
scroll to position [556, 0]
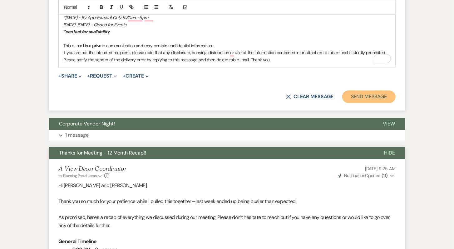
click at [353, 94] on button "Send Message" at bounding box center [368, 96] width 53 height 12
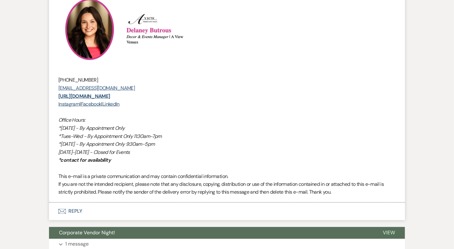
scroll to position [0, 0]
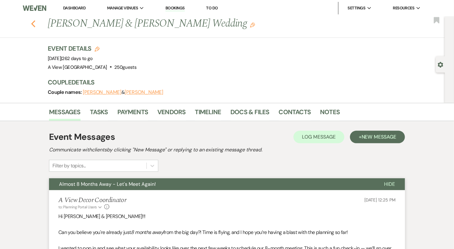
click at [34, 22] on icon "Previous" at bounding box center [33, 23] width 5 height 7
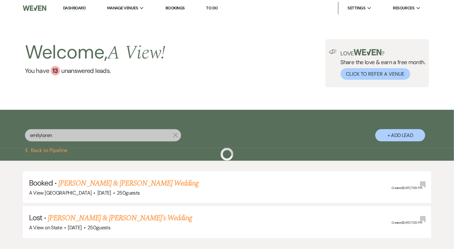
click at [126, 134] on input "emilyloren" at bounding box center [103, 135] width 156 height 12
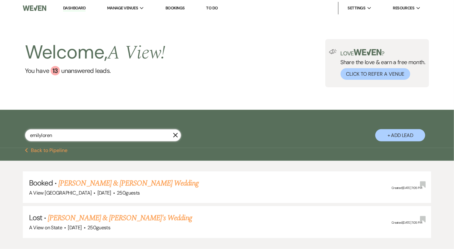
click at [126, 134] on input "emilyloren" at bounding box center [103, 135] width 156 height 12
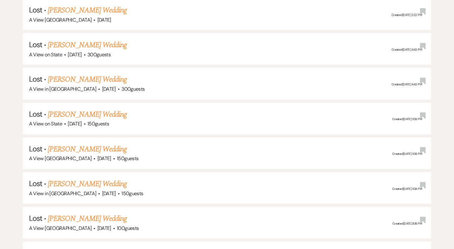
scroll to position [1551, 0]
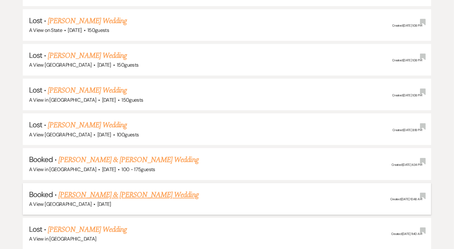
type input "morgan mclaugh"
click at [140, 189] on link "Morgan McLaughlin & Bryant Jeary's Wedding" at bounding box center [128, 194] width 140 height 11
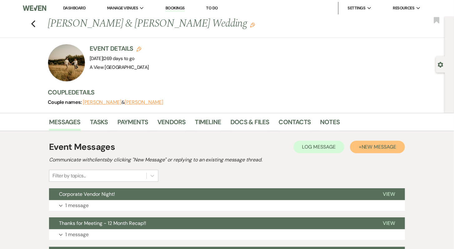
click at [371, 147] on span "New Message" at bounding box center [379, 146] width 35 height 7
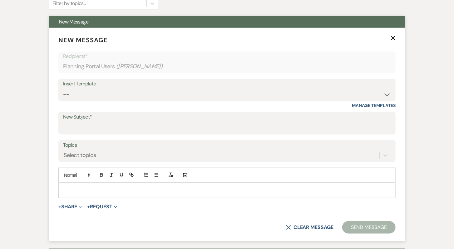
scroll to position [185, 0]
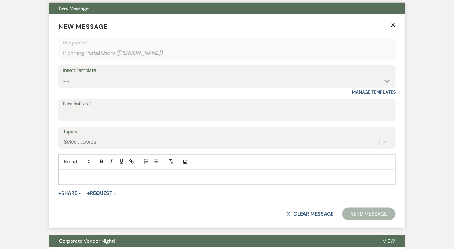
click at [95, 171] on div at bounding box center [227, 176] width 337 height 14
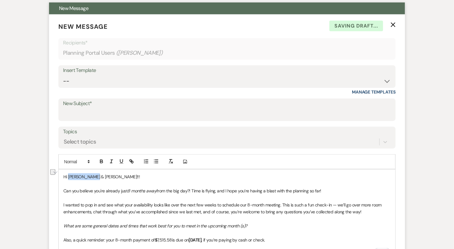
drag, startPoint x: 93, startPoint y: 176, endPoint x: 69, endPoint y: 175, distance: 24.4
click at [69, 175] on span "Hi Emily & Nolan!!!" at bounding box center [101, 177] width 77 height 6
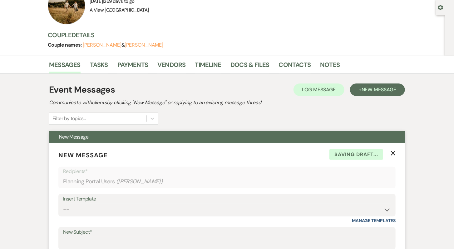
scroll to position [278, 0]
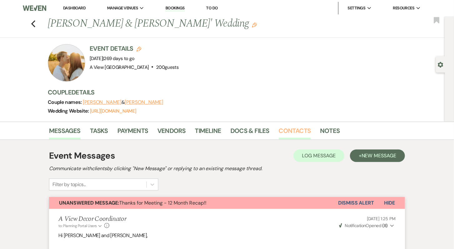
click at [289, 131] on link "Contacts" at bounding box center [295, 133] width 32 height 14
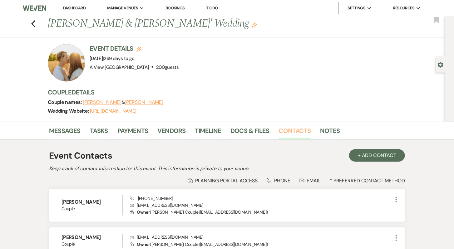
scroll to position [59, 0]
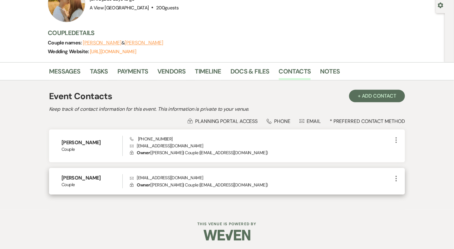
click at [165, 176] on p "Envelope [EMAIL_ADDRESS][DOMAIN_NAME]" at bounding box center [261, 177] width 263 height 7
copy p "[EMAIL_ADDRESS][DOMAIN_NAME]"
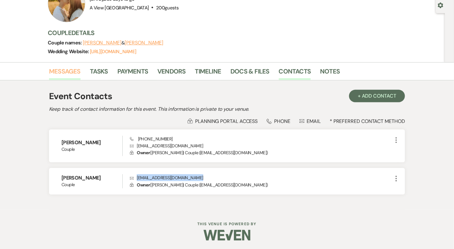
click at [66, 70] on link "Messages" at bounding box center [65, 73] width 32 height 14
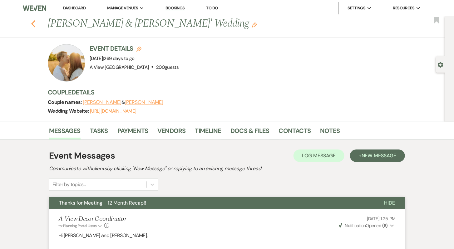
click at [34, 24] on icon "Previous" at bounding box center [33, 23] width 5 height 7
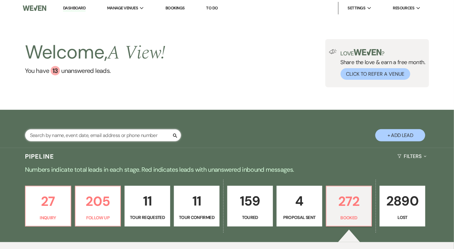
click at [119, 135] on input "text" at bounding box center [103, 135] width 156 height 12
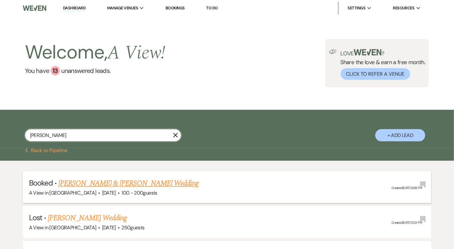
type input "[PERSON_NAME]"
click at [154, 180] on link "[PERSON_NAME] & [PERSON_NAME] Wedding" at bounding box center [128, 182] width 140 height 11
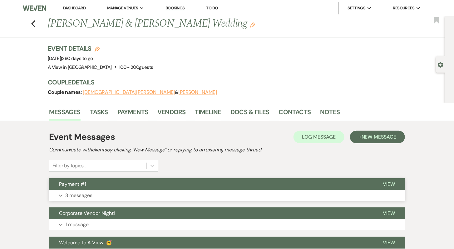
click at [156, 189] on button "Payment #1" at bounding box center [211, 184] width 324 height 12
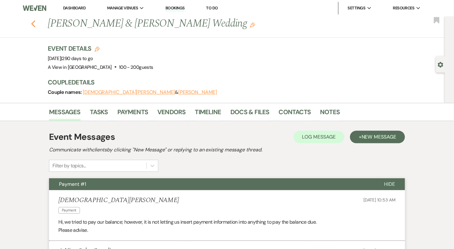
click at [32, 22] on icon "Previous" at bounding box center [33, 23] width 5 height 7
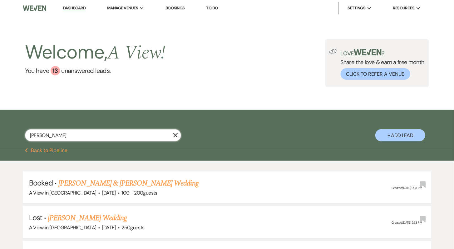
click at [101, 135] on input "[PERSON_NAME]" at bounding box center [103, 135] width 156 height 12
click at [101, 135] on input "hayle yoak" at bounding box center [103, 135] width 156 height 12
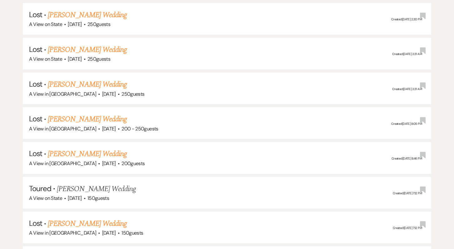
scroll to position [867, 0]
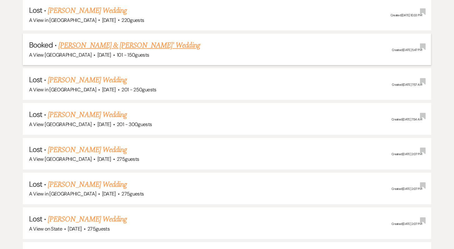
type input "BETH HEROLD"
click at [99, 40] on link "Beth Herold & David Karas' Wedding" at bounding box center [129, 45] width 142 height 11
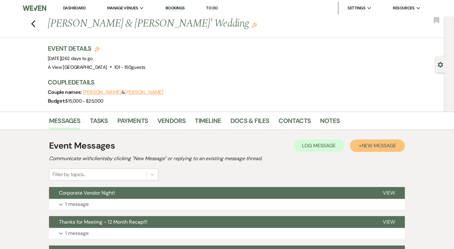
click at [389, 148] on span "New Message" at bounding box center [379, 145] width 35 height 7
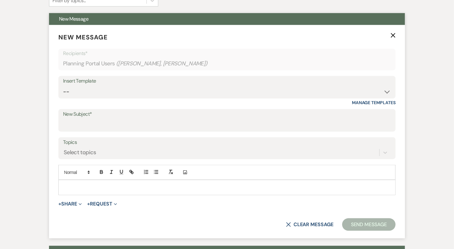
scroll to position [173, 0]
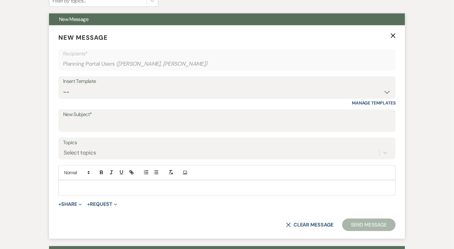
click at [168, 192] on div at bounding box center [227, 187] width 337 height 14
paste div "To enrich screen reader interactions, please activate Accessibility in Grammarl…"
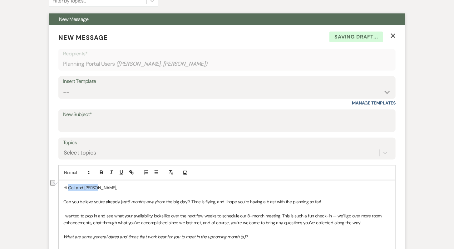
drag, startPoint x: 96, startPoint y: 187, endPoint x: 68, endPoint y: 186, distance: 28.4
click at [68, 186] on p "Hi Cali and Colton," at bounding box center [226, 187] width 327 height 7
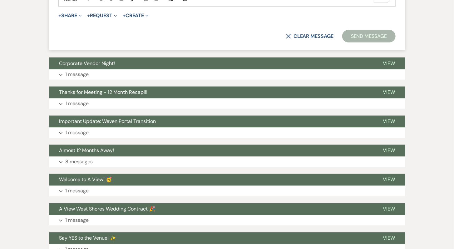
scroll to position [508, 0]
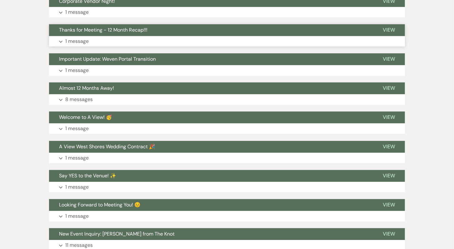
click at [166, 27] on button "Thanks for Meeting - 12 Month Recap!!!" at bounding box center [211, 30] width 324 height 12
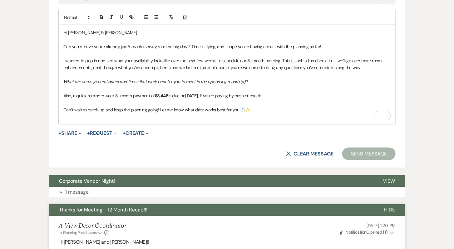
scroll to position [323, 0]
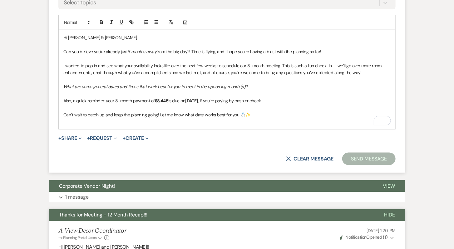
click at [256, 109] on p "To enrich screen reader interactions, please activate Accessibility in Grammarl…" at bounding box center [226, 107] width 327 height 7
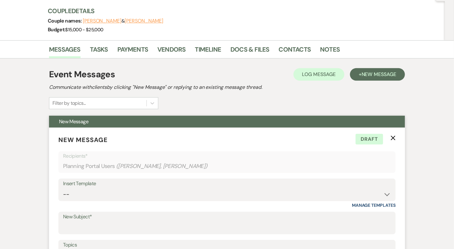
scroll to position [0, 0]
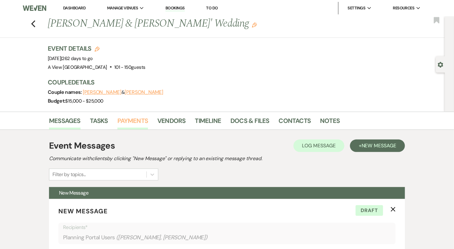
click at [123, 120] on link "Payments" at bounding box center [132, 123] width 31 height 14
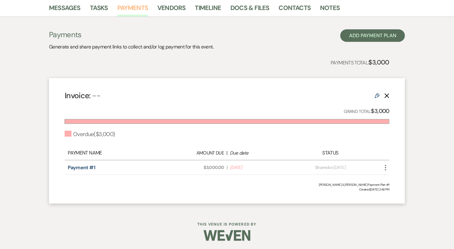
scroll to position [112, 0]
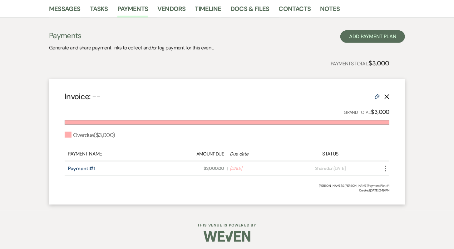
click at [385, 169] on icon "More" at bounding box center [385, 168] width 7 height 7
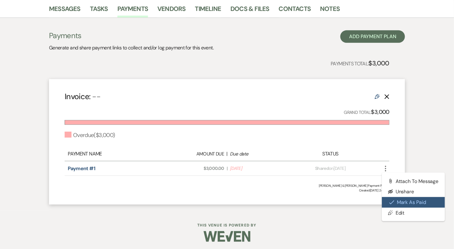
click at [398, 200] on button "Check Mark Mark as Paid" at bounding box center [413, 202] width 63 height 11
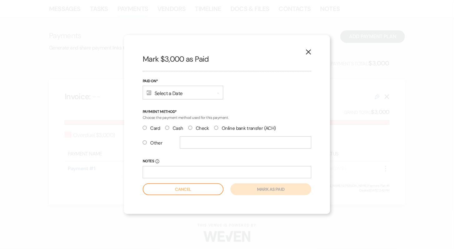
click at [172, 89] on div "Calendar Select a Date Expand" at bounding box center [183, 93] width 81 height 14
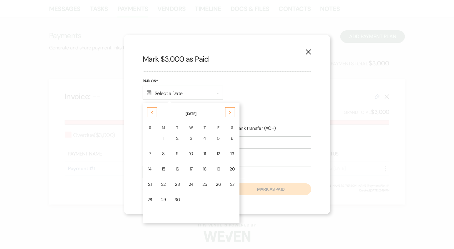
click at [153, 112] on icon "Previous" at bounding box center [152, 113] width 3 height 4
click at [193, 151] on td "11" at bounding box center [191, 153] width 13 height 15
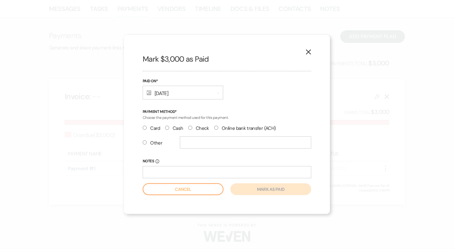
click at [193, 128] on label "Check" at bounding box center [198, 128] width 21 height 8
click at [192, 128] on input "Check" at bounding box center [190, 128] width 4 height 4
radio input "true"
click at [260, 193] on button "Mark as paid" at bounding box center [270, 189] width 81 height 12
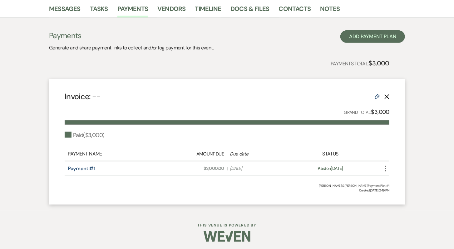
click at [66, 2] on li "Messages" at bounding box center [69, 9] width 41 height 15
click at [72, 10] on link "Messages" at bounding box center [65, 11] width 32 height 14
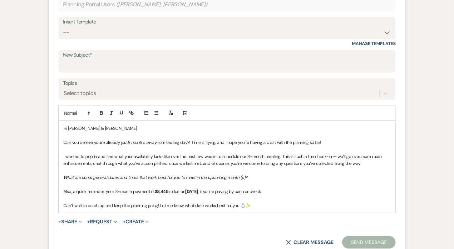
scroll to position [308, 0]
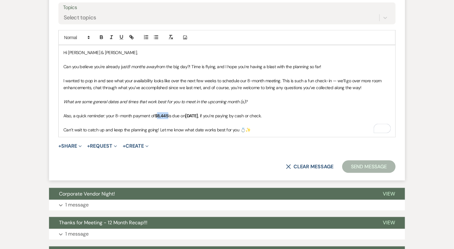
drag, startPoint x: 169, startPoint y: 114, endPoint x: 159, endPoint y: 113, distance: 10.0
click at [159, 113] on strong "$8,445" at bounding box center [162, 116] width 14 height 6
drag, startPoint x: 166, startPoint y: 115, endPoint x: 158, endPoint y: 114, distance: 7.8
click at [158, 114] on p "Also, a quick reminder: your 8-month payment of $ 5,914 is due on October 12th …" at bounding box center [226, 115] width 327 height 7
click at [100, 34] on icon "button" at bounding box center [102, 37] width 6 height 6
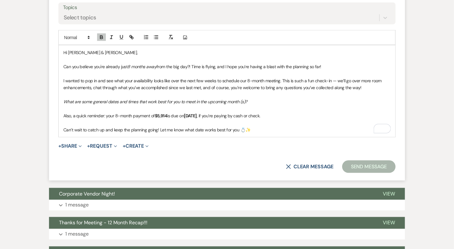
click at [197, 115] on strong "October 12th" at bounding box center [190, 116] width 13 height 6
click at [266, 117] on p "Also, a quick reminder: your 8-month payment of $5,914 is due on October 13th ,…" at bounding box center [226, 115] width 327 height 7
click at [262, 128] on p "Can’t wait to catch up and keep the planning going! Let me know what date works…" at bounding box center [226, 129] width 327 height 7
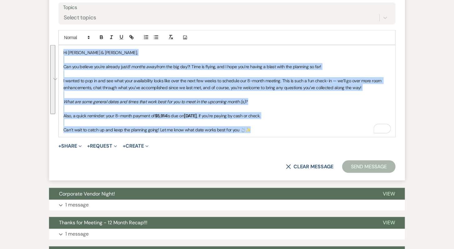
drag, startPoint x: 250, startPoint y: 129, endPoint x: 56, endPoint y: 47, distance: 210.9
click at [56, 47] on form "New Message X Draft saved! Recipients* Planning Portal Users ( Beth Herold, Dav…" at bounding box center [227, 35] width 356 height 290
copy div "Hi Beth & David, Can you believe you're already just 8 months away from the big…"
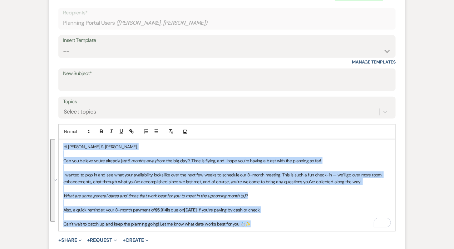
scroll to position [213, 0]
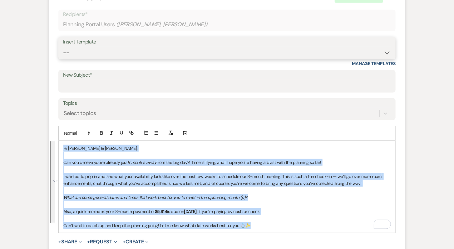
click at [92, 55] on select "-- Tour Confirmation Contract (Pre-Booked Leads) Out of office Inquiry Email Al…" at bounding box center [227, 53] width 328 height 12
select select "4160"
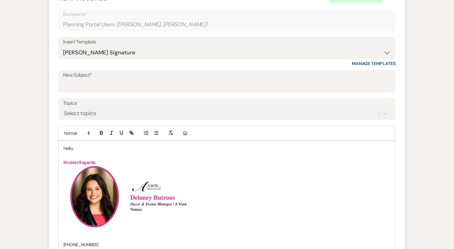
click at [69, 145] on p "Hello," at bounding box center [226, 148] width 327 height 7
drag, startPoint x: 74, startPoint y: 144, endPoint x: 51, endPoint y: 142, distance: 23.2
click at [51, 142] on form "New Message X Saving draft... Recipients* Planning Portal Users ( Beth Herold, …" at bounding box center [227, 189] width 356 height 407
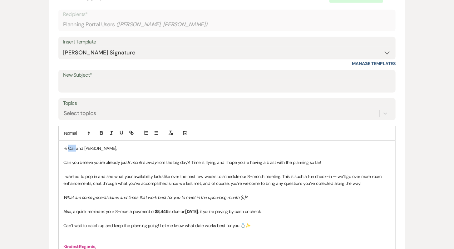
drag, startPoint x: 76, startPoint y: 146, endPoint x: 68, endPoint y: 144, distance: 7.3
click at [68, 145] on p "Hi Cali and [PERSON_NAME]," at bounding box center [226, 148] width 327 height 7
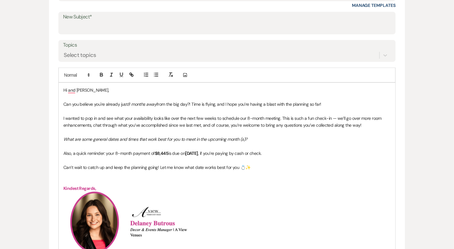
scroll to position [271, 0]
drag, startPoint x: 112, startPoint y: 88, endPoint x: 89, endPoint y: 90, distance: 23.2
click at [89, 90] on p "Hi Beth & Davidand Colton," at bounding box center [226, 89] width 327 height 7
drag, startPoint x: 169, startPoint y: 152, endPoint x: 157, endPoint y: 152, distance: 11.9
click at [157, 152] on strong "$8,445" at bounding box center [162, 153] width 14 height 6
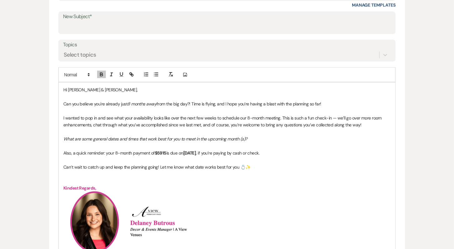
click at [196, 150] on strong "[DATE]" at bounding box center [189, 153] width 13 height 6
click at [196, 152] on strong "[DATE]" at bounding box center [189, 153] width 13 height 6
click at [263, 166] on p "Can’t wait to catch up and keep the planning going! Let me know what date works…" at bounding box center [226, 166] width 327 height 7
click at [111, 87] on p "Hi Beth & David," at bounding box center [226, 89] width 327 height 7
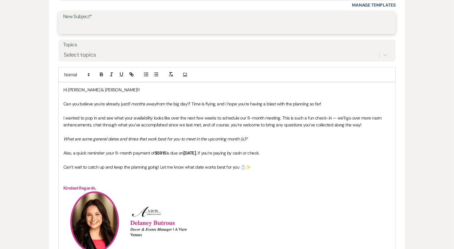
click at [97, 26] on input "New Subject*" at bounding box center [227, 27] width 328 height 12
type input "Almost 8 Months Away - Let's Meet Again!"
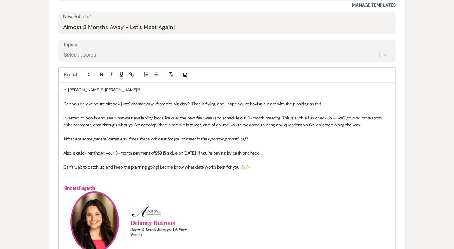
click at [226, 179] on p "To enrich screen reader interactions, please activate Accessibility in Grammarl…" at bounding box center [226, 180] width 327 height 7
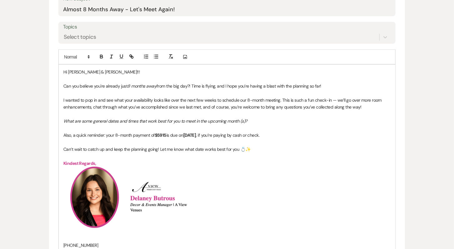
scroll to position [289, 0]
drag, startPoint x: 237, startPoint y: 148, endPoint x: 158, endPoint y: 150, distance: 79.0
click at [158, 150] on p "Can’t wait to catch up and keep the planning going! Let me know what date works…" at bounding box center [226, 149] width 327 height 7
click at [194, 167] on h2 "﻿ ﻿ ﻿ ﻿" at bounding box center [226, 196] width 327 height 61
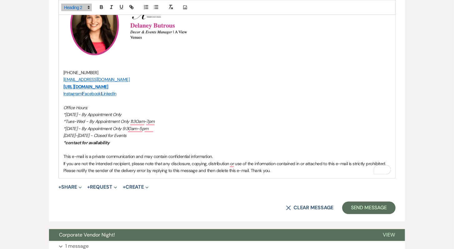
scroll to position [458, 0]
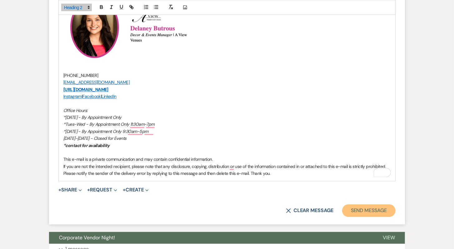
click at [368, 210] on button "Send Message" at bounding box center [368, 210] width 53 height 12
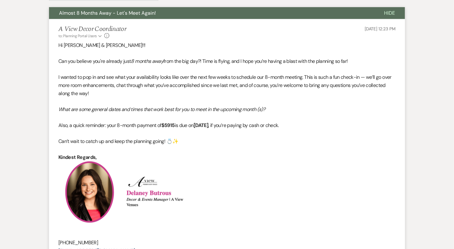
scroll to position [180, 0]
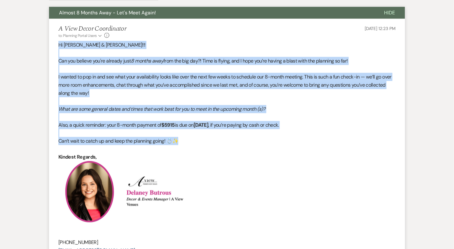
drag, startPoint x: 57, startPoint y: 43, endPoint x: 183, endPoint y: 140, distance: 159.3
click at [184, 140] on li "A View Decor Coordinator to: Planning Portal Users Expand Info Sep 23, 2025, 12…" at bounding box center [227, 192] width 356 height 346
copy div "Hi Beth & David!!! Can you believe you're already just 8 months away from the b…"
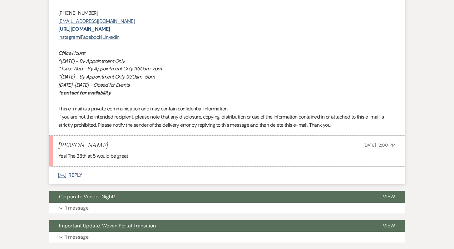
click at [154, 174] on button "Envelope Reply" at bounding box center [227, 174] width 356 height 17
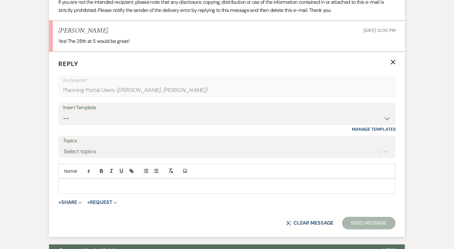
scroll to position [1577, 0]
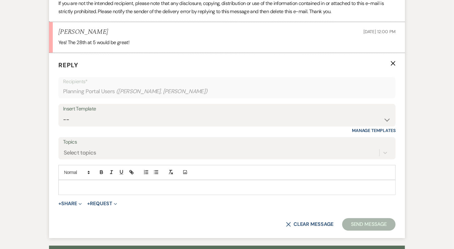
click at [152, 185] on p at bounding box center [226, 187] width 327 height 7
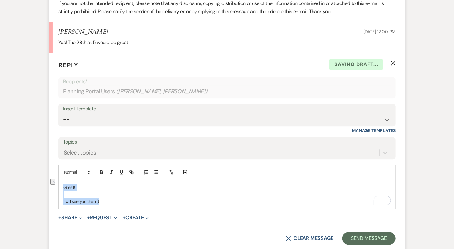
drag, startPoint x: 125, startPoint y: 197, endPoint x: 46, endPoint y: 181, distance: 80.2
copy div "Great!! I will see you then :)"
click at [108, 114] on select "-- Tour Confirmation Contract (Pre-Booked Leads) Out of office Inquiry Email Al…" at bounding box center [227, 119] width 328 height 12
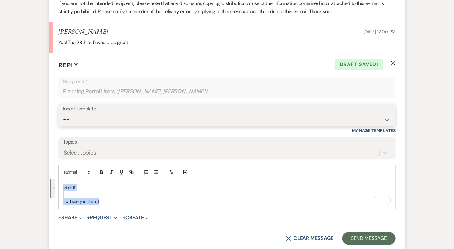
select select "4160"
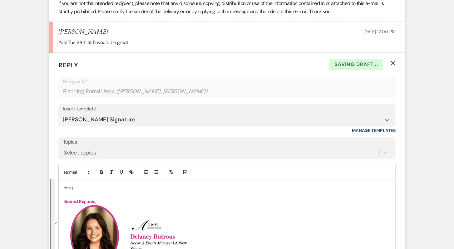
click at [72, 184] on p "Hello," at bounding box center [226, 187] width 327 height 7
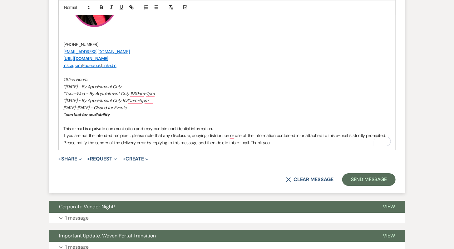
scroll to position [1843, 0]
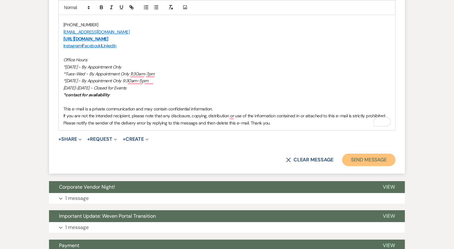
click at [367, 159] on button "Send Message" at bounding box center [368, 159] width 53 height 12
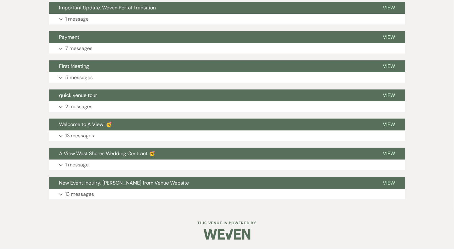
scroll to position [1937, 0]
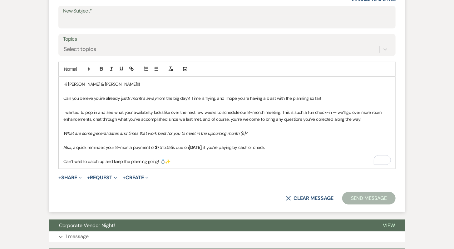
click at [202, 145] on strong "[DATE]" at bounding box center [195, 147] width 13 height 6
click at [252, 133] on p "What are some general dates and times that work best for you to meet in the upc…" at bounding box center [226, 133] width 327 height 7
click at [240, 131] on em "What are some general dates and times that work best for you to meet in the upc…" at bounding box center [155, 133] width 184 height 6
click at [251, 133] on p "What are some general dates and times that work best for you to meet in the upc…" at bounding box center [226, 133] width 327 height 7
click at [171, 146] on p "Also, a quick reminder: your 8-month payment of $ 7,515.58 is due on October 20…" at bounding box center [226, 147] width 327 height 7
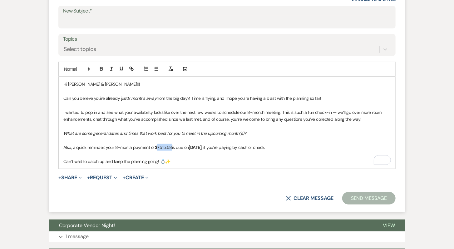
drag, startPoint x: 173, startPoint y: 145, endPoint x: 158, endPoint y: 145, distance: 14.4
click at [158, 145] on p "Also, a quick reminder: your 8-month payment of $ 7,515.58 is due on October 20…" at bounding box center [226, 147] width 327 height 7
drag, startPoint x: 170, startPoint y: 146, endPoint x: 156, endPoint y: 145, distance: 14.4
click at [156, 145] on p "Also, a quick reminder: your 8-month payment of $ 8,757.5 is due on October 20t…" at bounding box center [226, 147] width 327 height 7
click at [101, 69] on icon "button" at bounding box center [101, 70] width 2 height 2
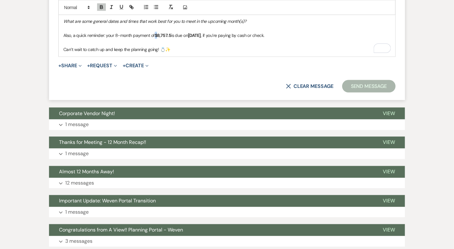
scroll to position [432, 0]
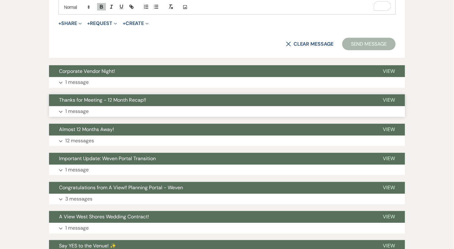
click at [170, 110] on button "Expand 1 message" at bounding box center [227, 111] width 356 height 11
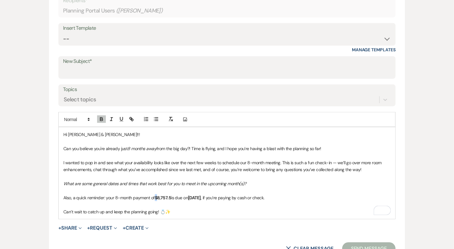
scroll to position [228, 0]
click at [194, 212] on p "Can’t wait to catch up and keep the planning going! 💍✨" at bounding box center [226, 211] width 327 height 7
click at [210, 187] on p "To enrich screen reader interactions, please activate Accessibility in Grammarl…" at bounding box center [226, 190] width 327 height 7
click at [273, 171] on p "I wanted to pop in and see what your availability looks like over the next few …" at bounding box center [226, 166] width 327 height 14
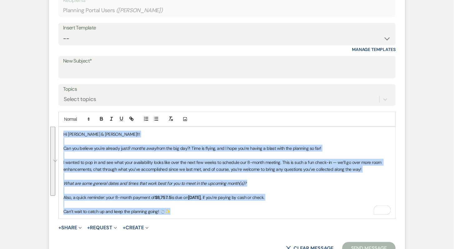
drag, startPoint x: 176, startPoint y: 214, endPoint x: 61, endPoint y: 129, distance: 143.8
click at [61, 129] on div "Hi [PERSON_NAME] & [PERSON_NAME]!!! Can you believe you're already just 8 month…" at bounding box center [227, 172] width 337 height 91
copy div "Hi [PERSON_NAME] & [PERSON_NAME]!!! Can you believe you're already just 8 month…"
click at [156, 38] on select "-- Tour Confirmation Contract (Pre-Booked Leads) Out of office Inquiry Email Al…" at bounding box center [227, 38] width 328 height 12
select select "4160"
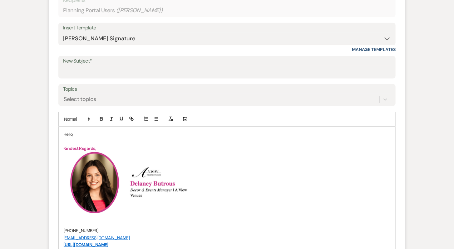
click at [68, 134] on p "Hello," at bounding box center [226, 134] width 327 height 7
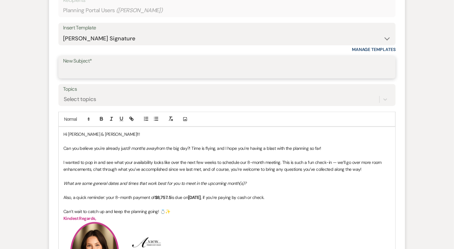
click at [91, 75] on input "New Subject*" at bounding box center [227, 72] width 328 height 12
type input "Almost 8 Months Away - Let's Meet Again!"
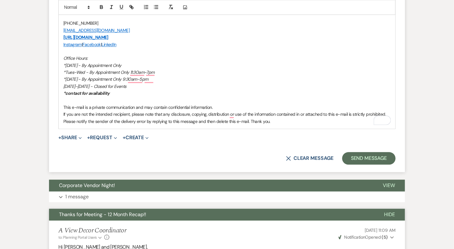
scroll to position [517, 0]
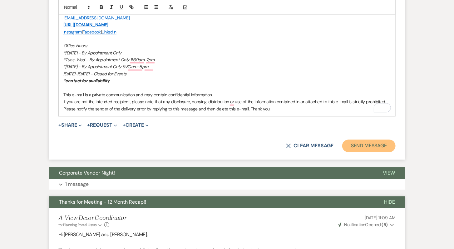
click at [363, 143] on button "Send Message" at bounding box center [368, 145] width 53 height 12
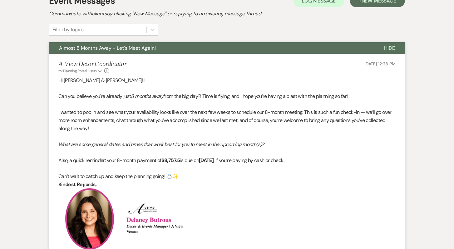
scroll to position [0, 0]
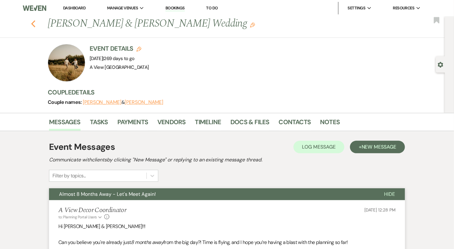
click at [33, 26] on use "button" at bounding box center [33, 23] width 4 height 7
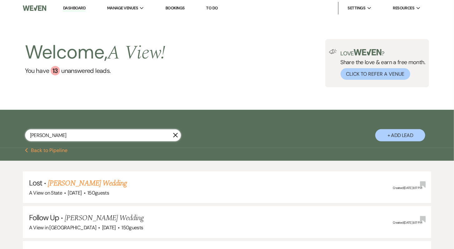
click at [86, 138] on input "[PERSON_NAME]" at bounding box center [103, 135] width 156 height 12
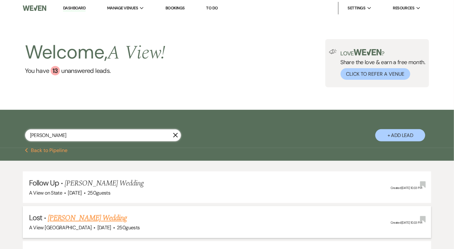
scroll to position [313, 0]
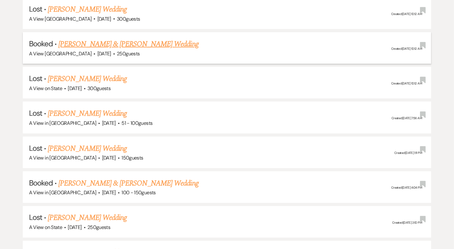
type input "ashley welch"
click at [130, 44] on link "[PERSON_NAME] & [PERSON_NAME] Wedding" at bounding box center [128, 43] width 140 height 11
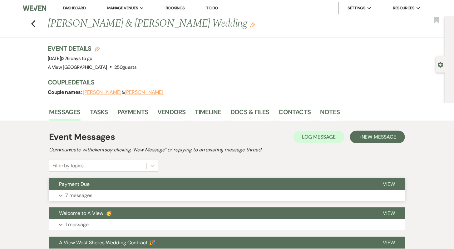
click at [184, 183] on button "Payment Due" at bounding box center [211, 184] width 324 height 12
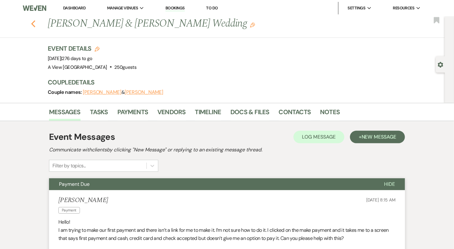
click at [33, 22] on icon "Previous" at bounding box center [33, 23] width 5 height 7
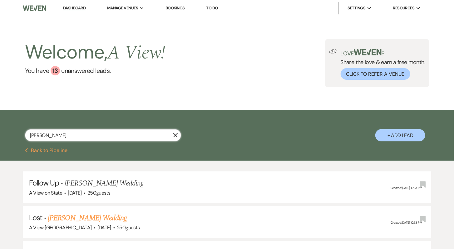
click at [81, 134] on input "ashley welch" at bounding box center [103, 135] width 156 height 12
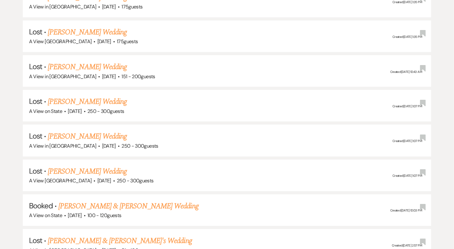
scroll to position [726, 0]
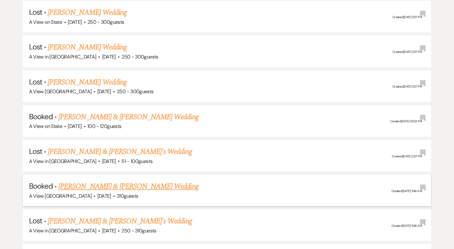
type input "kelli otto"
click at [127, 184] on link "[PERSON_NAME] & [PERSON_NAME] Wedding" at bounding box center [128, 185] width 140 height 11
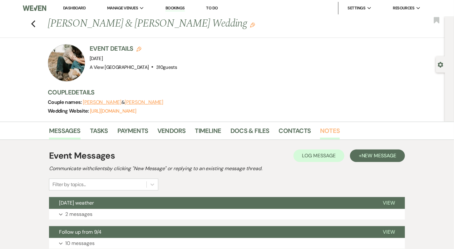
click at [329, 133] on link "Notes" at bounding box center [330, 133] width 20 height 14
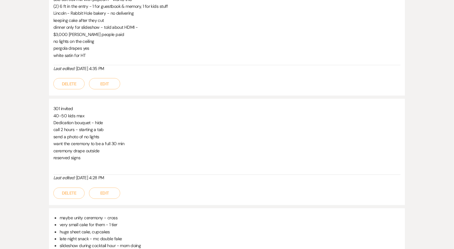
scroll to position [342, 0]
click at [124, 147] on p "ceremony drape outside" at bounding box center [226, 150] width 347 height 7
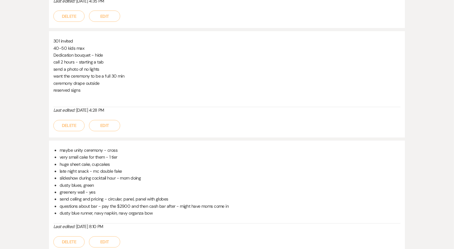
scroll to position [410, 0]
click at [116, 181] on li "dusty blues, green" at bounding box center [230, 184] width 341 height 7
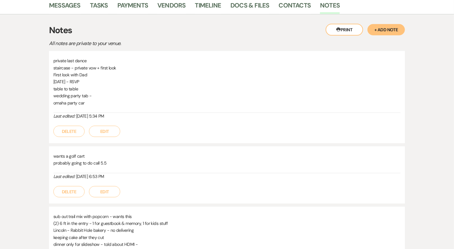
scroll to position [461, 0]
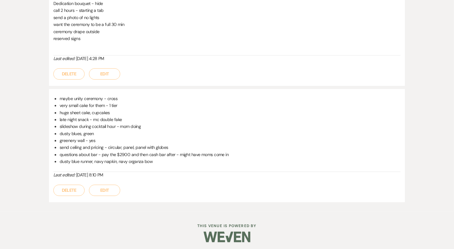
click at [112, 158] on li "dusty blue runner, navy napkin, navy organza bow" at bounding box center [230, 161] width 341 height 7
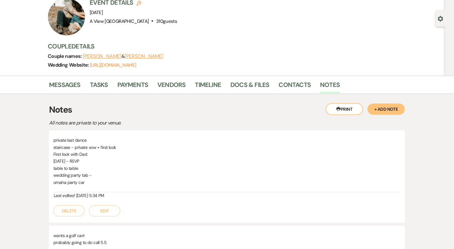
scroll to position [0, 0]
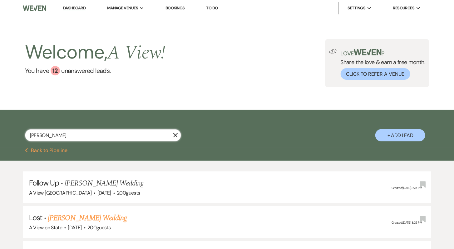
click at [44, 135] on input "kelli otto" at bounding box center [103, 135] width 156 height 12
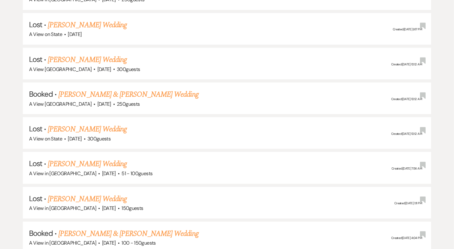
scroll to position [351, 0]
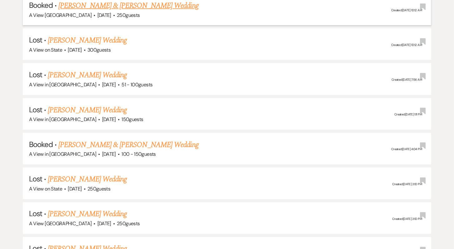
type input "ashley welch"
click at [125, 7] on link "Ashley Welch & Riley Pelster's Wedding" at bounding box center [128, 5] width 140 height 11
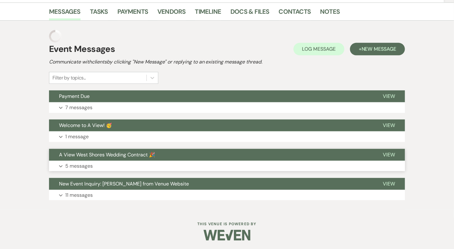
scroll to position [88, 0]
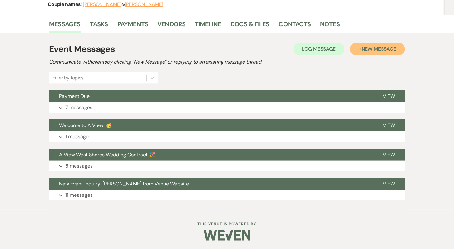
click at [369, 48] on span "New Message" at bounding box center [379, 49] width 35 height 7
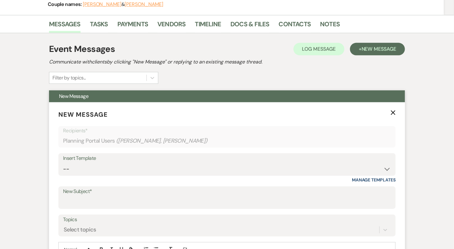
click at [124, 160] on div "Insert Template" at bounding box center [227, 158] width 328 height 9
click at [123, 170] on select "-- Tour Confirmation Contract (Pre-Booked Leads) Out of office Inquiry Email Al…" at bounding box center [227, 169] width 328 height 12
select select "4160"
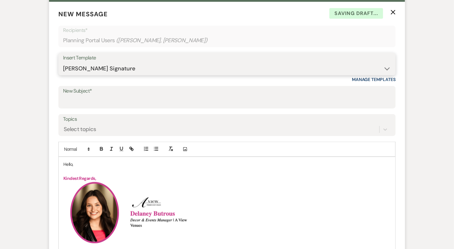
scroll to position [194, 0]
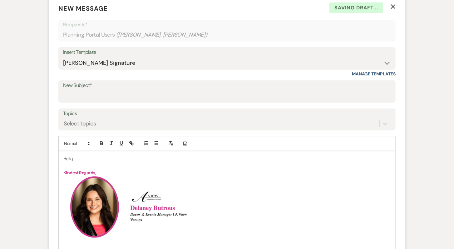
click at [76, 157] on p "Hello," at bounding box center [226, 158] width 327 height 7
click at [67, 160] on p "Hello," at bounding box center [226, 158] width 327 height 7
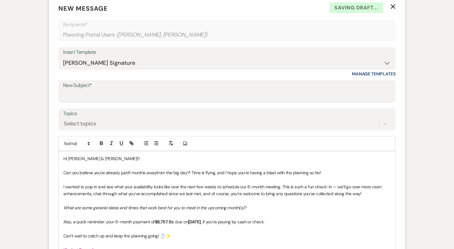
click at [80, 156] on span "Hi Morgan & Bryant!!!" at bounding box center [101, 158] width 77 height 6
drag, startPoint x: 81, startPoint y: 157, endPoint x: 68, endPoint y: 157, distance: 13.4
click at [68, 157] on span "Hi Morgan & Bryant!!!" at bounding box center [101, 158] width 77 height 6
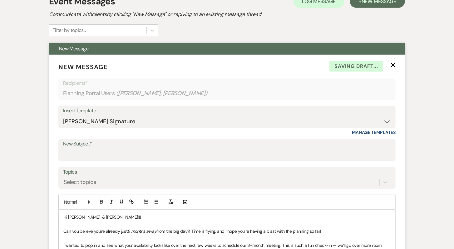
scroll to position [159, 0]
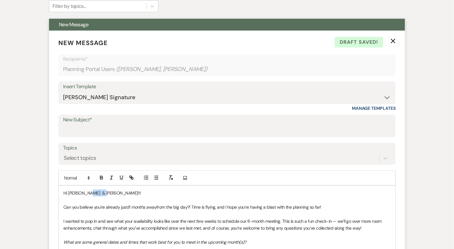
drag, startPoint x: 99, startPoint y: 193, endPoint x: 87, endPoint y: 192, distance: 12.2
click at [87, 192] on span "Hi Ashley & Bryant!!!" at bounding box center [102, 193] width 78 height 6
click at [81, 191] on span "Hi Ashley & Riley !!" at bounding box center [102, 193] width 78 height 6
click at [89, 196] on p "To enrich screen reader interactions, please activate Accessibility in Grammarl…" at bounding box center [226, 199] width 327 height 7
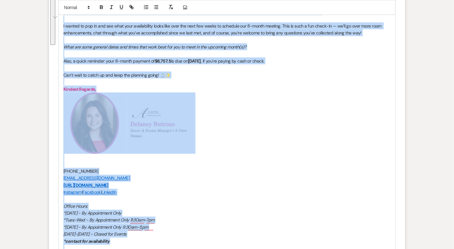
scroll to position [356, 0]
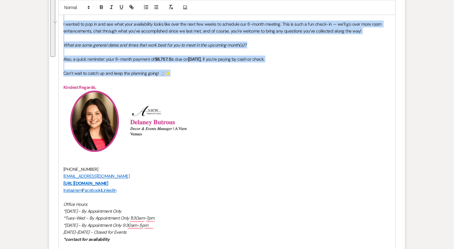
drag, startPoint x: 63, startPoint y: 204, endPoint x: 259, endPoint y: 73, distance: 236.2
click at [259, 73] on div "Hi Ashley & Riley !! Can you believe you're already just 8 months away from the…" at bounding box center [227, 131] width 337 height 285
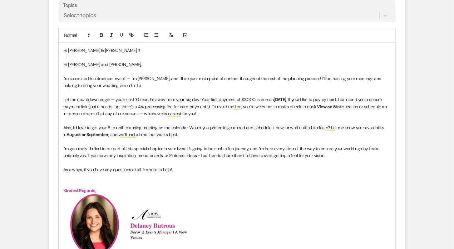
scroll to position [301, 0]
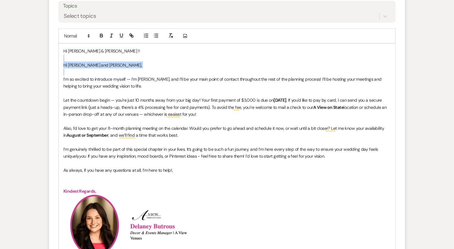
drag, startPoint x: 119, startPoint y: 71, endPoint x: 55, endPoint y: 59, distance: 65.4
click at [55, 59] on form "New Message X Saving draft... Recipients* Planning Portal Users ( Ashley Welch,…" at bounding box center [227, 155] width 356 height 533
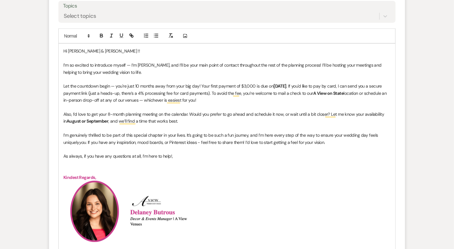
click at [93, 64] on span "I’m so excited to introduce myself — I’m Delaney, and I’ll be your main point o…" at bounding box center [222, 68] width 319 height 12
click at [191, 73] on p "I’m so excited to OFFICIALLY introduce myself — I’m Delaney, and I’ll be your m…" at bounding box center [226, 69] width 327 height 14
click at [138, 85] on span "Let the countdown begin — you're just 10 months away from your big day! Your fi…" at bounding box center [168, 86] width 210 height 6
click at [136, 85] on span "Let the countdown begin — you're just 8 months away from your big day! Your fir…" at bounding box center [167, 86] width 209 height 6
click at [172, 106] on p "To enrich screen reader interactions, please activate Accessibility in Grammarl…" at bounding box center [226, 107] width 327 height 7
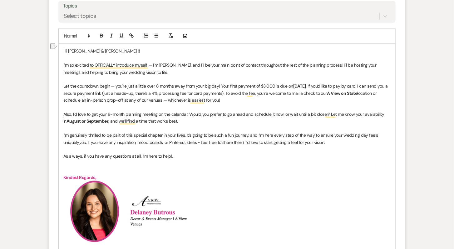
click at [356, 93] on p "Let the countdown begin — you're just a little over 8 months away from your big…" at bounding box center [226, 92] width 327 height 21
click at [323, 101] on p "Let the countdown begin — you're just a little over 8 months away from your big…" at bounding box center [226, 92] width 327 height 21
click at [101, 125] on p "To enrich screen reader interactions, please activate Accessibility in Grammarl…" at bounding box center [226, 128] width 327 height 7
click at [187, 126] on p "To enrich screen reader interactions, please activate Accessibility in Grammarl…" at bounding box center [226, 128] width 327 height 7
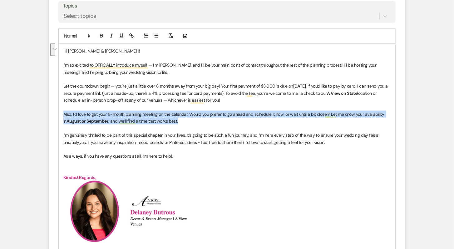
drag, startPoint x: 185, startPoint y: 121, endPoint x: 63, endPoint y: 109, distance: 123.0
click at [63, 111] on p "Also, I’d love to get your 8-month planning meeting on the calendar. Would you …" at bounding box center [226, 118] width 327 height 14
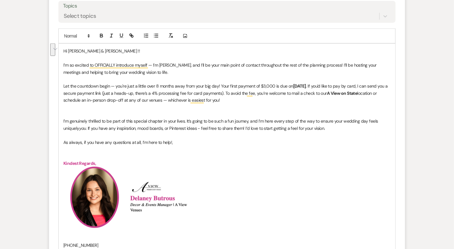
click at [76, 113] on p "To enrich screen reader interactions, please activate Accessibility in Grammarl…" at bounding box center [226, 114] width 327 height 7
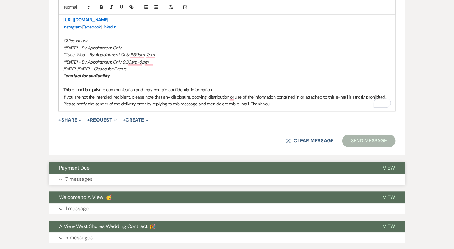
click at [152, 174] on button "Expand 7 messages" at bounding box center [227, 179] width 356 height 11
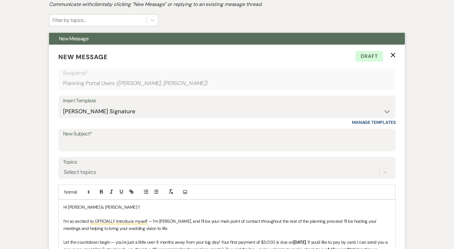
scroll to position [0, 0]
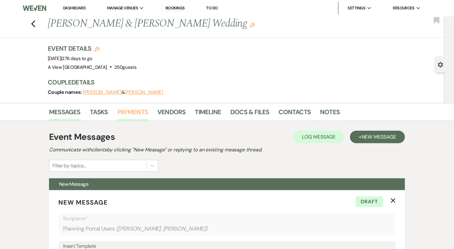
click at [140, 113] on link "Payments" at bounding box center [132, 114] width 31 height 14
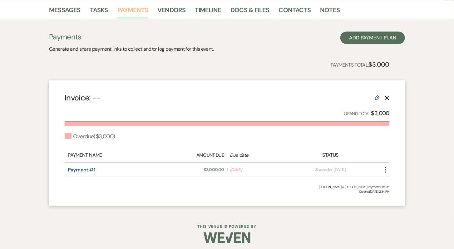
scroll to position [101, 0]
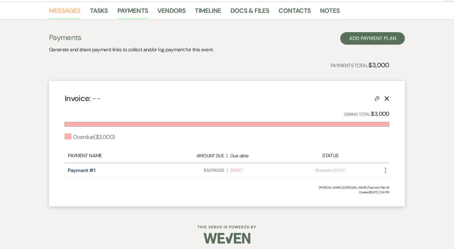
click at [69, 11] on link "Messages" at bounding box center [65, 13] width 32 height 14
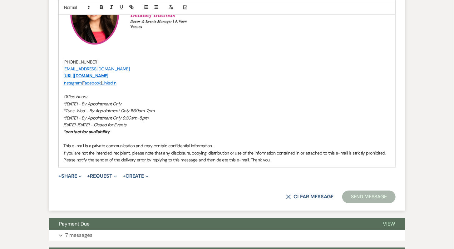
scroll to position [604, 0]
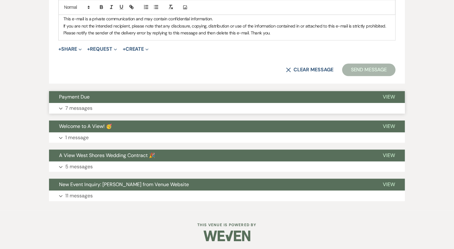
click at [143, 105] on button "Expand 7 messages" at bounding box center [227, 108] width 356 height 11
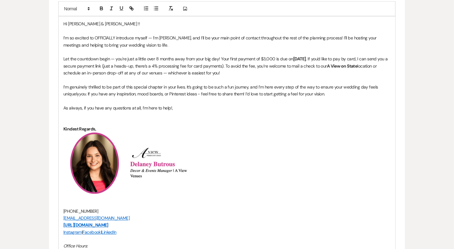
scroll to position [318, 0]
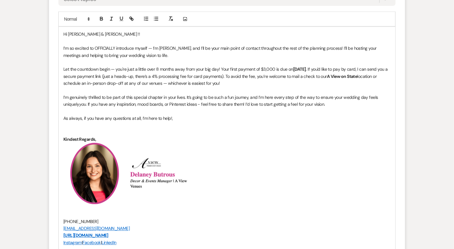
click at [151, 61] on p "To enrich screen reader interactions, please activate Accessibility in Grammarl…" at bounding box center [226, 62] width 327 height 7
drag, startPoint x: 237, startPoint y: 68, endPoint x: 228, endPoint y: 67, distance: 9.1
click at [228, 67] on p "Let the countdown begin — you're just a little over 8 months away from your big…" at bounding box center [226, 76] width 327 height 21
drag, startPoint x: 265, startPoint y: 68, endPoint x: 253, endPoint y: 68, distance: 12.2
click at [253, 68] on p "Let the countdown begin — you're just a little over 8 months away from your big…" at bounding box center [226, 76] width 327 height 21
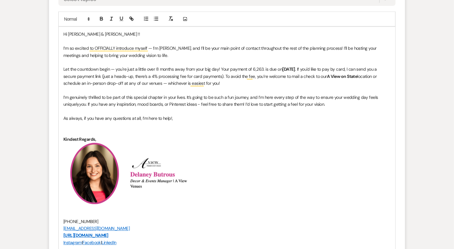
click at [252, 68] on p "Let the countdown begin — you're just a little over 8 months away from your big…" at bounding box center [226, 76] width 327 height 21
click at [285, 68] on strong "July 16th" at bounding box center [291, 69] width 13 height 6
drag, startPoint x: 326, startPoint y: 67, endPoint x: 309, endPoint y: 68, distance: 16.9
click at [309, 68] on p "Let the countdown begin — you're just a little over 8 months away from your big…" at bounding box center [226, 76] width 327 height 21
click at [289, 68] on p "Let the countdown begin — you're just a little over 8 months away from your big…" at bounding box center [226, 76] width 327 height 21
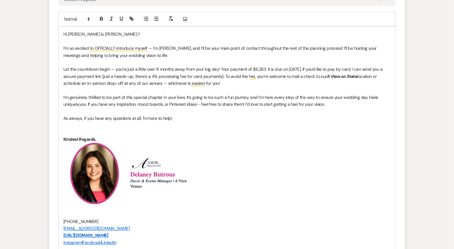
click at [266, 68] on p "Let the countdown begin — you're just a little over 8 months away from your big…" at bounding box center [226, 76] width 327 height 21
click at [317, 76] on p "Let the countdown begin — you're just a little over 8 months away from your big…" at bounding box center [226, 76] width 327 height 21
drag, startPoint x: 309, startPoint y: 68, endPoint x: 284, endPoint y: 67, distance: 24.4
click at [284, 67] on p "Let the countdown begin — you're just a little over 8 months away from your big…" at bounding box center [226, 76] width 327 height 21
click at [101, 16] on icon "button" at bounding box center [102, 19] width 6 height 6
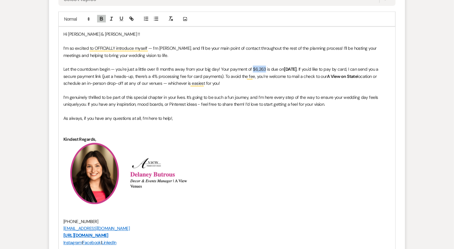
drag, startPoint x: 265, startPoint y: 69, endPoint x: 252, endPoint y: 69, distance: 12.5
click at [252, 69] on p "Let the countdown begin — you're just a little over 8 months away from your big…" at bounding box center [226, 76] width 327 height 21
click at [102, 19] on icon "button" at bounding box center [101, 20] width 2 height 2
click at [252, 87] on p "To enrich screen reader interactions, please activate Accessibility in Grammarl…" at bounding box center [226, 90] width 327 height 7
click at [260, 87] on p "To enrich screen reader interactions, please activate Accessibility in Grammarl…" at bounding box center [226, 90] width 327 height 7
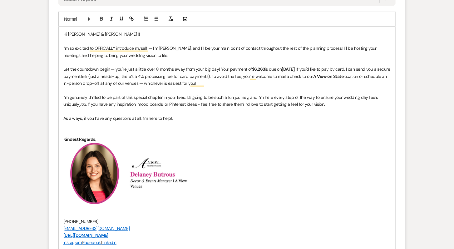
click at [240, 117] on p "As always, if you have any questions at all, I’m here to help!," at bounding box center [226, 118] width 327 height 7
click at [189, 51] on p "I’m so excited to OFFICIALLY introduce myself — I’m Delaney, and I’ll be your m…" at bounding box center [226, 52] width 327 height 14
click at [230, 82] on p "Let the countdown begin — you're just a little over 8 months away from your big…" at bounding box center [226, 76] width 327 height 21
click at [230, 83] on p "Let the countdown begin — you're just a little over 8 months away from your big…" at bounding box center [226, 76] width 327 height 21
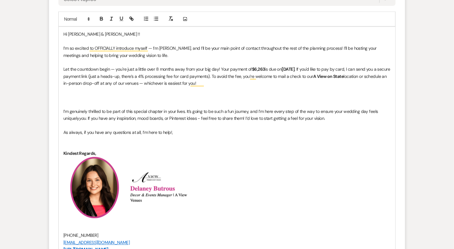
click at [141, 101] on p "To enrich screen reader interactions, please activate Accessibility in Grammarl…" at bounding box center [226, 104] width 327 height 7
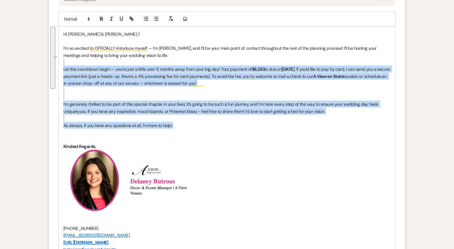
drag, startPoint x: 62, startPoint y: 64, endPoint x: 183, endPoint y: 126, distance: 136.2
click at [183, 127] on div "Hi Ashley & Riley !! I’m so excited to OFFICIALLY introduce myself — I’m Delane…" at bounding box center [227, 180] width 337 height 306
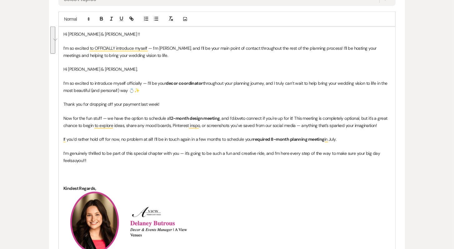
drag, startPoint x: 146, startPoint y: 89, endPoint x: 48, endPoint y: 60, distance: 102.6
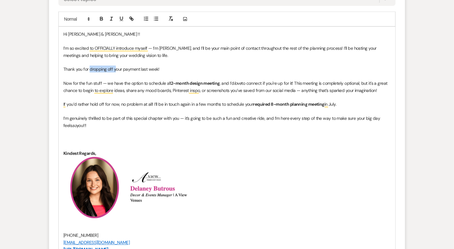
drag, startPoint x: 115, startPoint y: 68, endPoint x: 90, endPoint y: 69, distance: 24.4
click at [90, 69] on p "Thank you for dropping off your payment last week!" at bounding box center [226, 69] width 327 height 7
click at [100, 68] on p "Thank you for your payment last week!" at bounding box center [226, 69] width 327 height 7
drag, startPoint x: 141, startPoint y: 68, endPoint x: 123, endPoint y: 68, distance: 17.8
click at [123, 68] on p "Thank you for your last payment last week!" at bounding box center [226, 69] width 327 height 7
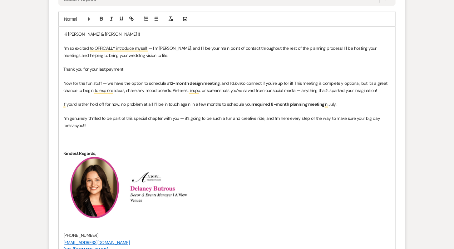
click at [152, 73] on p "To enrich screen reader interactions, please activate Accessibility in Grammarl…" at bounding box center [226, 76] width 327 height 7
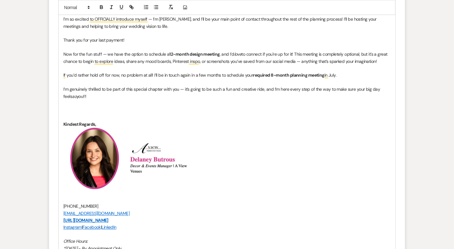
scroll to position [345, 0]
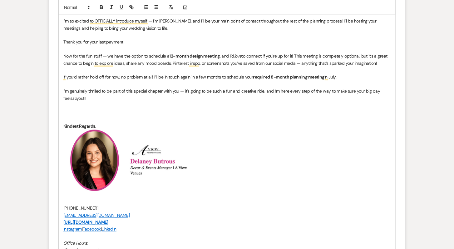
click at [123, 54] on p "Now for the fun stuff — we have the option to schedule a 12-month design meetin…" at bounding box center [226, 59] width 327 height 14
click at [190, 56] on strong "12-month design meeting" at bounding box center [195, 56] width 50 height 6
click at [232, 52] on p "Now for the fun stuff — we have the option to schedule a 12-month design meetin…" at bounding box center [226, 59] width 327 height 14
click at [245, 56] on p "Now for the fun stuff — we have the option to schedule a 12-month design meetin…" at bounding box center [226, 59] width 327 height 14
click at [240, 56] on em "love" at bounding box center [237, 56] width 7 height 6
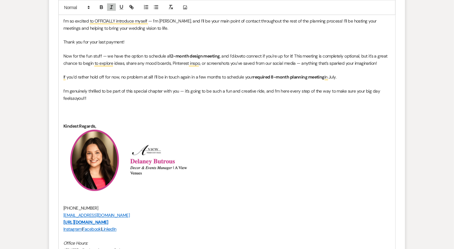
click at [297, 54] on p "Now for the fun stuff — we have the option to schedule a 12-month design meetin…" at bounding box center [226, 59] width 327 height 14
click at [231, 53] on p "Now for the fun stuff — we have the option to schedule a 12-month design meetin…" at bounding box center [226, 59] width 327 height 14
click at [235, 47] on p "To enrich screen reader interactions, please activate Accessibility in Grammarl…" at bounding box center [226, 49] width 327 height 7
click at [235, 54] on em "love" at bounding box center [237, 56] width 7 height 6
click at [220, 68] on p "To enrich screen reader interactions, please activate Accessibility in Grammarl…" at bounding box center [226, 70] width 327 height 7
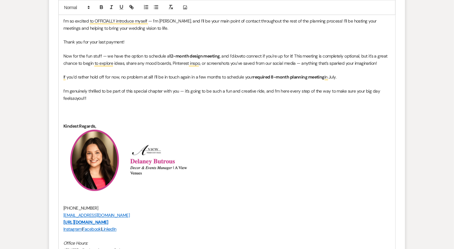
click at [144, 73] on p "If you’d rather hold off for now, no problem at all! I’ll be in touch again in …" at bounding box center [226, 76] width 327 height 7
drag, startPoint x: 142, startPoint y: 55, endPoint x: 122, endPoint y: 55, distance: 19.7
click at [122, 55] on p "Now for the fun stuff — we have the option to schedule a 12-month design meetin…" at bounding box center [226, 59] width 327 height 14
drag, startPoint x: 192, startPoint y: 55, endPoint x: 146, endPoint y: 57, distance: 46.6
click at [146, 57] on p "Now for the fun stuff — we have our 8 month to schedule a 12-month design meeti…" at bounding box center [226, 59] width 327 height 14
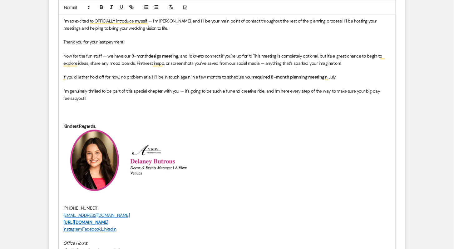
click at [178, 55] on strong "design meeting" at bounding box center [163, 56] width 30 height 6
drag, startPoint x: 201, startPoint y: 54, endPoint x: 179, endPoint y: 53, distance: 22.5
click at [179, 53] on p "Now for the fun stuff — we have our 8-month design meeting coming up , and I’d …" at bounding box center [226, 59] width 327 height 14
click at [100, 5] on icon "button" at bounding box center [102, 7] width 6 height 6
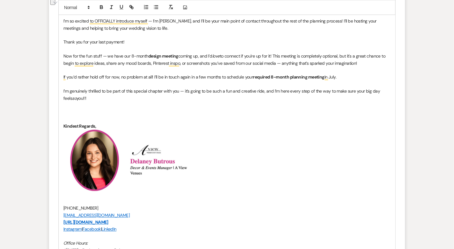
click at [221, 69] on p "To enrich screen reader interactions, please activate Accessibility in Grammarl…" at bounding box center [226, 70] width 327 height 7
click at [201, 55] on p "Now for the fun stuff — we have our 8-month design meeting coming up, and I’d l…" at bounding box center [226, 59] width 327 height 14
click at [257, 59] on p "Now for the fun stuff — we have our 8-month design meeting coming up, and I’d l…" at bounding box center [226, 59] width 327 height 14
click at [211, 52] on p "Now for the fun stuff — we have our 8-month design meeting coming up, and I’d l…" at bounding box center [226, 59] width 327 height 14
click at [210, 56] on p "Now for the fun stuff — we have our 8-month design meeting coming up, and I’d l…" at bounding box center [226, 59] width 327 height 14
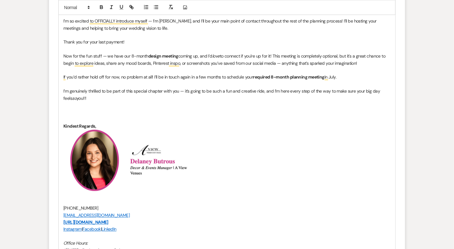
click at [215, 53] on em "love" at bounding box center [215, 56] width 7 height 6
click at [219, 55] on em "love" at bounding box center [215, 56] width 7 height 6
drag, startPoint x: 274, startPoint y: 56, endPoint x: 245, endPoint y: 56, distance: 28.7
click at [244, 56] on p "Now for the fun stuff — we have our 8-month design meeting coming up, and I’d l…" at bounding box center [226, 59] width 327 height 14
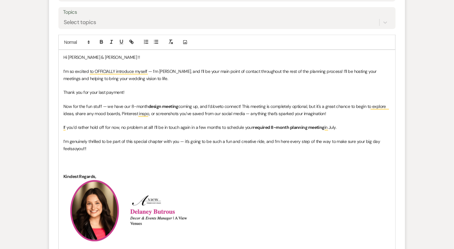
scroll to position [295, 0]
drag, startPoint x: 62, startPoint y: 87, endPoint x: 55, endPoint y: 89, distance: 7.0
click at [55, 89] on form "New Message X Draft Recipients* Planning Portal Users ( Ashley Welch, Riley Pel…" at bounding box center [227, 150] width 356 height 512
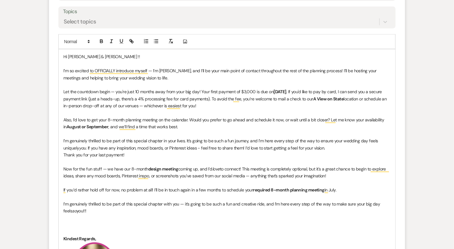
click at [140, 89] on span "Let the countdown begin — you're just 10 months away from your big day! Your fi…" at bounding box center [168, 92] width 210 height 6
click at [223, 110] on p "To enrich screen reader interactions, please activate Accessibility in Grammarl…" at bounding box center [226, 112] width 327 height 7
click at [254, 90] on span "Let the countdown begin — you're just 8 months away from your big day! Your fir…" at bounding box center [167, 92] width 209 height 6
drag, startPoint x: 208, startPoint y: 90, endPoint x: 240, endPoint y: 91, distance: 32.2
click at [240, 91] on span "Let the countdown begin — you're just 8 months away from your big day! Your fir…" at bounding box center [167, 92] width 209 height 6
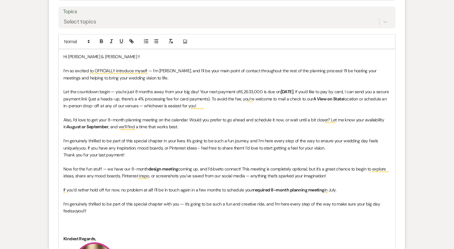
click at [239, 90] on span "Let the countdown begin — you're just 8 months away from your big day! Your nex…" at bounding box center [151, 92] width 177 height 6
click at [284, 90] on strong "July 16th" at bounding box center [290, 92] width 13 height 6
click at [284, 89] on strong "July 16th" at bounding box center [290, 92] width 13 height 6
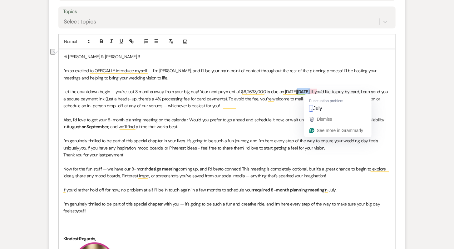
drag, startPoint x: 327, startPoint y: 91, endPoint x: 309, endPoint y: 91, distance: 17.5
click at [309, 91] on p "Let the countdown begin — you're just 8 months away from your big day! Your nex…" at bounding box center [226, 98] width 327 height 21
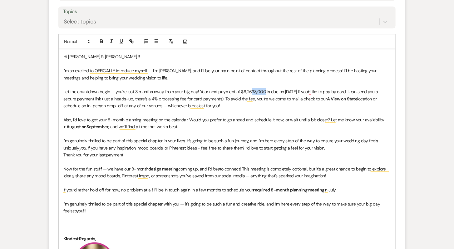
drag, startPoint x: 264, startPoint y: 90, endPoint x: 251, endPoint y: 88, distance: 12.9
click at [251, 88] on p "Let the countdown begin — you're just 8 months away from your big day! Your nex…" at bounding box center [226, 98] width 327 height 21
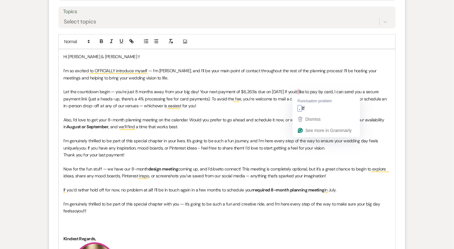
click at [296, 91] on span "is due on October 27th If you'd like to pay by card, I can send you a secure pa…" at bounding box center [221, 95] width 316 height 12
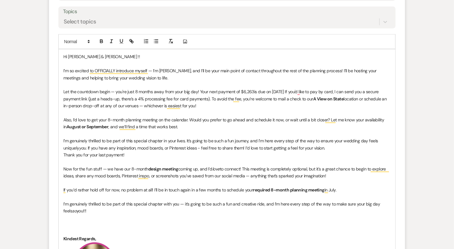
click at [296, 91] on span "is due on October 27th If you'd like to pay by card, I can send you a secure pa…" at bounding box center [221, 95] width 316 height 12
click at [294, 104] on p "Let the countdown begin — you're just 8 months away from your big day! Your nex…" at bounding box center [226, 98] width 327 height 21
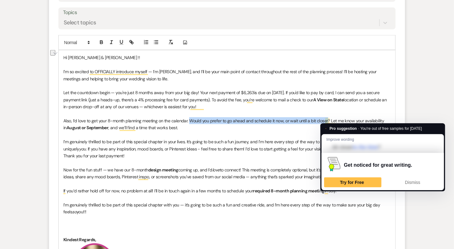
drag, startPoint x: 190, startPoint y: 119, endPoint x: 328, endPoint y: 120, distance: 137.7
click at [328, 120] on span "Also, I’d love to get your 8-month planning meeting on the calendar. Would you …" at bounding box center [224, 124] width 322 height 12
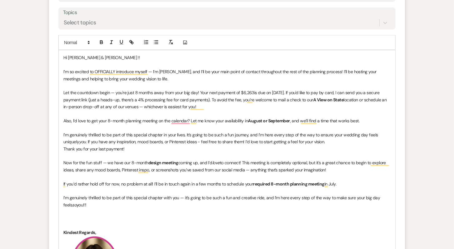
click at [249, 120] on strong "August or September" at bounding box center [269, 121] width 42 height 6
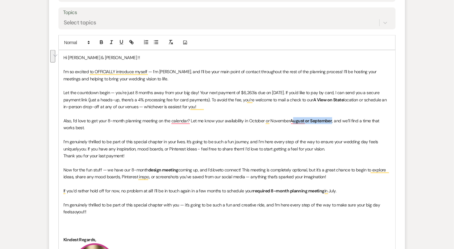
drag, startPoint x: 333, startPoint y: 120, endPoint x: 292, endPoint y: 120, distance: 40.9
click at [292, 120] on p "Also, I’d love to get your 8-month planning meeting on the calendar? Let me kno…" at bounding box center [226, 124] width 327 height 14
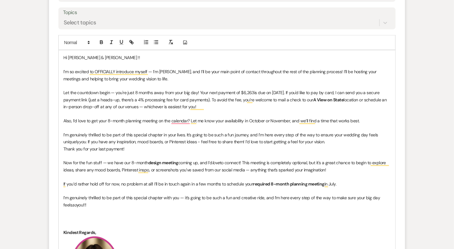
click at [151, 152] on p "To enrich screen reader interactions, please activate Accessibility in Grammarl…" at bounding box center [226, 155] width 327 height 7
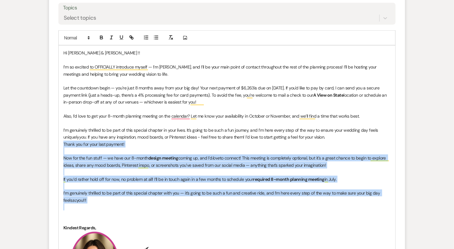
drag, startPoint x: 63, startPoint y: 141, endPoint x: 277, endPoint y: 203, distance: 222.3
click at [277, 203] on div "Hi Ashley & Riley !! I’m so excited to OFFICIALLY introduce myself — I’m Delane…" at bounding box center [227, 230] width 337 height 369
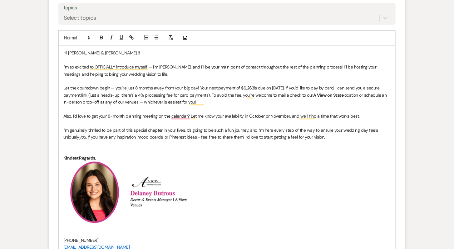
click at [81, 148] on p "To enrich screen reader interactions, please activate Accessibility in Grammarl…" at bounding box center [226, 150] width 327 height 7
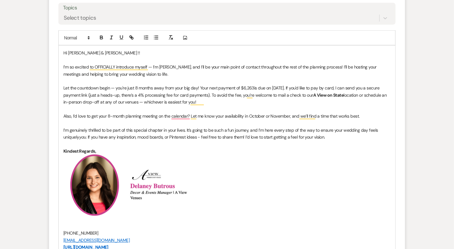
click at [109, 53] on p "Hi Ashley & Riley !!" at bounding box center [226, 52] width 327 height 7
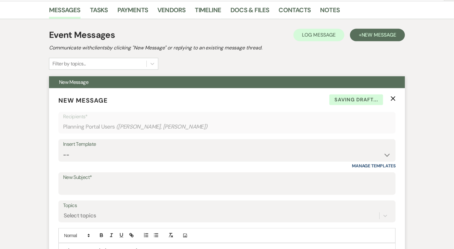
scroll to position [272, 0]
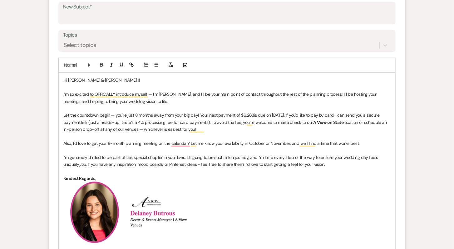
click at [95, 78] on p "Hi Ashley & Riley !!" at bounding box center [226, 80] width 327 height 7
click at [148, 102] on p "I’m so excited to OFFICIALLY introduce myself — I’m Delaney, and I’ll be your m…" at bounding box center [226, 98] width 327 height 14
click at [135, 113] on span "Let the countdown begin — you're just 8 months away from your big day! Your nex…" at bounding box center [153, 115] width 180 height 6
click at [225, 133] on p "To enrich screen reader interactions, please activate Accessibility in Grammarl…" at bounding box center [226, 136] width 327 height 7
drag, startPoint x: 262, startPoint y: 114, endPoint x: 318, endPoint y: 114, distance: 55.9
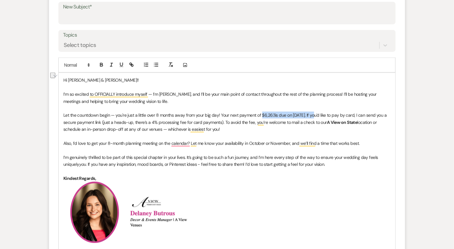
click at [318, 114] on p "Let the countdown begin — you're just a little over 8 months away from your big…" at bounding box center [226, 121] width 327 height 21
click at [101, 65] on icon "button" at bounding box center [102, 65] width 6 height 6
click at [281, 134] on p "To enrich screen reader interactions, please activate Accessibility in Grammarl…" at bounding box center [226, 136] width 327 height 7
click at [363, 137] on p "To enrich screen reader interactions, please activate Accessibility in Grammarl…" at bounding box center [226, 136] width 327 height 7
drag, startPoint x: 227, startPoint y: 130, endPoint x: 322, endPoint y: 111, distance: 96.9
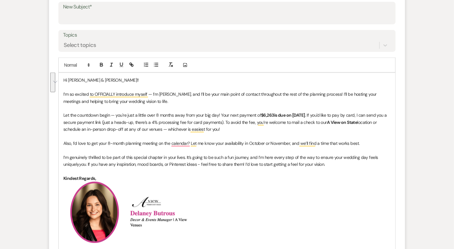
click at [322, 111] on p "Let the countdown begin — you're just a little over 8 months away from your big…" at bounding box center [226, 121] width 327 height 21
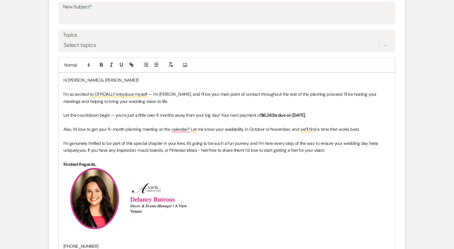
click at [220, 114] on span "Let the countdown begin — you're just a little over 8 months away from your big…" at bounding box center [162, 115] width 198 height 6
click at [255, 112] on span "Let the countdown begin — you're just a little over 8 months away from your big…" at bounding box center [178, 115] width 231 height 6
click at [249, 121] on p "To enrich screen reader interactions, please activate Accessibility in Grammarl…" at bounding box center [226, 122] width 327 height 7
click at [367, 128] on p "Also, I’d love to get your 8-month planning meeting on the calendar. Let me kno…" at bounding box center [226, 129] width 327 height 7
click at [367, 115] on p "Let the countdown begin — you're just a little over 8 months away from your big…" at bounding box center [226, 114] width 327 height 7
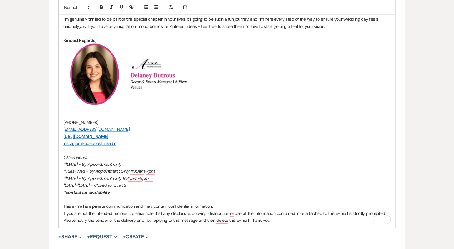
scroll to position [531, 0]
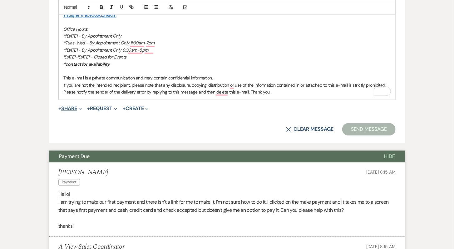
click at [73, 106] on button "+ Share Expand" at bounding box center [69, 108] width 23 height 5
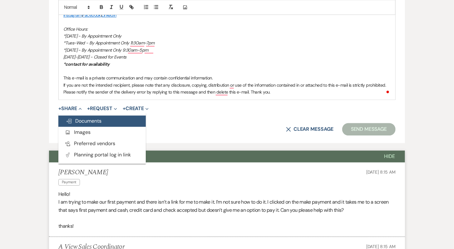
click at [86, 117] on span "Doc Upload Documents" at bounding box center [84, 120] width 36 height 7
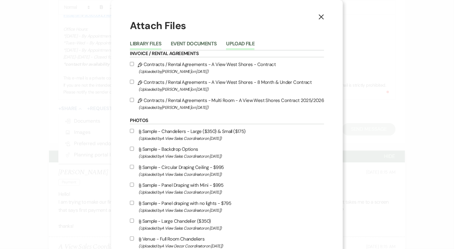
click at [236, 46] on button "Upload File" at bounding box center [240, 45] width 28 height 9
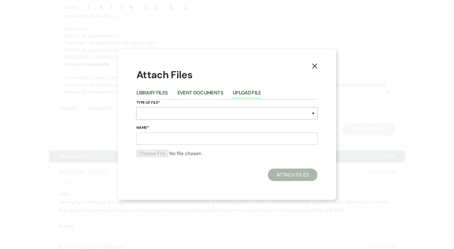
click at [184, 115] on select "Special Event Insurance Vendor Certificate of Insurance Contracts / Rental Agre…" at bounding box center [226, 113] width 181 height 12
select select "22"
click at [183, 143] on input "Name*" at bounding box center [226, 138] width 181 height 12
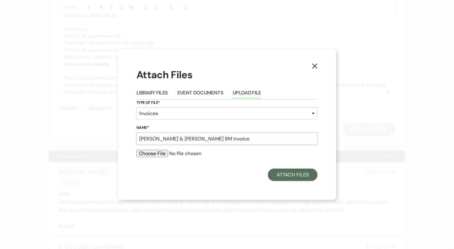
type input "Ashley & Riley 8M Invoice"
click at [158, 153] on input "file" at bounding box center [226, 153] width 181 height 7
type input "C:\fakepath\job_invoice_1252488.pdf"
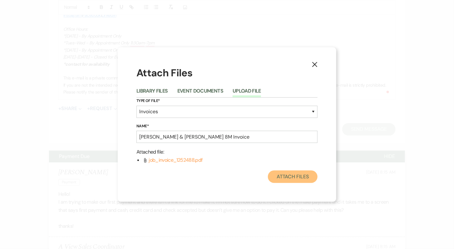
click at [303, 180] on button "Attach Files" at bounding box center [293, 176] width 50 height 12
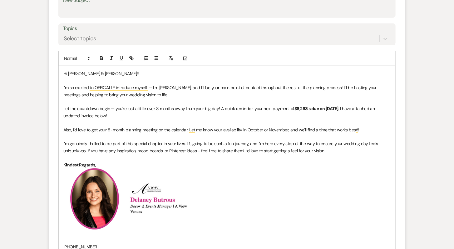
scroll to position [279, 0]
drag, startPoint x: 248, startPoint y: 128, endPoint x: 288, endPoint y: 128, distance: 39.7
click at [288, 128] on span "Also, I’d love to get your 8-month planning meeting on the calendar. Let me kno…" at bounding box center [211, 129] width 296 height 6
click at [99, 57] on icon "button" at bounding box center [102, 58] width 6 height 6
click at [216, 138] on p "To enrich screen reader interactions, please activate Accessibility in Grammarl…" at bounding box center [226, 136] width 327 height 7
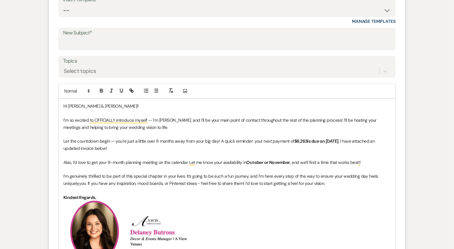
scroll to position [243, 0]
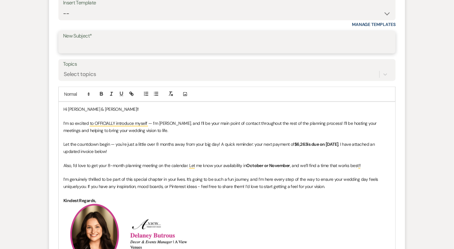
click at [186, 45] on input "New Subject*" at bounding box center [227, 47] width 328 height 12
drag, startPoint x: 178, startPoint y: 44, endPoint x: 159, endPoint y: 43, distance: 18.7
click at [159, 43] on input "Almost 8 Months Away - Let's Meet Again!" at bounding box center [227, 47] width 328 height 12
type input "Almost 8 Months Away - Let's Meet!"
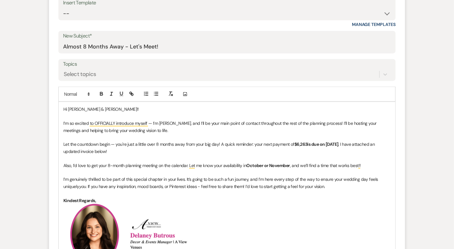
click at [171, 155] on p "To enrich screen reader interactions, please activate Accessibility in Grammarl…" at bounding box center [226, 158] width 327 height 7
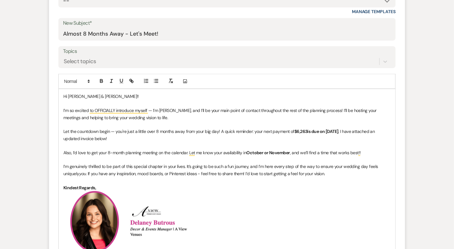
scroll to position [255, 0]
click at [166, 143] on p "To enrich screen reader interactions, please activate Accessibility in Grammarl…" at bounding box center [226, 145] width 327 height 7
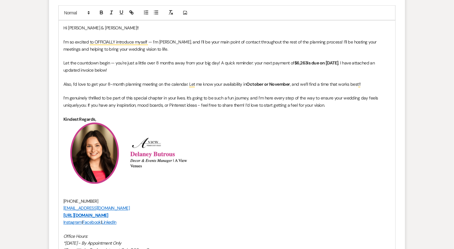
scroll to position [325, 0]
click at [88, 103] on span ". If you have any inspiration, mood boards, or Pinterest ideas - feel free to s…" at bounding box center [205, 104] width 239 height 6
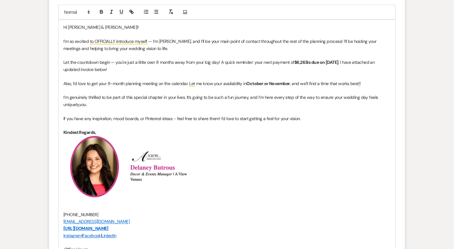
click at [126, 69] on p "Let the countdown begin — you're just a little over 8 months away from your big…" at bounding box center [226, 66] width 327 height 14
click at [64, 97] on span "I’m genuinely thrilled to be part of this special chapter in your lives. It’s g…" at bounding box center [221, 100] width 316 height 12
click at [62, 96] on div "Hi Ashley & Riley!! I’m so excited to OFFICIALLY introduce myself — I’m Delaney…" at bounding box center [227, 169] width 337 height 299
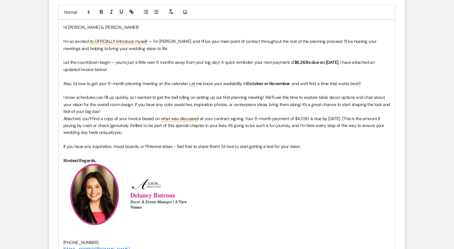
click at [104, 112] on p "I know schedules can fill up quickly, so I wanted to get the ball rolling on se…" at bounding box center [226, 104] width 327 height 21
click at [105, 111] on p "I know schedules can fill up quickly, so I wanted to get the ball rolling on se…" at bounding box center [226, 104] width 327 height 21
click at [103, 115] on p "Attached, you’ll find a copy of your invoice based on what was discussed at you…" at bounding box center [226, 125] width 327 height 21
click at [64, 117] on p "Attached, you’ll find a copy of your invoice based on what was discussed at you…" at bounding box center [226, 125] width 327 height 21
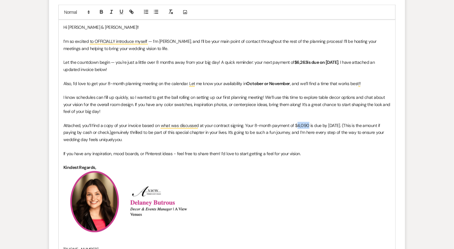
drag, startPoint x: 308, startPoint y: 123, endPoint x: 296, endPoint y: 123, distance: 11.9
click at [296, 123] on p "Attached, you’ll find a copy of your invoice based on what was discussed at you…" at bounding box center [226, 132] width 327 height 21
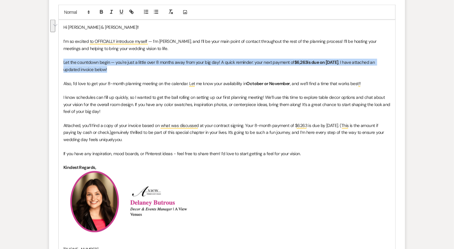
drag, startPoint x: 115, startPoint y: 69, endPoint x: 64, endPoint y: 62, distance: 51.6
click at [64, 62] on p "Let the countdown begin — you're just a little over 8 months away from your big…" at bounding box center [226, 66] width 327 height 14
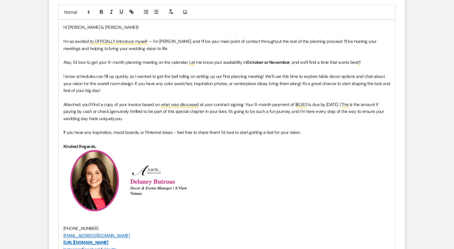
click at [131, 111] on span "genuinely thrilled to be part of this special chapter in your lives. It’s going…" at bounding box center [224, 114] width 322 height 12
click at [164, 116] on p "Attached, you’ll find a copy of your invoice based on what was discussed at you…" at bounding box center [226, 111] width 327 height 21
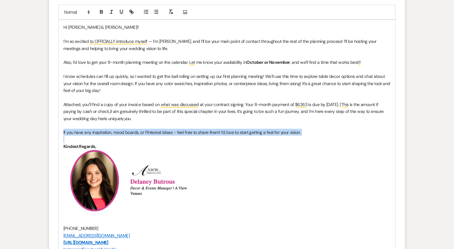
drag, startPoint x: 314, startPoint y: 136, endPoint x: 53, endPoint y: 129, distance: 261.4
click at [53, 129] on form "New Message X Draft saved! Recipients* Planning Portal Users ( Ashley Welch, Ri…" at bounding box center [227, 126] width 356 height 522
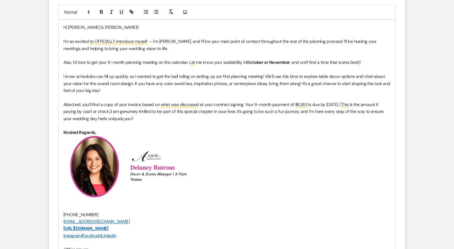
click at [126, 90] on p "I know schedules can fill up quickly, so I wanted to get the ball rolling on se…" at bounding box center [226, 83] width 327 height 21
click at [230, 92] on p "I know schedules can fill up quickly, so I wanted to get the ball rolling on se…" at bounding box center [226, 83] width 327 height 21
click at [239, 66] on p "To enrich screen reader interactions, please activate Accessibility in Grammarl…" at bounding box center [226, 69] width 327 height 7
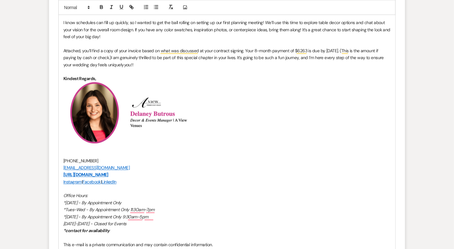
scroll to position [361, 0]
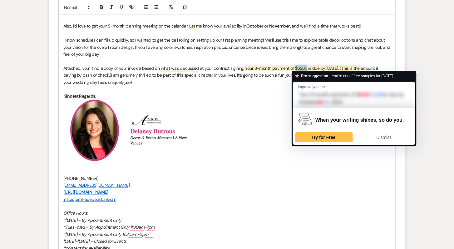
drag, startPoint x: 294, startPoint y: 67, endPoint x: 306, endPoint y: 67, distance: 12.5
click at [306, 67] on p "Attached, you’ll find a copy of your invoice based on what was discussed at you…" at bounding box center [226, 75] width 327 height 21
click at [102, 7] on icon "button" at bounding box center [101, 8] width 2 height 2
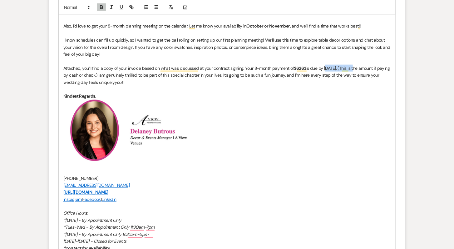
drag, startPoint x: 326, startPoint y: 66, endPoint x: 359, endPoint y: 66, distance: 33.4
click at [360, 66] on p "Attached, you’ll find a copy of your invoice based on what was discussed at you…" at bounding box center [226, 75] width 327 height 21
click at [102, 9] on icon "button" at bounding box center [102, 7] width 6 height 6
click at [216, 126] on h2 "﻿ ﻿ ﻿ ﻿" at bounding box center [226, 130] width 327 height 61
click at [184, 86] on p "To enrich screen reader interactions, please activate Accessibility in Grammarl…" at bounding box center [226, 89] width 327 height 7
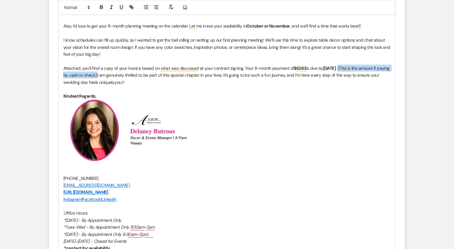
drag, startPoint x: 130, startPoint y: 73, endPoint x: 364, endPoint y: 65, distance: 234.7
click at [364, 65] on p "Attached, you’ll find a copy of your invoice based on what was discussed at you…" at bounding box center [226, 75] width 327 height 21
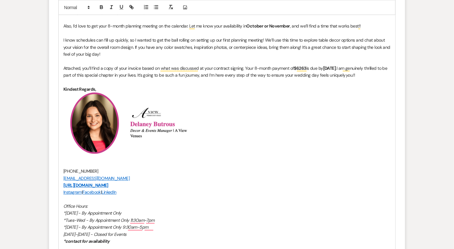
click at [366, 83] on p "To enrich screen reader interactions, please activate Accessibility in Grammarl…" at bounding box center [226, 82] width 327 height 7
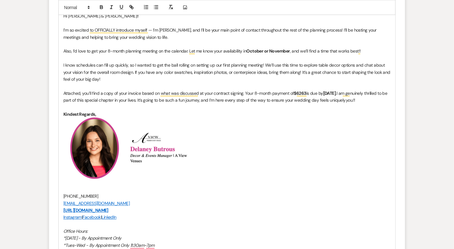
scroll to position [336, 0]
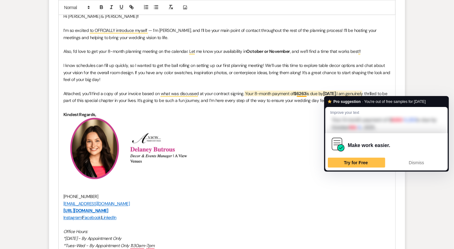
click at [336, 92] on strong "October 6th, 2025" at bounding box center [329, 94] width 13 height 6
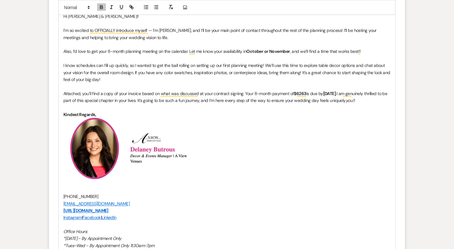
click at [373, 99] on p "Attached, you’ll find a copy of your invoice based on what was discussed at you…" at bounding box center [226, 97] width 327 height 14
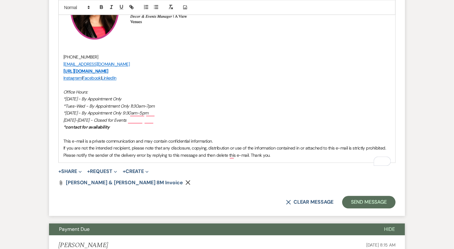
scroll to position [475, 0]
click at [356, 207] on button "Send Message" at bounding box center [368, 202] width 53 height 12
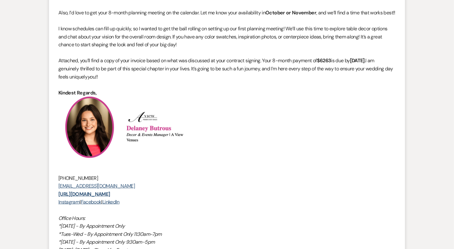
scroll to position [0, 0]
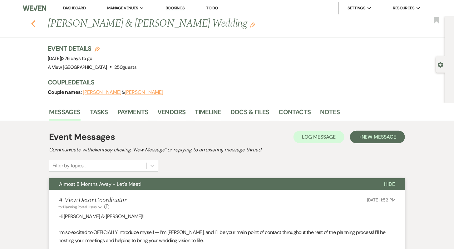
click at [35, 23] on icon "Previous" at bounding box center [33, 23] width 5 height 7
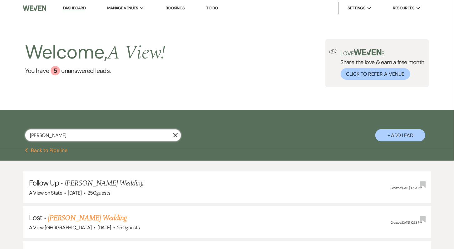
click at [75, 137] on input "ashley welch" at bounding box center [103, 135] width 156 height 12
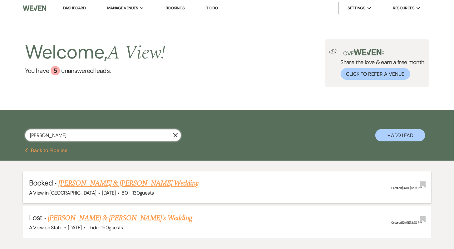
type input "jayleen"
click at [114, 182] on link "Jayleen Cortes & Adrian Nissen's Wedding" at bounding box center [128, 182] width 140 height 11
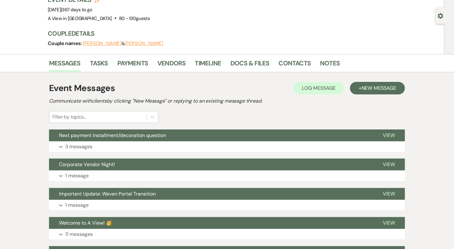
scroll to position [48, 0]
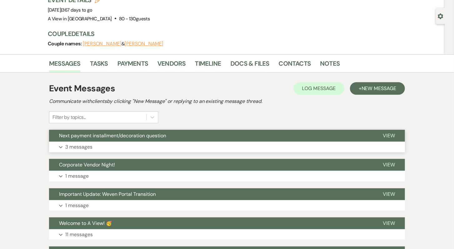
click at [149, 144] on button "Expand 3 messages" at bounding box center [227, 146] width 356 height 11
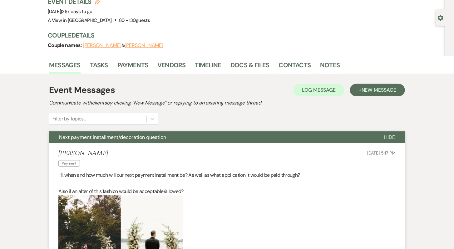
scroll to position [45, 0]
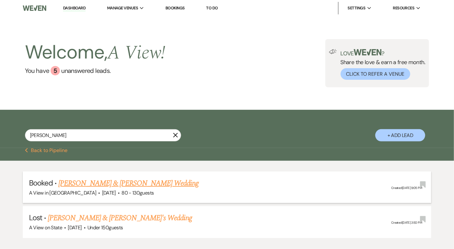
click at [141, 184] on link "Jayleen Cortes & Adrian Nissen's Wedding" at bounding box center [128, 182] width 140 height 11
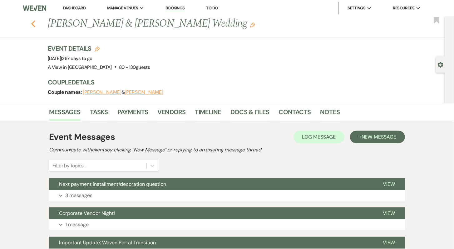
click at [32, 22] on icon "Previous" at bounding box center [33, 23] width 5 height 7
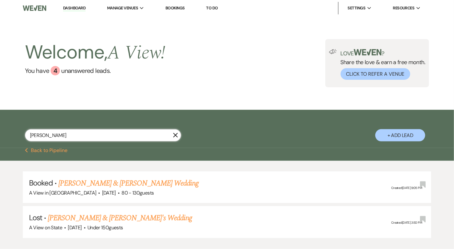
click at [102, 136] on input "jayleen" at bounding box center [103, 135] width 156 height 12
type input "c"
click at [91, 136] on input "text" at bounding box center [103, 135] width 156 height 12
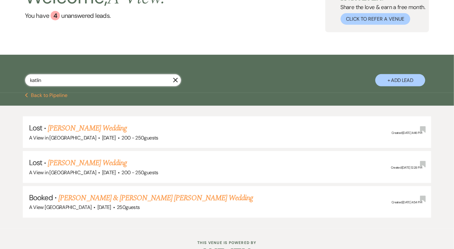
scroll to position [73, 0]
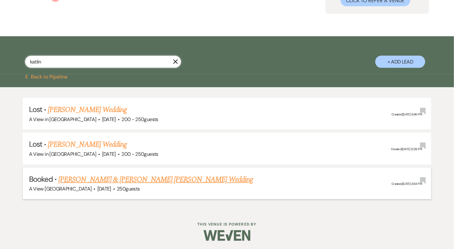
type input "katlin"
click at [131, 181] on link "[PERSON_NAME] & [PERSON_NAME] [PERSON_NAME] Wedding" at bounding box center [155, 179] width 195 height 11
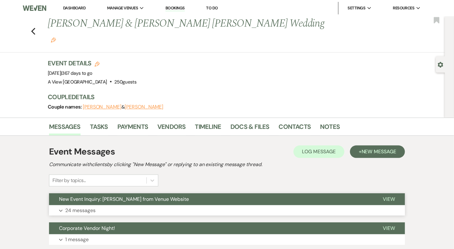
click at [239, 193] on button "New Event Inquiry: [PERSON_NAME] from Venue Website" at bounding box center [211, 199] width 324 height 12
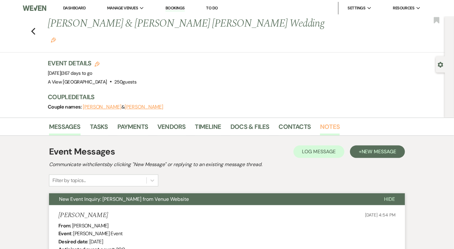
click at [327, 121] on link "Notes" at bounding box center [330, 128] width 20 height 14
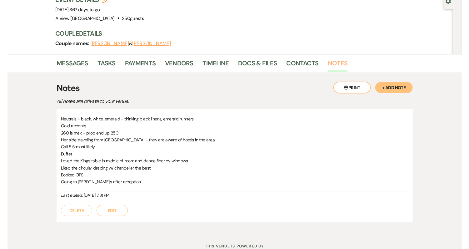
scroll to position [64, 0]
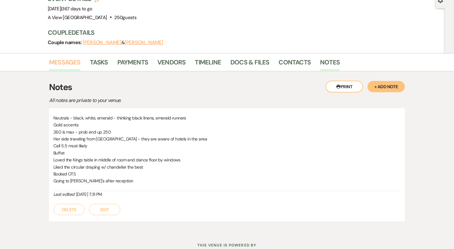
click at [67, 57] on link "Messages" at bounding box center [65, 64] width 32 height 14
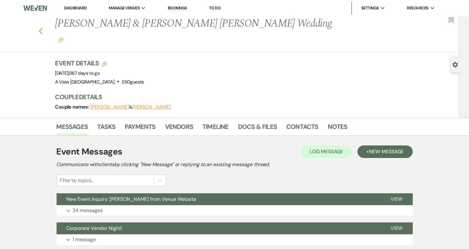
click at [40, 28] on use "button" at bounding box center [40, 31] width 4 height 7
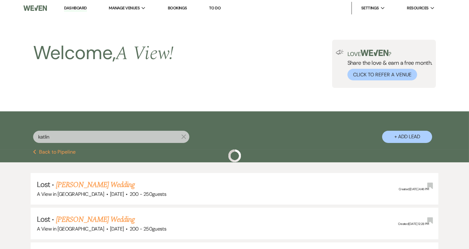
scroll to position [73, 0]
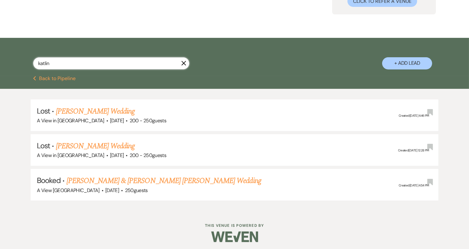
click at [72, 63] on input "katlin" at bounding box center [111, 63] width 156 height 12
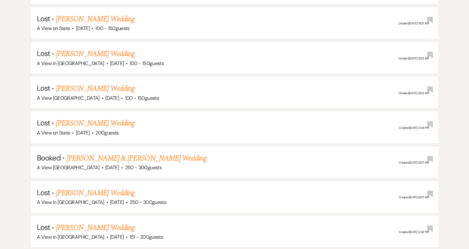
scroll to position [548, 0]
type input "[PERSON_NAME]"
click at [110, 155] on link "[PERSON_NAME] & [PERSON_NAME] Wedding" at bounding box center [137, 157] width 140 height 11
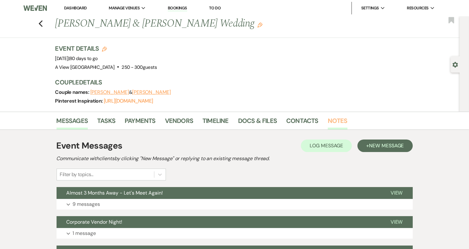
click at [339, 121] on link "Notes" at bounding box center [338, 123] width 20 height 14
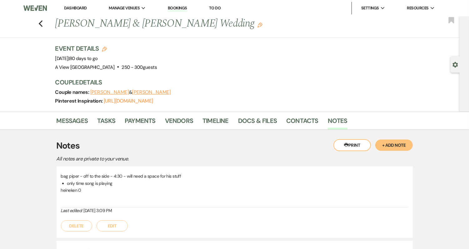
click at [74, 120] on link "Messages" at bounding box center [73, 123] width 32 height 14
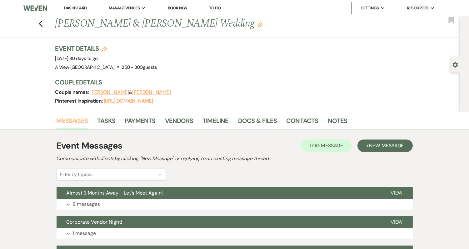
scroll to position [73, 0]
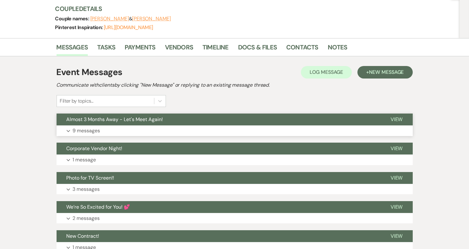
click at [161, 124] on button "Almost 3 Months Away - Let's Meet Again!" at bounding box center [219, 119] width 324 height 12
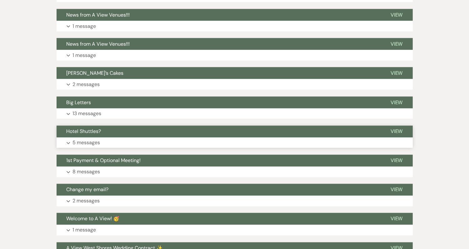
scroll to position [1997, 0]
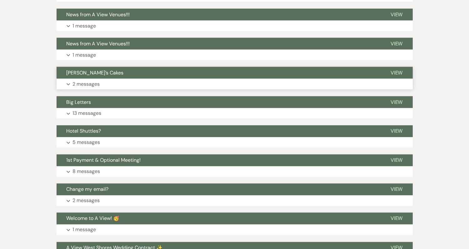
click at [146, 74] on button "Dave’s Cakes" at bounding box center [219, 73] width 324 height 12
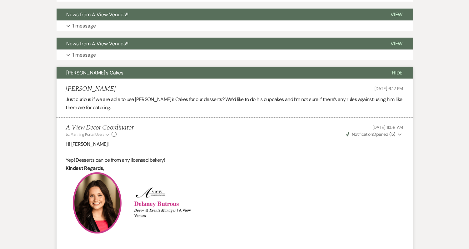
click at [147, 73] on button "Dave’s Cakes" at bounding box center [219, 73] width 325 height 12
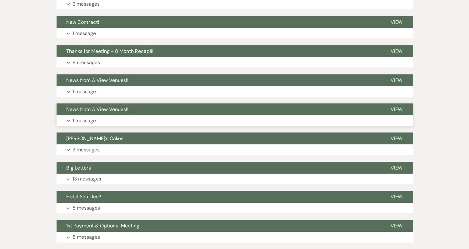
scroll to position [1931, 0]
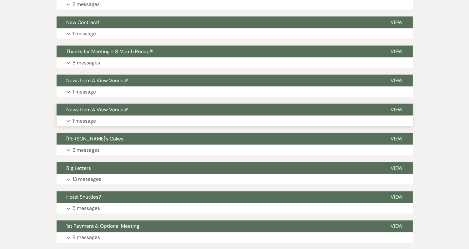
click at [140, 48] on span "Thanks for Meeting - 8 Month Recap!!!" at bounding box center [110, 51] width 87 height 7
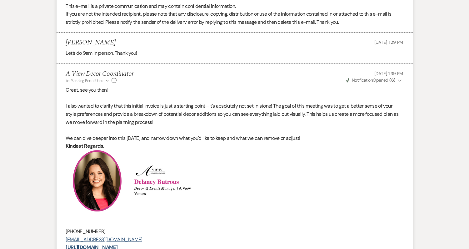
scroll to position [3814, 0]
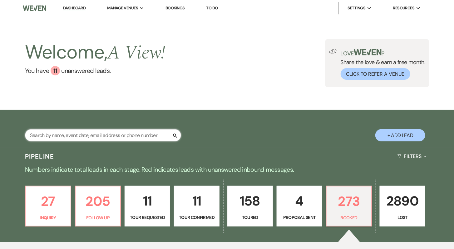
click at [133, 132] on input "text" at bounding box center [103, 135] width 156 height 12
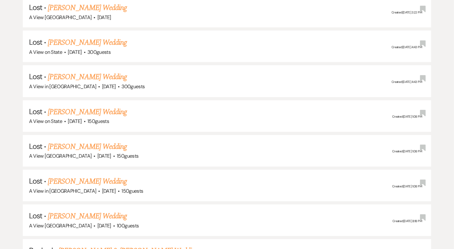
scroll to position [1650, 0]
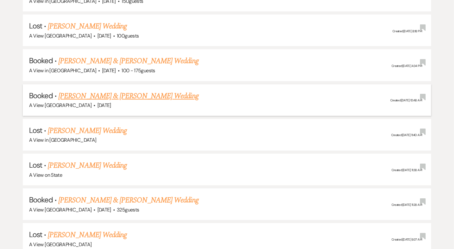
type input "[PERSON_NAME]"
click at [124, 90] on link "[PERSON_NAME] & [PERSON_NAME] Wedding" at bounding box center [128, 95] width 140 height 11
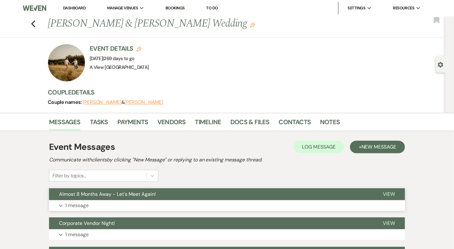
click at [191, 203] on button "Expand 1 message" at bounding box center [227, 205] width 356 height 11
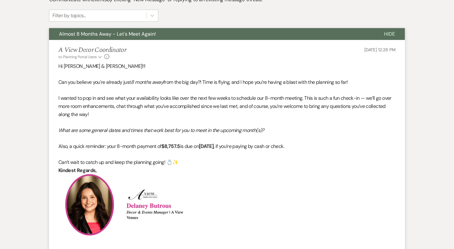
scroll to position [186, 0]
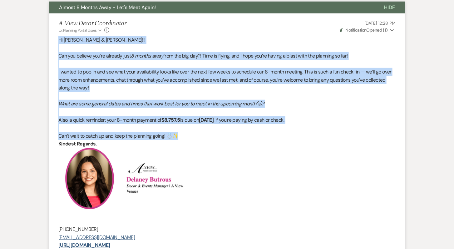
drag, startPoint x: 57, startPoint y: 37, endPoint x: 265, endPoint y: 138, distance: 230.6
click at [265, 138] on li "A View Decor Coordinator to: Planning Portal Users Expand Info [DATE] 12:28 PM …" at bounding box center [227, 182] width 356 height 338
copy div "Hi [PERSON_NAME] & [PERSON_NAME]!!! Can you believe you're already just 8 month…"
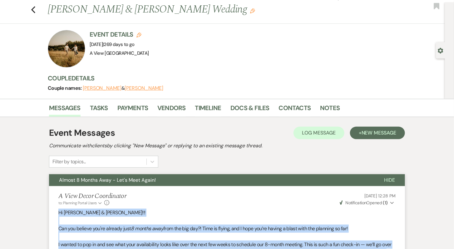
scroll to position [0, 0]
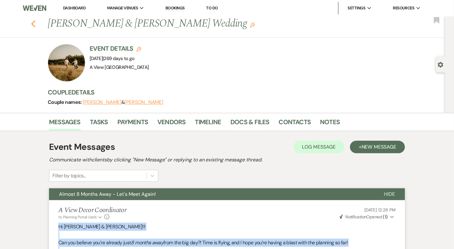
click at [31, 23] on icon "Previous" at bounding box center [33, 23] width 5 height 7
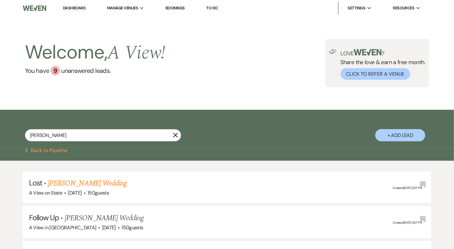
click at [69, 143] on div "[PERSON_NAME] X" at bounding box center [103, 137] width 156 height 17
click at [69, 138] on input "[PERSON_NAME]" at bounding box center [103, 135] width 156 height 12
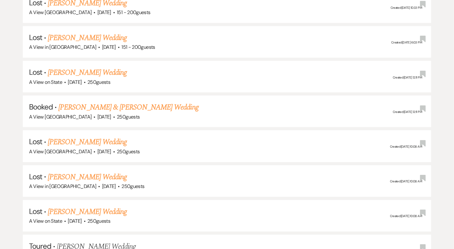
scroll to position [633, 0]
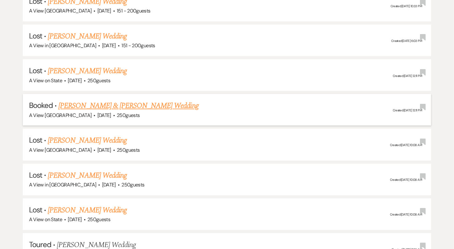
type input "[PERSON_NAME]"
click at [112, 102] on link "[PERSON_NAME] & [PERSON_NAME] Wedding" at bounding box center [128, 105] width 140 height 11
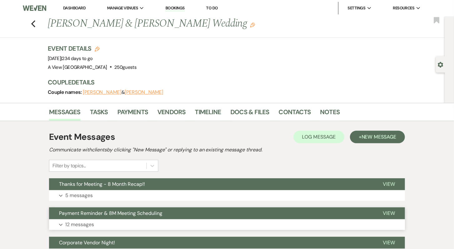
click at [109, 215] on span "Payment Reminder & 8M Meeting Scheduling" at bounding box center [110, 213] width 103 height 7
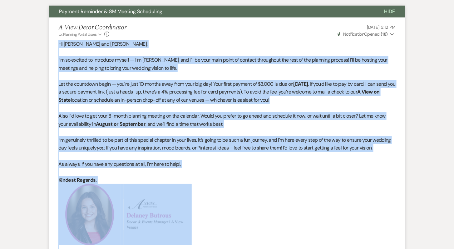
scroll to position [275, 0]
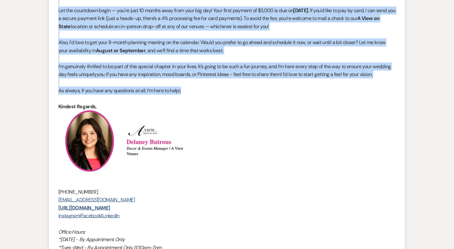
drag, startPoint x: 58, startPoint y: 117, endPoint x: 196, endPoint y: 93, distance: 139.7
click at [196, 93] on div "Hi [PERSON_NAME] and [PERSON_NAME], I’m so excited to introduce myself — I’m [P…" at bounding box center [226, 137] width 337 height 341
copy div "Lo Ips dol SI, A’c ad elitsed do eiusmodte incidi — U’l Etdolor, mag A’en ad mi…"
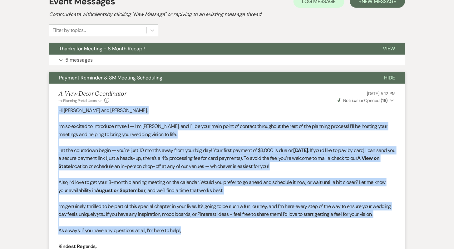
scroll to position [0, 0]
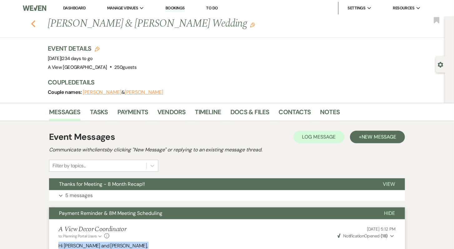
click at [34, 25] on use "button" at bounding box center [33, 23] width 4 height 7
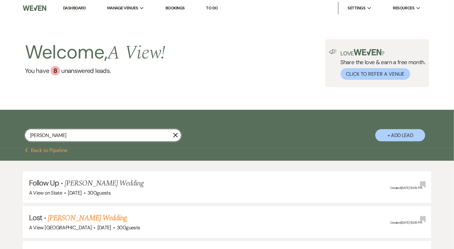
click at [69, 139] on input "ana paez" at bounding box center [103, 135] width 156 height 12
click at [72, 138] on input "ana paez" at bounding box center [103, 135] width 156 height 12
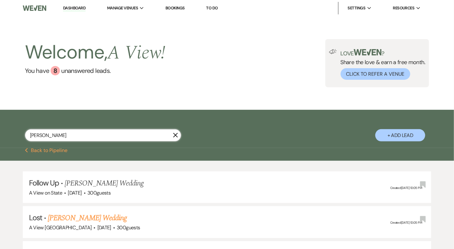
click at [72, 138] on input "ana paez" at bounding box center [103, 135] width 156 height 12
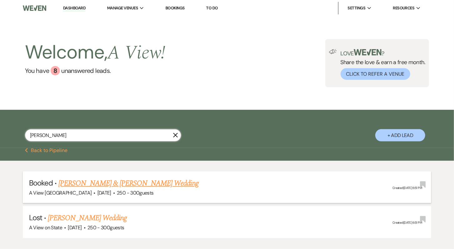
type input "patrice schurr"
click at [135, 185] on link "[PERSON_NAME] & [PERSON_NAME] Wedding" at bounding box center [128, 182] width 140 height 11
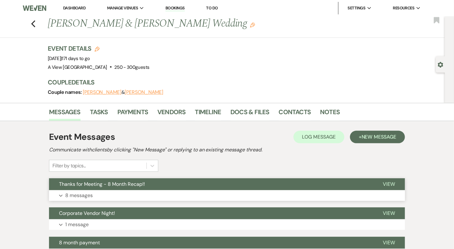
click at [227, 192] on button "Expand 8 messages" at bounding box center [227, 195] width 356 height 11
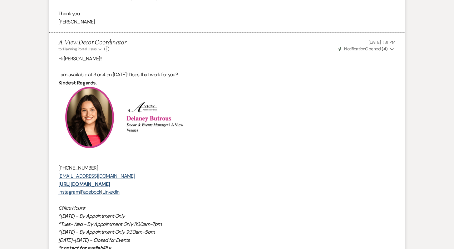
scroll to position [2217, 0]
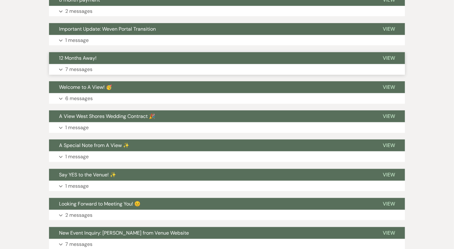
click at [116, 64] on button "Expand 7 messages" at bounding box center [227, 69] width 356 height 11
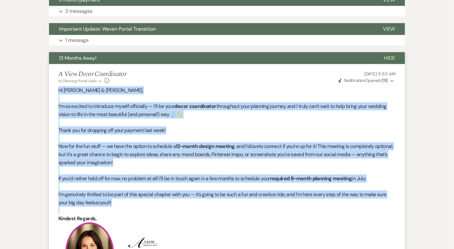
drag, startPoint x: 56, startPoint y: 79, endPoint x: 249, endPoint y: 201, distance: 228.8
click at [249, 201] on li "A View Decor Coordinator to: Planning Portal Users Expand Info Apr 17, 2025, 8:…" at bounding box center [227, 245] width 356 height 362
copy div "Hi Patrice & Taylor, I’m so excited to introduce myself officially — I’ll be yo…"
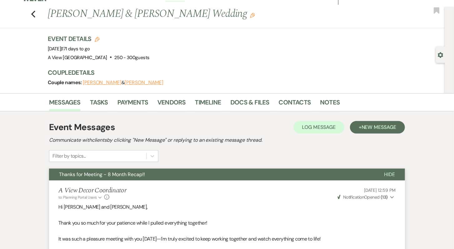
scroll to position [0, 0]
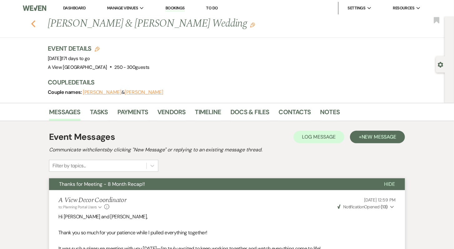
click at [33, 24] on icon "Previous" at bounding box center [33, 23] width 5 height 7
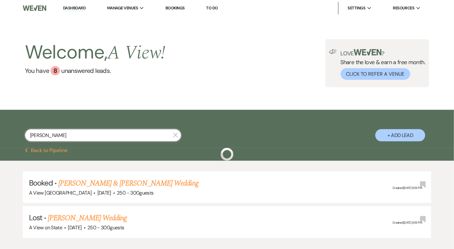
click at [88, 138] on input "patrice schurr" at bounding box center [103, 135] width 156 height 12
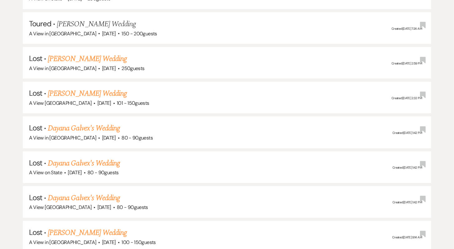
scroll to position [604, 0]
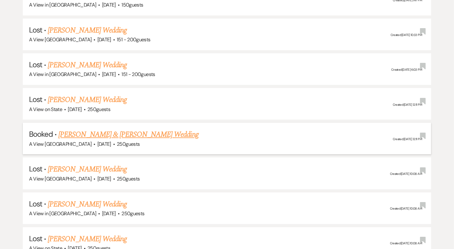
type input "ana paez"
click at [116, 129] on link "Ana Paez & AJ Lowe's Wedding" at bounding box center [128, 134] width 140 height 11
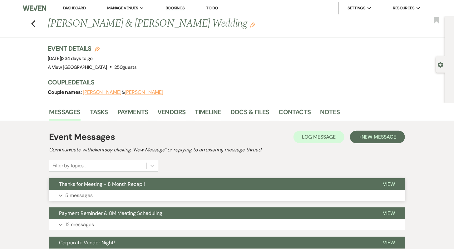
click at [161, 188] on button "Thanks for Meeting - 8 Month Recap!!" at bounding box center [211, 184] width 324 height 12
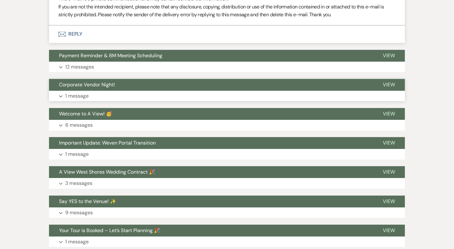
scroll to position [1646, 0]
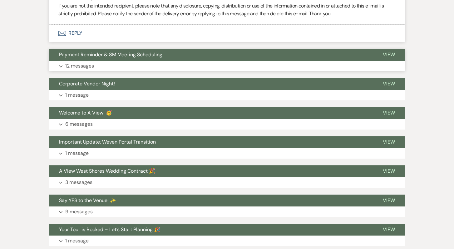
click at [140, 53] on span "Payment Reminder & 8M Meeting Scheduling" at bounding box center [110, 54] width 103 height 7
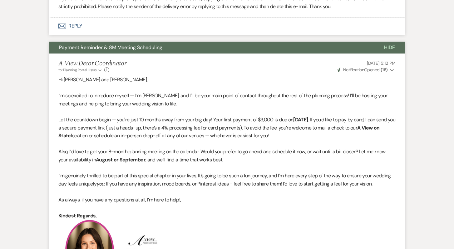
scroll to position [1655, 0]
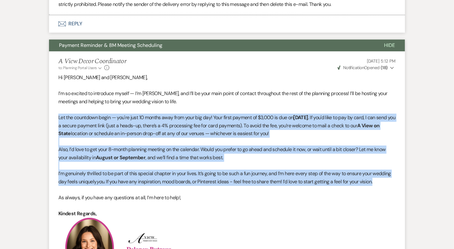
drag, startPoint x: 58, startPoint y: 115, endPoint x: 391, endPoint y: 181, distance: 338.9
click at [391, 181] on div "Hi Ana and AJ, I’m so excited to introduce myself — I’m Delaney, and I’ll be yo…" at bounding box center [226, 243] width 337 height 341
copy div "Let the countdown begin — you're just 10 months away from your big day! Your fi…"
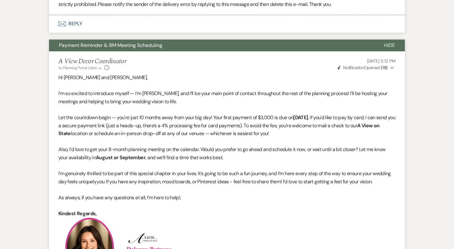
click at [240, 105] on p at bounding box center [226, 109] width 337 height 8
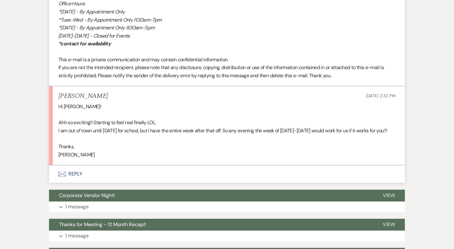
scroll to position [452, 0]
click at [261, 183] on button "Envelope Reply" at bounding box center [227, 173] width 356 height 17
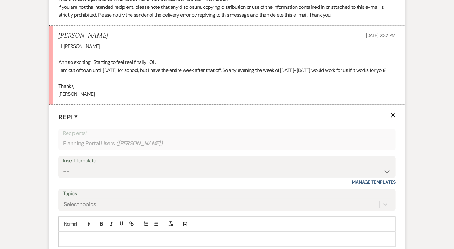
scroll to position [542, 0]
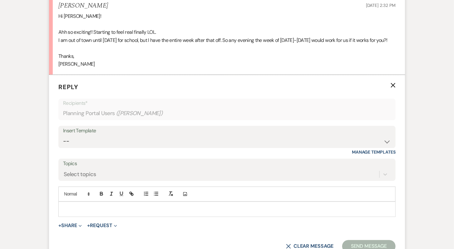
click at [141, 216] on div at bounding box center [227, 208] width 337 height 14
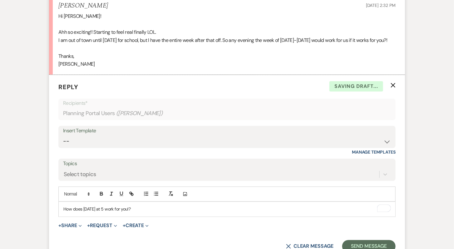
click at [62, 215] on div "How does [DATE] at 5 work for you!?" at bounding box center [227, 208] width 337 height 14
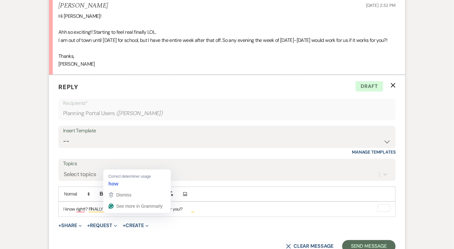
click at [116, 212] on p "I know right!? FINALLY in the How does [DATE] at 5 work for you!?" at bounding box center [226, 208] width 327 height 7
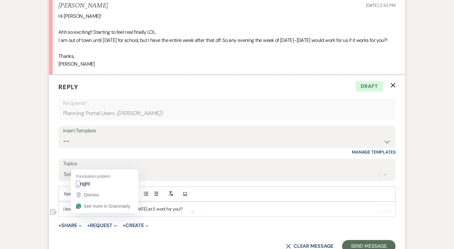
drag, startPoint x: 116, startPoint y: 215, endPoint x: 55, endPoint y: 219, distance: 60.7
click at [55, 219] on form "Reply X Draft Recipients* Planning Portal Users ( [PERSON_NAME] ) Insert Templa…" at bounding box center [227, 167] width 356 height 185
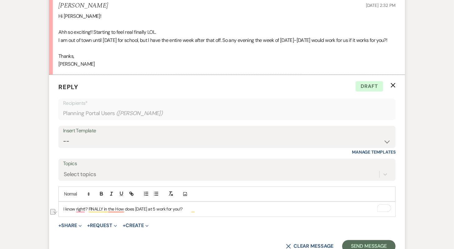
click at [73, 212] on p "I know right!? FINALLY in the How does [DATE] at 5 work for you!?" at bounding box center [226, 208] width 327 height 7
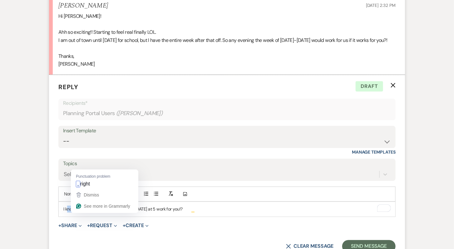
drag, startPoint x: 114, startPoint y: 215, endPoint x: 67, endPoint y: 215, distance: 47.8
click at [67, 212] on p "I know right!? FINALLY in the How does [DATE] at 5 work for you!?" at bounding box center [226, 208] width 327 height 7
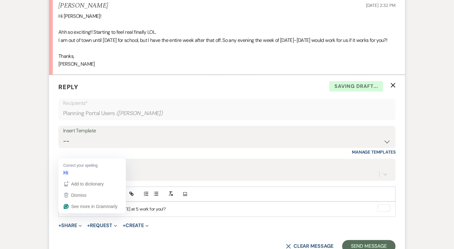
click at [65, 212] on p "[PERSON_NAME]! How does [DATE] at 5 work for you!?" at bounding box center [226, 208] width 327 height 7
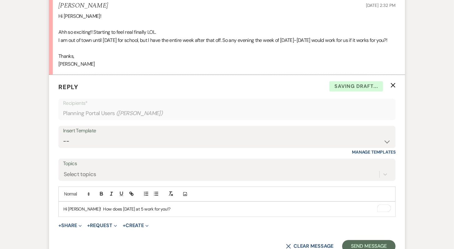
click at [85, 212] on p "Hi [PERSON_NAME]! How does [DATE] at 5 work for you!?" at bounding box center [226, 208] width 327 height 7
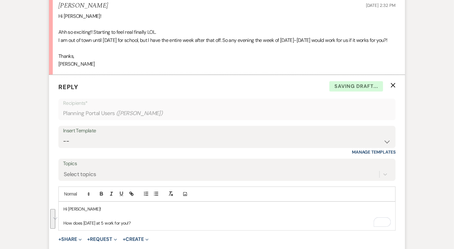
drag, startPoint x: 154, startPoint y: 231, endPoint x: 56, endPoint y: 210, distance: 100.3
click at [56, 210] on form "Reply X Saving draft... Recipients* Planning Portal Users ( [PERSON_NAME] ) Ins…" at bounding box center [227, 174] width 356 height 199
copy div "Hi [PERSON_NAME]! How does [DATE] at 5 work for you!?"
click at [111, 147] on select "-- Tour Confirmation Contract (Pre-Booked Leads) Out of office Inquiry Email Al…" at bounding box center [227, 141] width 328 height 12
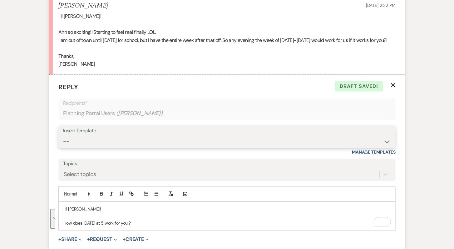
select select "4160"
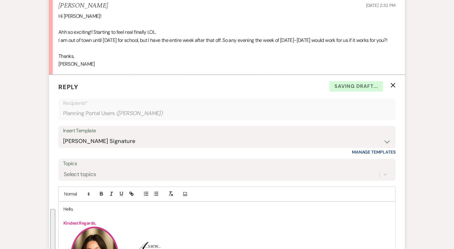
click at [70, 212] on p "Hello," at bounding box center [226, 208] width 327 height 7
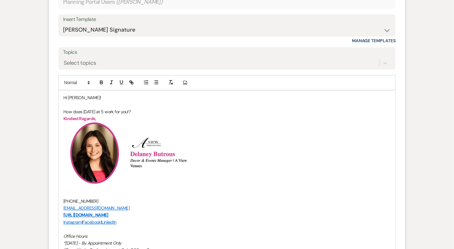
scroll to position [769, 0]
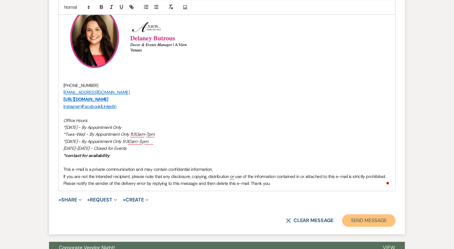
click at [374, 221] on button "Send Message" at bounding box center [368, 220] width 53 height 12
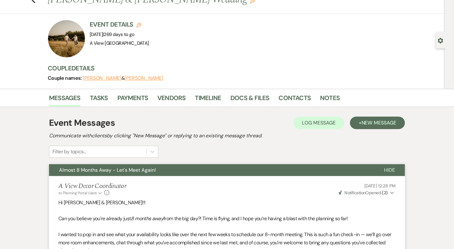
scroll to position [0, 0]
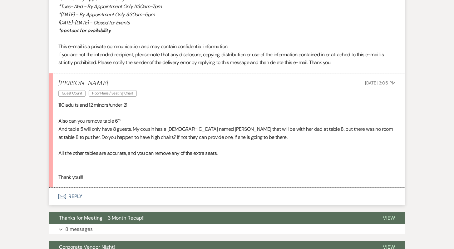
scroll to position [792, 0]
click at [169, 191] on button "Envelope Reply" at bounding box center [227, 195] width 356 height 17
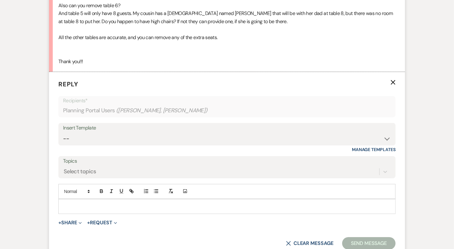
scroll to position [906, 0]
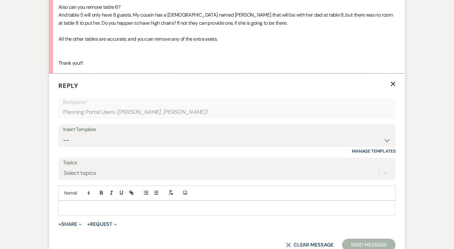
click at [165, 206] on p at bounding box center [226, 207] width 327 height 7
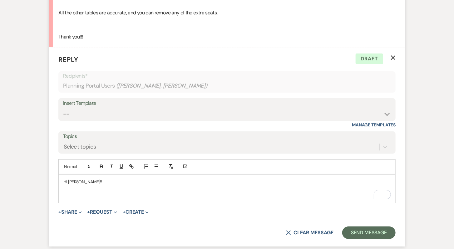
scroll to position [934, 0]
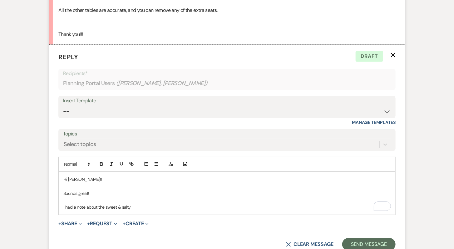
click at [85, 205] on p "I had a note about the sweet & salty" at bounding box center [226, 206] width 327 height 7
click at [152, 205] on p "I had a note to ask about the sweet & salty" at bounding box center [226, 206] width 327 height 7
drag, startPoint x: 117, startPoint y: 206, endPoint x: 110, endPoint y: 205, distance: 7.2
click at [110, 205] on p "I had a note to ask about the sweet & salty" at bounding box center [226, 206] width 327 height 7
click at [165, 204] on p "I had a note to ask about adding our sweet & salty" at bounding box center [226, 206] width 327 height 7
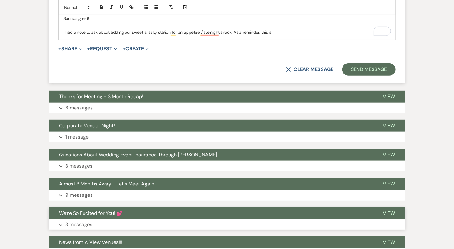
scroll to position [1086, 0]
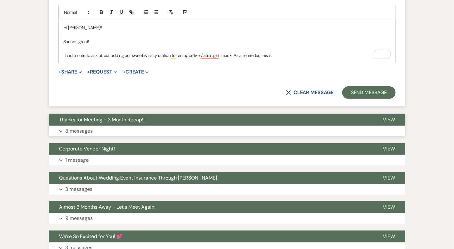
click at [164, 126] on button "Expand 8 messages" at bounding box center [227, 131] width 356 height 11
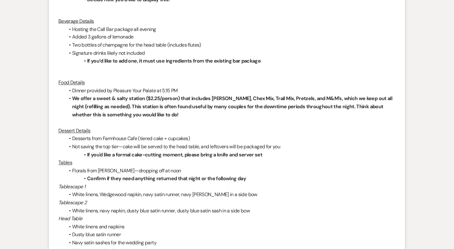
scroll to position [1502, 0]
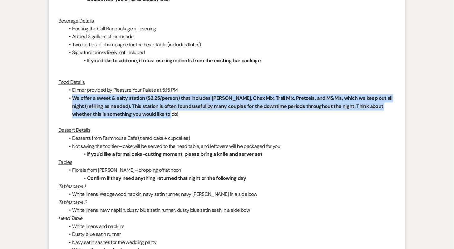
drag, startPoint x: 73, startPoint y: 97, endPoint x: 158, endPoint y: 111, distance: 85.8
click at [158, 111] on li "We offer a sweet & salty station ($2.25/person) that includes [PERSON_NAME], Ch…" at bounding box center [230, 106] width 331 height 24
copy strong "We offer a sweet & salty station ($2.25/person) that includes [PERSON_NAME], Ch…"
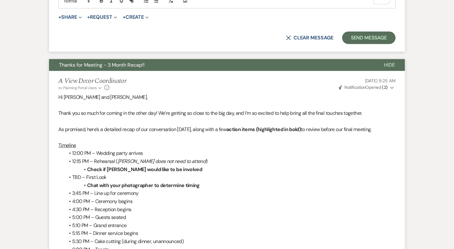
scroll to position [1048, 0]
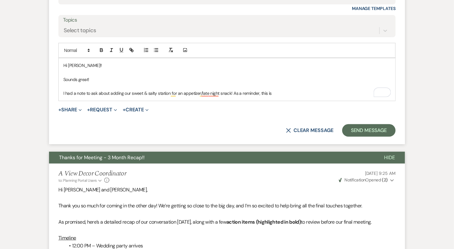
click at [291, 91] on p "I had a note to ask about adding our sweet & salty station for an appetizer/lat…" at bounding box center [226, 93] width 327 height 7
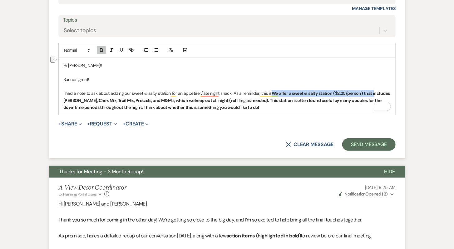
drag, startPoint x: 272, startPoint y: 91, endPoint x: 374, endPoint y: 92, distance: 102.1
click at [374, 92] on strong "We offer a sweet & salty station ($2.25/person) that includes [PERSON_NAME], Ch…" at bounding box center [226, 100] width 327 height 20
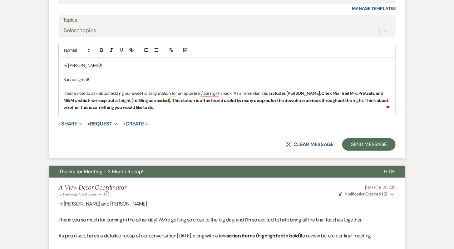
click at [274, 104] on p "I had a note to ask about adding our sweet & salty station for an appetizer/lat…" at bounding box center [226, 100] width 327 height 21
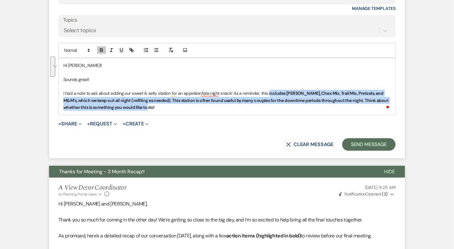
drag, startPoint x: 169, startPoint y: 108, endPoint x: 268, endPoint y: 90, distance: 101.1
click at [268, 90] on p "I had a note to ask about adding our sweet & salty station for an appetizer/lat…" at bounding box center [226, 100] width 327 height 21
click at [100, 48] on icon "button" at bounding box center [101, 49] width 2 height 2
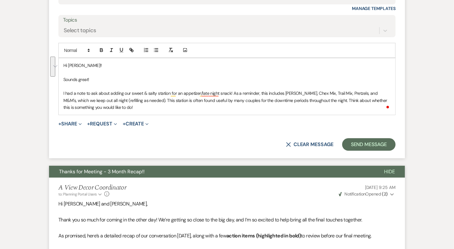
click at [149, 109] on div "Hi Minna!! Sounds great! I had a note to ask about adding our sweet & salty sta…" at bounding box center [227, 86] width 337 height 57
drag, startPoint x: 321, startPoint y: 98, endPoint x: 344, endPoint y: 106, distance: 25.0
click at [345, 106] on p "I had a note to ask about adding our sweet & salty station for an appetizer/lat…" at bounding box center [226, 100] width 327 height 21
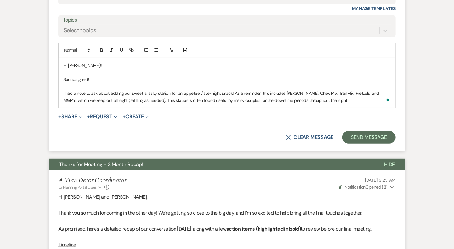
click at [234, 90] on p "I had a note to ask about adding our sweet & salty station for an appetizer/lat…" at bounding box center [226, 97] width 327 height 14
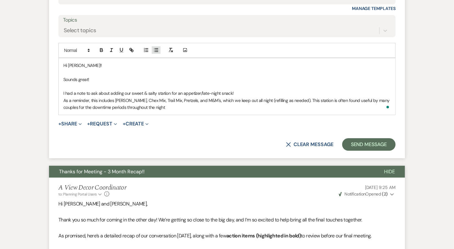
click at [159, 49] on button "button" at bounding box center [156, 49] width 9 height 7
click at [165, 107] on li "As a reminder, this i ncludes Gardetto's, Chex Mix, Trail Mix, Pretzels, and M&…" at bounding box center [230, 104] width 321 height 14
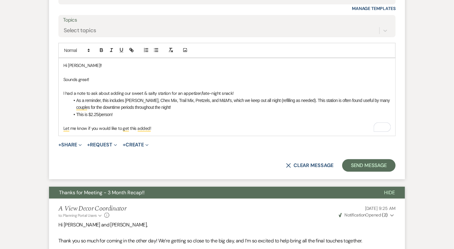
click at [147, 120] on p "To enrich screen reader interactions, please activate Accessibility in Grammarl…" at bounding box center [226, 121] width 327 height 7
click at [157, 126] on p "Let me know if you would like to get this added!" at bounding box center [226, 128] width 327 height 7
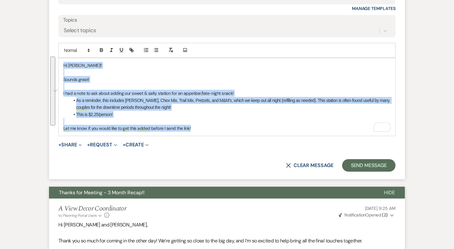
drag, startPoint x: 207, startPoint y: 129, endPoint x: 57, endPoint y: 53, distance: 167.4
click at [57, 53] on form "Reply X Saving draft... Recipients* Planning Portal Users ( Minna Martin, Ryan …" at bounding box center [227, 55] width 356 height 248
copy div "Hi Minna!! Sounds great! I had a note to ask about adding our sweet & salty sta…"
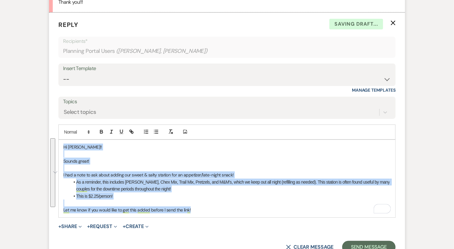
scroll to position [963, 0]
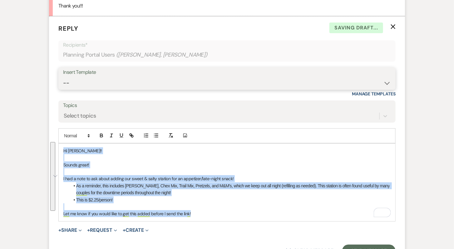
click at [83, 83] on select "-- Tour Confirmation Contract (Pre-Booked Leads) Out of office Inquiry Email Al…" at bounding box center [227, 83] width 328 height 12
select select "4159"
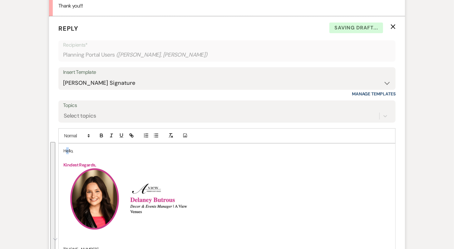
click at [67, 147] on p "Hello," at bounding box center [226, 150] width 327 height 7
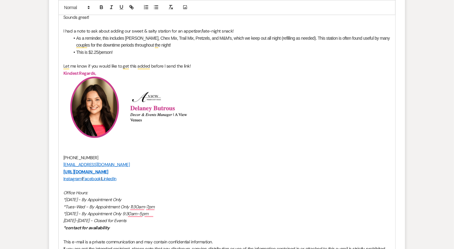
scroll to position [1108, 0]
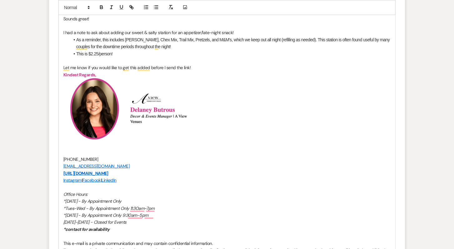
click at [161, 57] on p "To enrich screen reader interactions, please activate Accessibility in Grammarl…" at bounding box center [226, 60] width 327 height 7
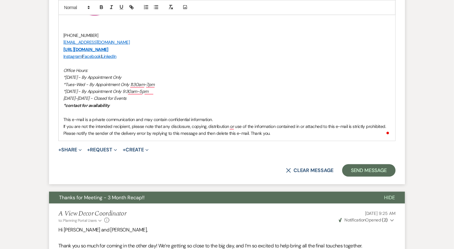
scroll to position [1240, 0]
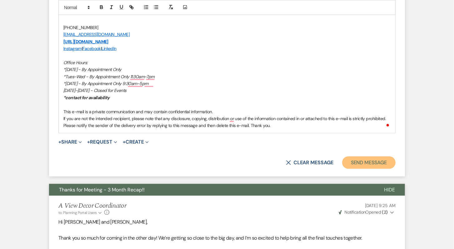
click at [348, 157] on button "Send Message" at bounding box center [368, 162] width 53 height 12
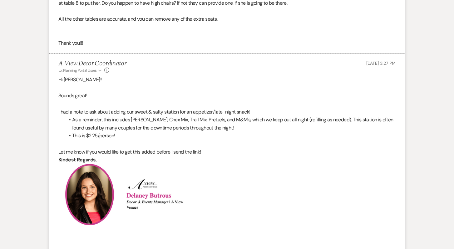
scroll to position [928, 0]
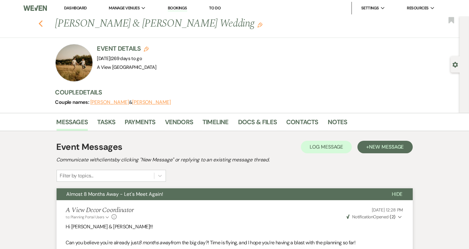
click at [39, 24] on use "button" at bounding box center [40, 23] width 4 height 7
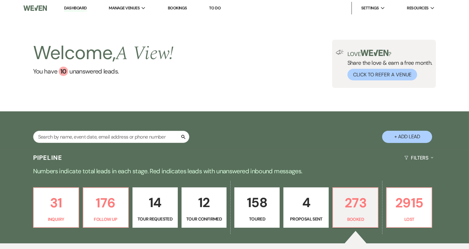
click at [103, 139] on input "text" at bounding box center [111, 137] width 156 height 12
click at [103, 137] on input "text" at bounding box center [111, 137] width 156 height 12
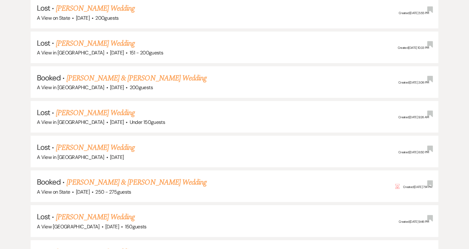
scroll to position [690, 0]
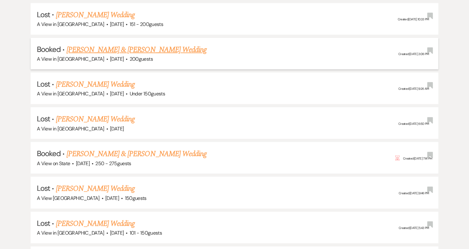
type input "kay lynn"
click at [146, 46] on link "Jacob Denny & Kay-Lynn Holmes's Wedding" at bounding box center [137, 49] width 140 height 11
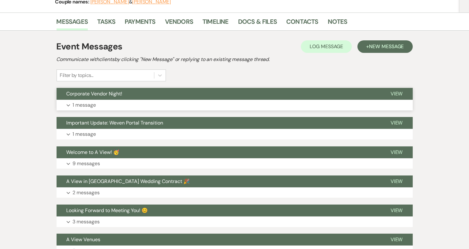
scroll to position [100, 0]
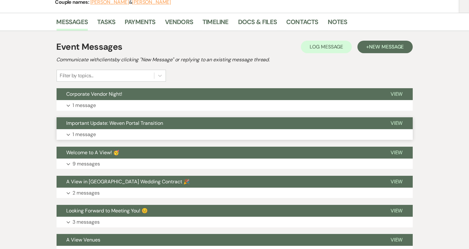
click at [130, 128] on button "Important Update: Weven Portal Transition" at bounding box center [219, 123] width 324 height 12
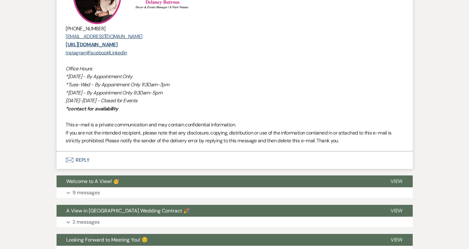
scroll to position [437, 0]
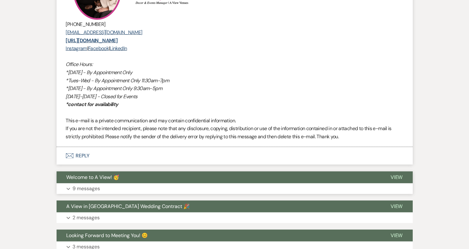
click at [124, 179] on button "Welcome to A View! 🥳" at bounding box center [219, 177] width 324 height 12
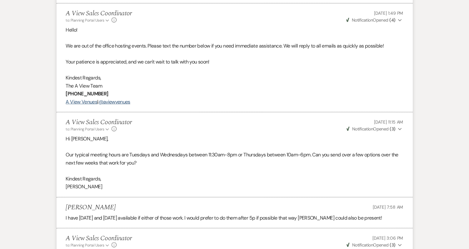
scroll to position [1141, 0]
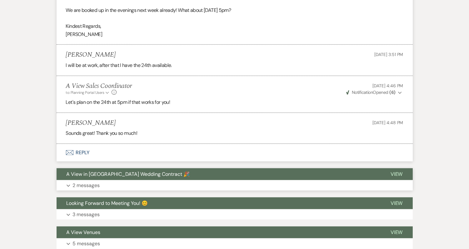
click at [125, 180] on button "A View in Fontenelle Hills Wedding Contract 🎉" at bounding box center [219, 174] width 324 height 12
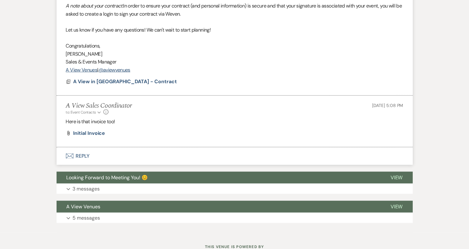
scroll to position [1449, 0]
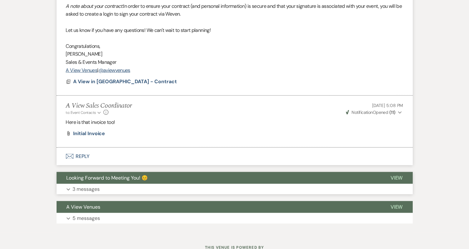
click at [147, 184] on button "Looking Forward to Meeting You! 😊" at bounding box center [219, 178] width 324 height 12
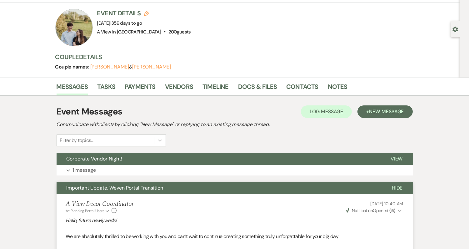
scroll to position [18, 0]
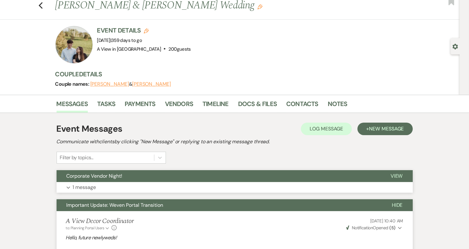
click at [124, 187] on button "Expand 1 message" at bounding box center [235, 187] width 356 height 11
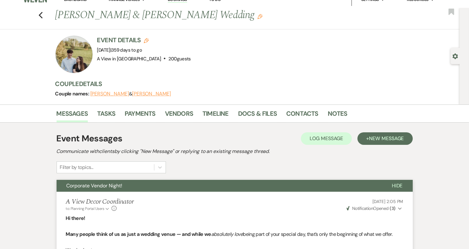
scroll to position [0, 0]
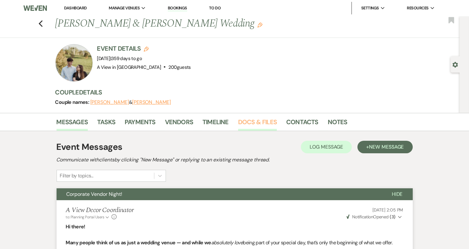
click at [241, 126] on link "Docs & Files" at bounding box center [257, 124] width 39 height 14
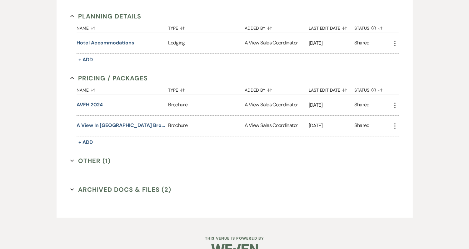
scroll to position [244, 0]
click at [80, 153] on div "Invoice / Rental Agreements Collapse Name Sort Default Type Sort Default Added …" at bounding box center [234, 62] width 328 height 226
click at [80, 158] on button "Other (1) Expand" at bounding box center [90, 160] width 40 height 9
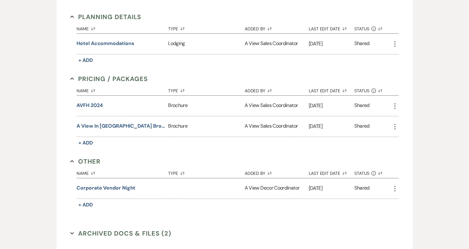
click at [93, 161] on button "Other Collapse" at bounding box center [85, 160] width 30 height 9
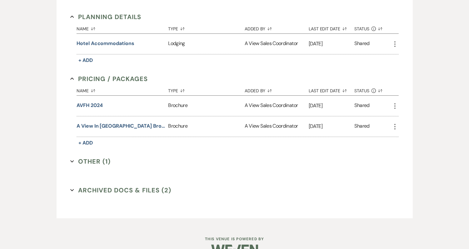
scroll to position [0, 0]
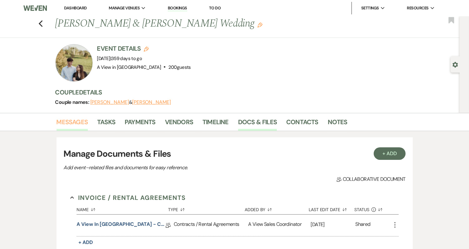
click at [75, 122] on link "Messages" at bounding box center [73, 124] width 32 height 14
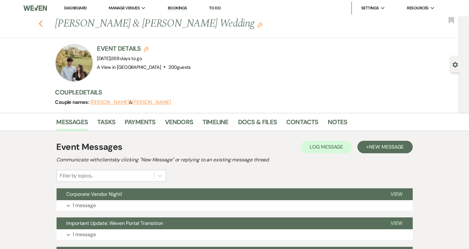
click at [39, 25] on icon "Previous" at bounding box center [40, 23] width 5 height 7
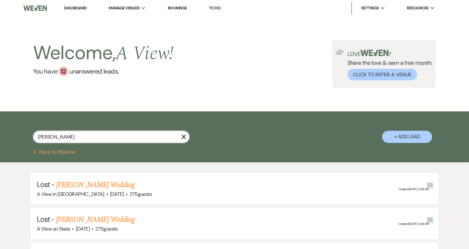
click at [84, 135] on input "kay lynn" at bounding box center [111, 137] width 156 height 12
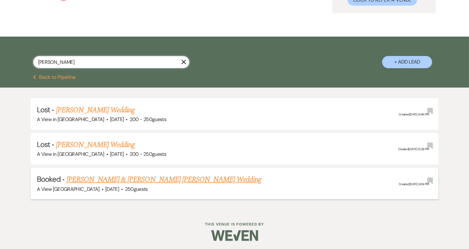
type input "katlin bodlak"
click at [114, 178] on link "[PERSON_NAME] & [PERSON_NAME] [PERSON_NAME] Wedding" at bounding box center [164, 179] width 195 height 11
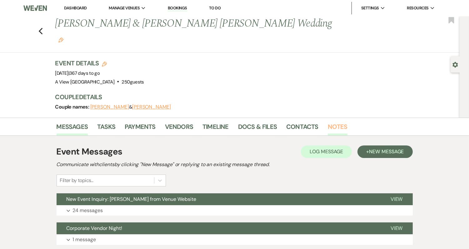
click at [338, 121] on link "Notes" at bounding box center [338, 128] width 20 height 14
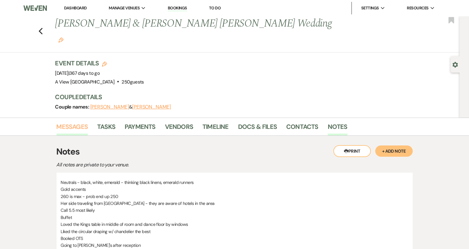
click at [68, 121] on link "Messages" at bounding box center [73, 128] width 32 height 14
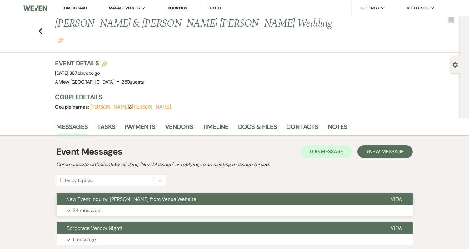
click at [158, 193] on button "New Event Inquiry: [PERSON_NAME] from Venue Website" at bounding box center [219, 199] width 324 height 12
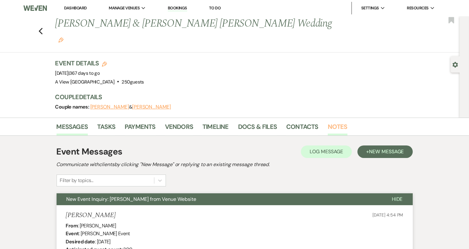
click at [335, 121] on link "Notes" at bounding box center [338, 128] width 20 height 14
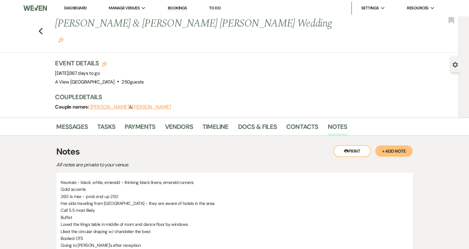
click at [385, 145] on button "+ Add Note" at bounding box center [393, 150] width 37 height 11
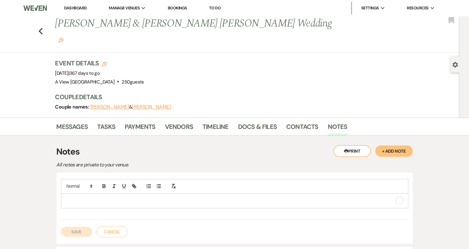
click at [187, 197] on p "To enrich screen reader interactions, please activate Accessibility in Grammarl…" at bounding box center [234, 200] width 337 height 7
click at [167, 193] on div "sweet & salty" at bounding box center [234, 204] width 347 height 22
click at [119, 197] on p "sweet & salty" at bounding box center [234, 200] width 337 height 7
click at [94, 198] on div "sweet & salty - yes" at bounding box center [234, 204] width 347 height 22
click at [69, 211] on p "To enrich screen reader interactions, please activate Accessibility in Grammarl…" at bounding box center [234, 214] width 337 height 7
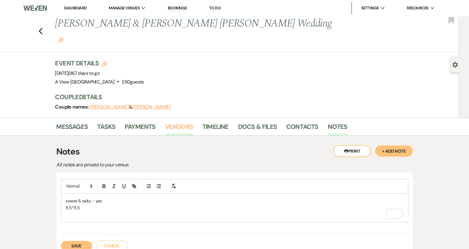
click at [180, 121] on link "Vendors" at bounding box center [179, 128] width 28 height 14
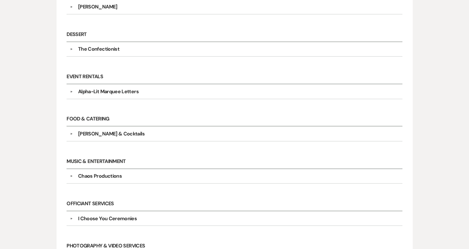
scroll to position [227, 0]
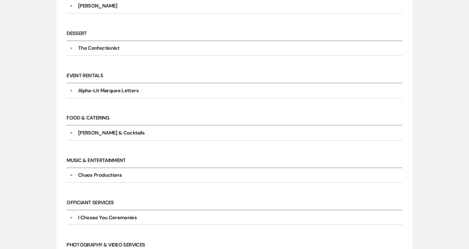
click at [137, 129] on div "Patricia Catering & Cocktails" at bounding box center [111, 132] width 67 height 7
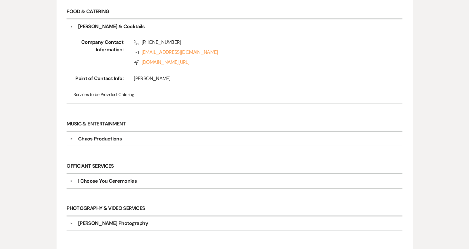
scroll to position [334, 0]
click at [125, 219] on div "Bailey Buscelman Photography" at bounding box center [113, 222] width 70 height 7
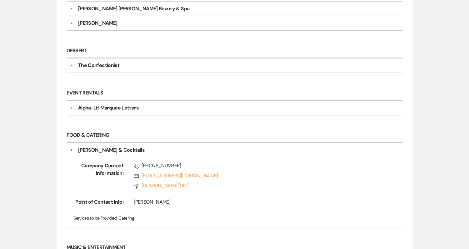
scroll to position [96, 0]
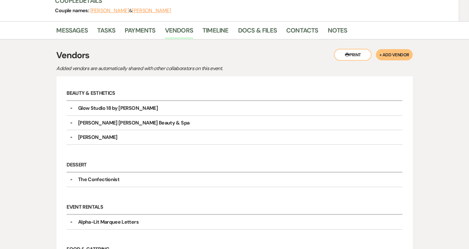
click at [130, 137] on div "Beauty & Esthetics ▼ Glow Studio 18 by Michelle Company Contact Information: Ph…" at bounding box center [234, 118] width 342 height 71
click at [131, 133] on div "Rose Carson" at bounding box center [236, 136] width 326 height 7
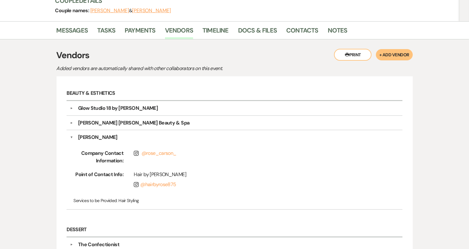
click at [131, 133] on div "Rose Carson" at bounding box center [236, 136] width 326 height 7
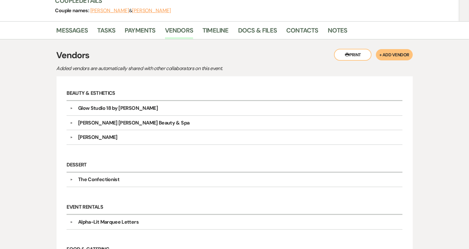
click at [131, 133] on div "Rose Carson" at bounding box center [236, 136] width 326 height 7
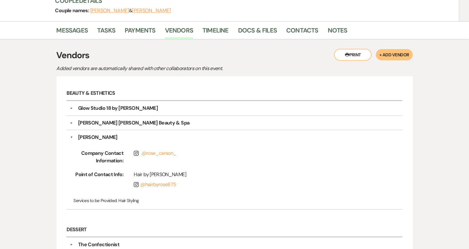
click at [103, 104] on div "Glow Studio 18 by Michelle" at bounding box center [118, 107] width 80 height 7
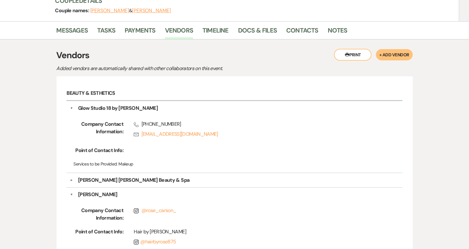
click at [101, 176] on div "Katherine Marie Beauty & Spa" at bounding box center [133, 179] width 111 height 7
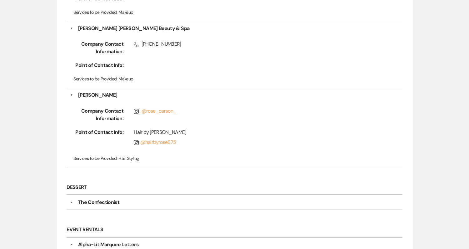
scroll to position [0, 0]
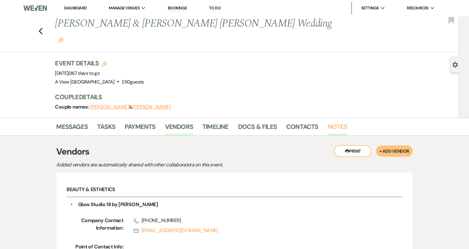
click at [338, 121] on link "Notes" at bounding box center [338, 128] width 20 height 14
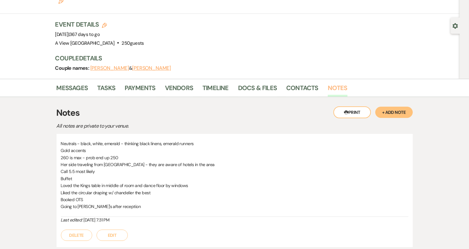
scroll to position [70, 0]
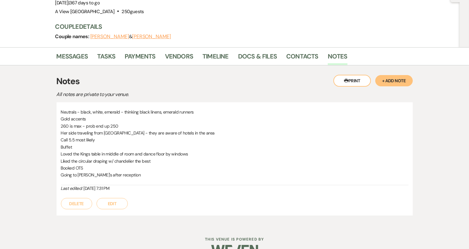
click at [401, 75] on button "+ Add Note" at bounding box center [393, 80] width 37 height 11
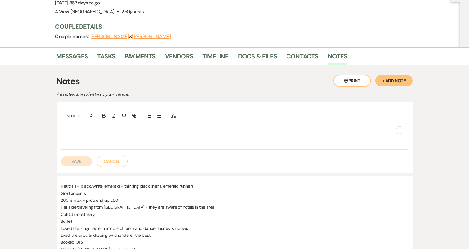
click at [99, 127] on p "To enrich screen reader interactions, please activate Accessibility in Grammarl…" at bounding box center [234, 130] width 337 height 7
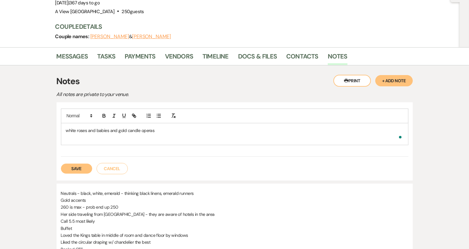
click at [90, 134] on p "To enrich screen reader interactions, please activate Accessibility in Grammarl…" at bounding box center [234, 137] width 337 height 7
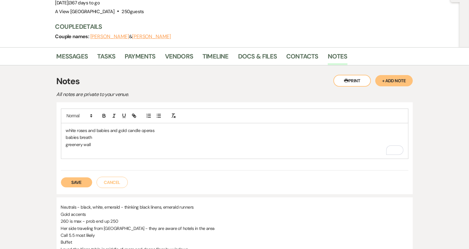
click at [119, 148] on p "To enrich screen reader interactions, please activate Accessibility in Grammarl…" at bounding box center [234, 151] width 337 height 7
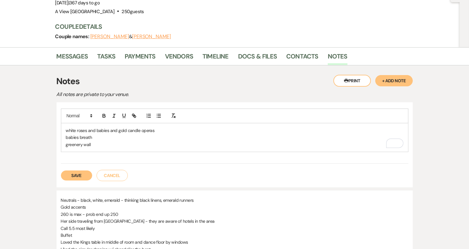
click at [75, 170] on button "Save" at bounding box center [76, 175] width 31 height 10
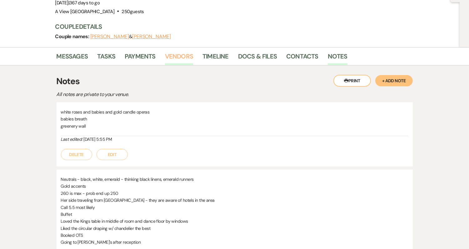
click at [175, 51] on link "Vendors" at bounding box center [179, 58] width 28 height 14
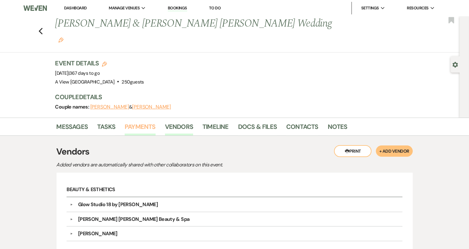
click at [136, 121] on link "Payments" at bounding box center [140, 128] width 31 height 14
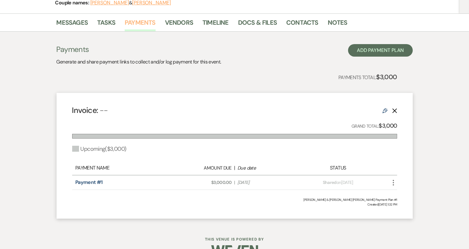
scroll to position [104, 0]
click at [392, 179] on icon "More" at bounding box center [392, 182] width 7 height 7
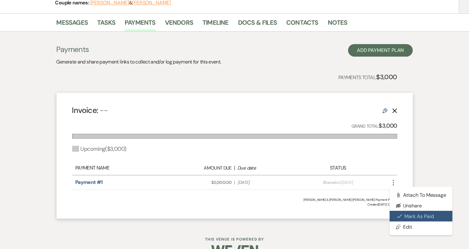
click at [410, 210] on button "Check [PERSON_NAME] [PERSON_NAME] as Paid" at bounding box center [420, 215] width 63 height 11
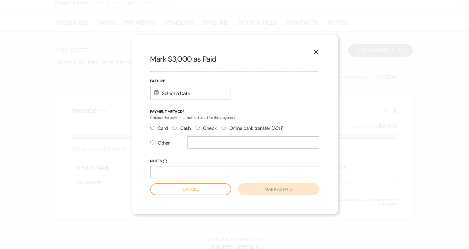
click at [203, 99] on div "Calendar Select a Date Expand" at bounding box center [190, 93] width 81 height 14
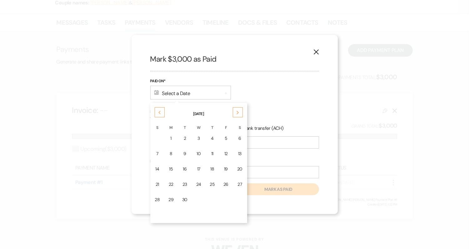
click at [156, 110] on div "Previous" at bounding box center [160, 112] width 10 height 10
click at [316, 52] on icon "X" at bounding box center [316, 52] width 6 height 6
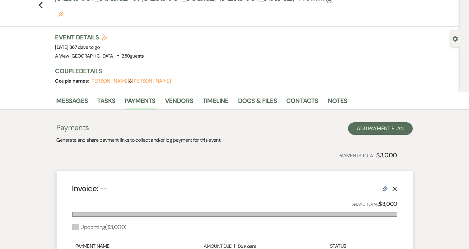
scroll to position [0, 0]
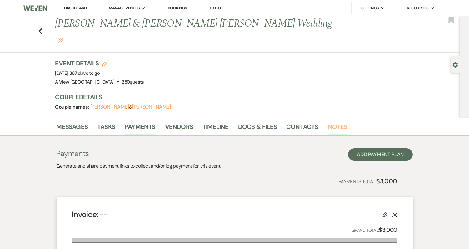
click at [335, 121] on link "Notes" at bounding box center [338, 128] width 20 height 14
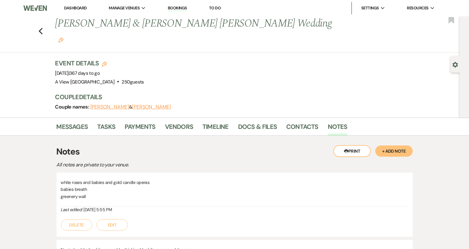
click at [118, 219] on button "Edit" at bounding box center [111, 224] width 31 height 11
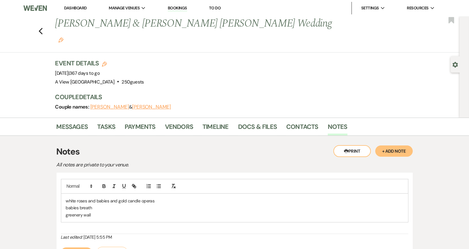
click at [109, 211] on p "greenery wall" at bounding box center [234, 214] width 337 height 7
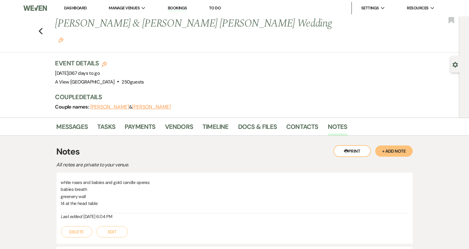
click at [116, 226] on button "Edit" at bounding box center [111, 231] width 31 height 11
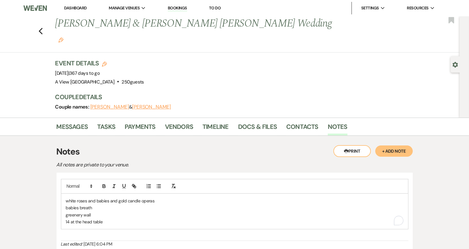
click at [114, 218] on p "14 at the head table" at bounding box center [234, 221] width 337 height 7
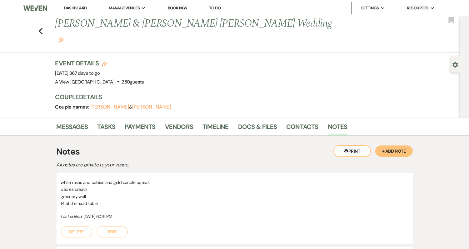
click at [111, 226] on button "Edit" at bounding box center [111, 231] width 31 height 11
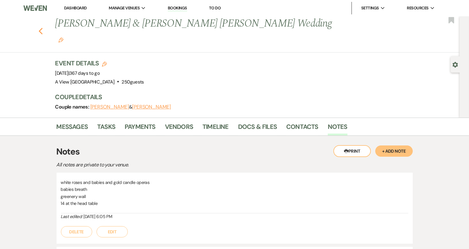
click at [42, 28] on use "button" at bounding box center [40, 31] width 4 height 7
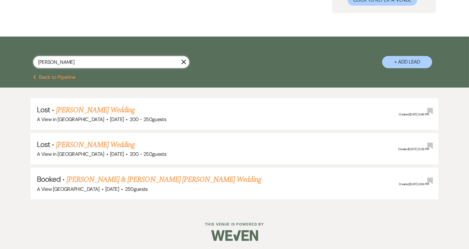
click at [119, 61] on input "katlin bodlak" at bounding box center [111, 62] width 156 height 12
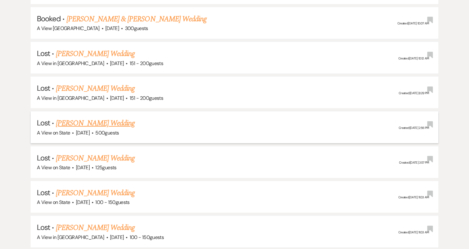
scroll to position [567, 0]
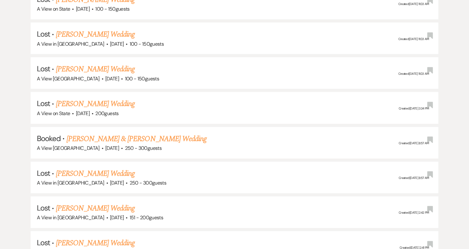
type input "[PERSON_NAME]"
click at [135, 133] on link "[PERSON_NAME] & [PERSON_NAME] Wedding" at bounding box center [137, 138] width 140 height 11
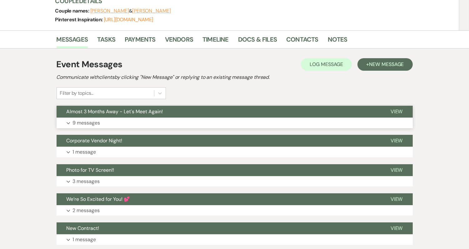
scroll to position [120, 0]
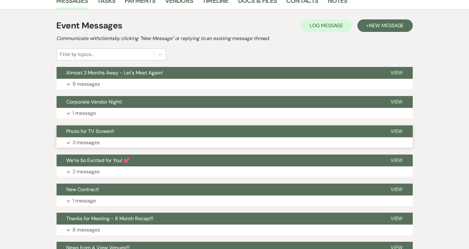
click at [148, 134] on button "Photo for TV Screen!!" at bounding box center [219, 131] width 324 height 12
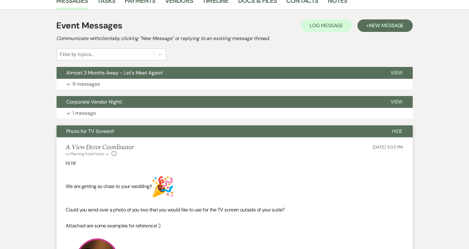
click at [150, 134] on button "Photo for TV Screen!!" at bounding box center [219, 131] width 325 height 12
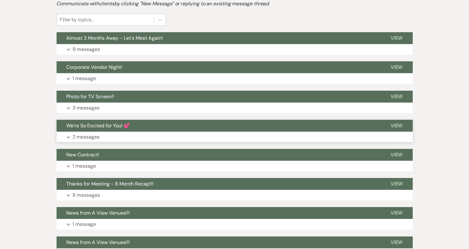
scroll to position [154, 0]
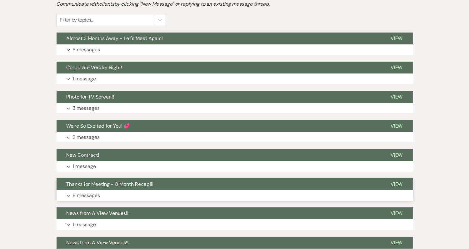
click at [162, 189] on button "Thanks for Meeting - 8 Month Recap!!!" at bounding box center [219, 184] width 324 height 12
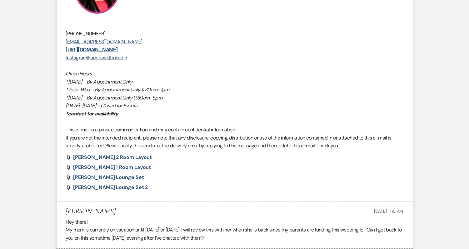
scroll to position [1337, 0]
click at [131, 176] on span "Kelsey Forman Lounge Set" at bounding box center [108, 176] width 71 height 7
click at [106, 182] on div "Attach File Kelsey Forman 2 Room Layout Attach File Kelsey Forman 1 Room Layout…" at bounding box center [234, 171] width 337 height 35
click at [106, 186] on span "Kelsey Forman Lounge Set 2" at bounding box center [110, 186] width 75 height 7
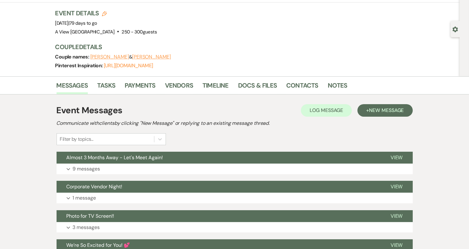
scroll to position [0, 0]
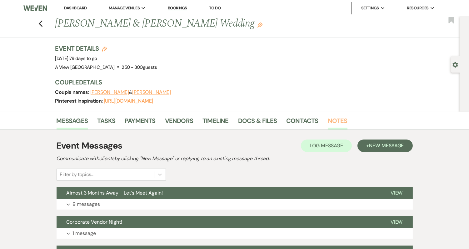
click at [331, 126] on link "Notes" at bounding box center [338, 123] width 20 height 14
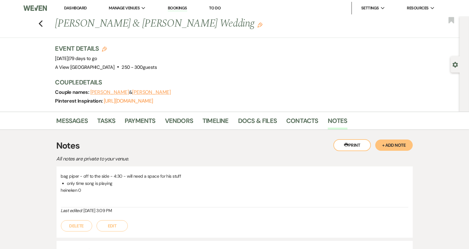
click at [119, 224] on button "Edit" at bounding box center [111, 225] width 31 height 11
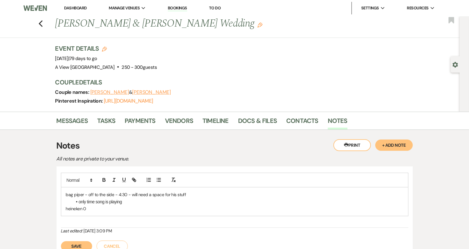
click at [81, 244] on button "Save" at bounding box center [76, 246] width 31 height 10
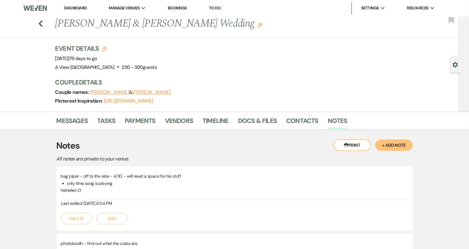
click at [397, 143] on button "+ Add Note" at bounding box center [393, 144] width 37 height 11
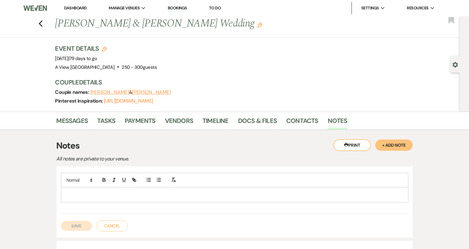
click at [105, 197] on div at bounding box center [234, 194] width 347 height 14
click at [114, 227] on button "Cancel" at bounding box center [111, 225] width 31 height 11
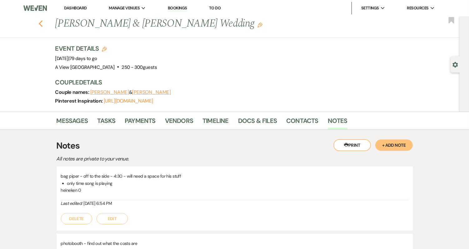
click at [41, 23] on icon "Previous" at bounding box center [40, 23] width 5 height 7
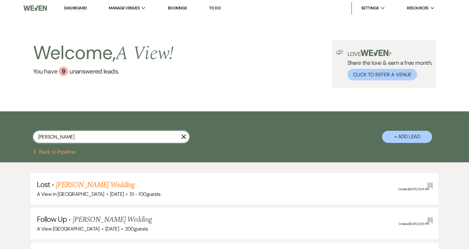
click at [102, 135] on input "[PERSON_NAME]" at bounding box center [111, 137] width 156 height 12
type input "k"
click at [80, 137] on input "text" at bounding box center [111, 137] width 156 height 12
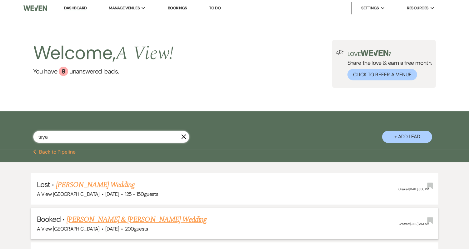
type input "taya"
click at [129, 214] on link "Taya Schultz & Gavin Terrano's Wedding" at bounding box center [137, 219] width 140 height 11
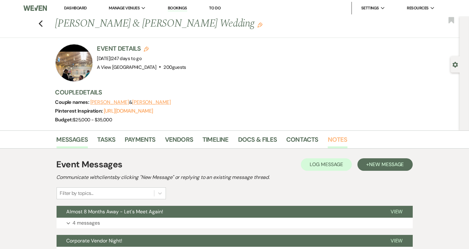
click at [337, 138] on link "Notes" at bounding box center [338, 141] width 20 height 14
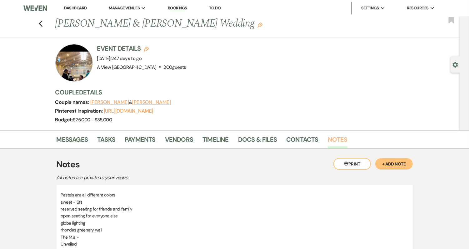
click at [329, 140] on link "Notes" at bounding box center [338, 141] width 20 height 14
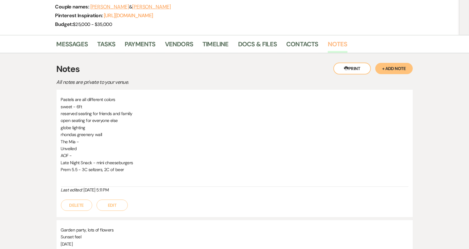
scroll to position [96, 0]
click at [180, 46] on link "Vendors" at bounding box center [179, 46] width 28 height 14
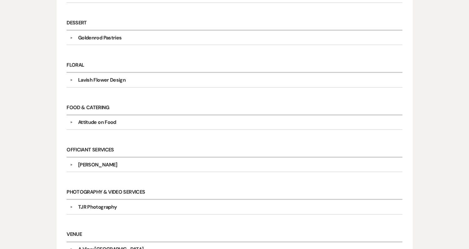
scroll to position [279, 0]
click at [134, 160] on div "Mark Geist" at bounding box center [236, 163] width 326 height 7
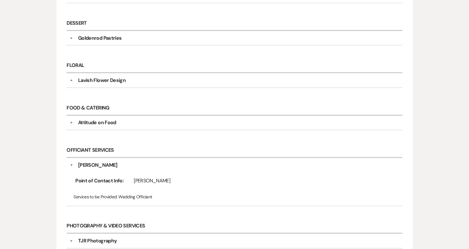
scroll to position [0, 0]
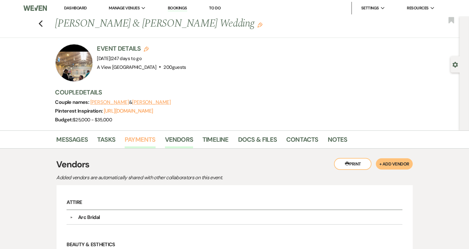
click at [138, 143] on link "Payments" at bounding box center [140, 141] width 31 height 14
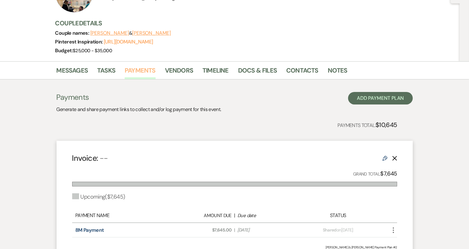
scroll to position [68, 0]
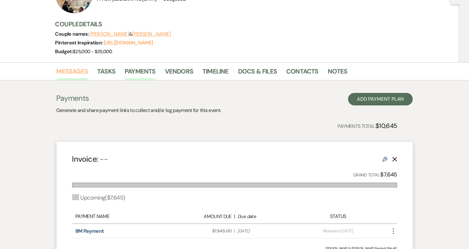
click at [73, 72] on link "Messages" at bounding box center [73, 73] width 32 height 14
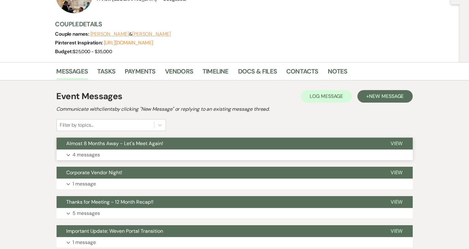
click at [229, 145] on button "Almost 8 Months Away - Let's Meet Again!" at bounding box center [219, 143] width 324 height 12
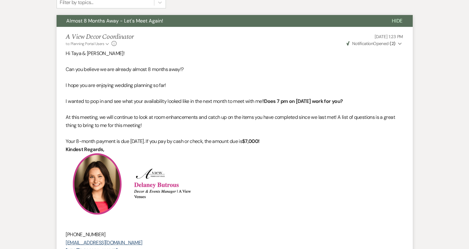
scroll to position [155, 0]
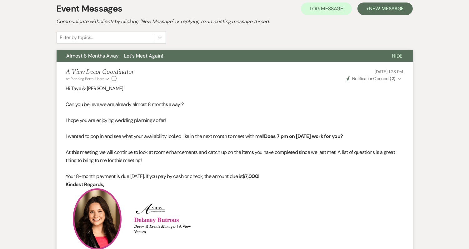
click at [301, 173] on p "Your 8-month payment is due September 30th. If you pay by cash or check, the am…" at bounding box center [234, 176] width 337 height 8
click at [285, 174] on p "Your 8-month payment is due September 30th. If you pay by cash or check, the am…" at bounding box center [234, 176] width 337 height 8
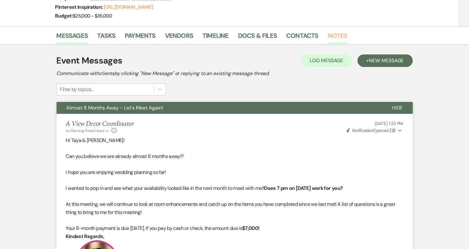
scroll to position [104, 0]
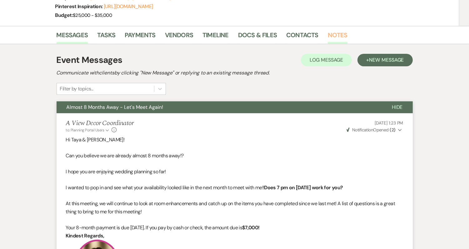
click at [332, 33] on link "Notes" at bounding box center [338, 37] width 20 height 14
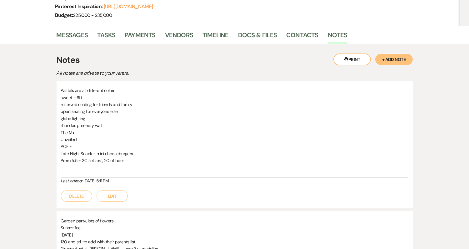
click at [393, 56] on button "+ Add Note" at bounding box center [393, 59] width 37 height 11
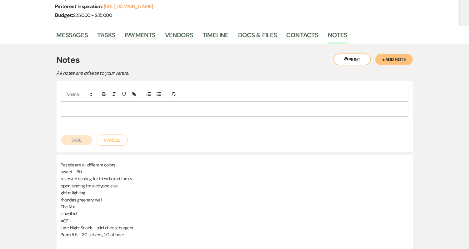
click at [207, 107] on p at bounding box center [234, 108] width 337 height 7
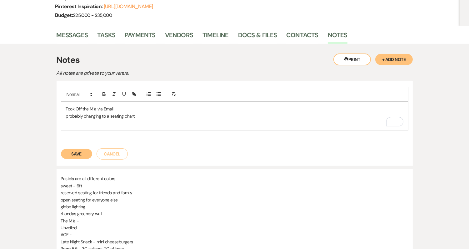
click at [68, 115] on p "probably changing to a seating chart" at bounding box center [234, 115] width 337 height 7
click at [74, 124] on p "To enrich screen reader interactions, please activate Accessibility in Grammarl…" at bounding box center [234, 122] width 337 height 7
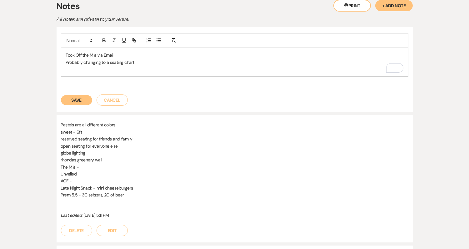
scroll to position [157, 0]
click at [101, 68] on p "To enrich screen reader interactions, please activate Accessibility in Grammarl…" at bounding box center [234, 70] width 337 height 7
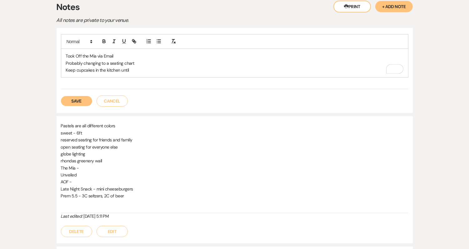
click at [142, 70] on p "Keep cupcakes in the kitchen until" at bounding box center [234, 70] width 337 height 7
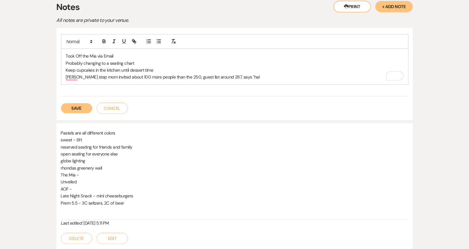
click at [221, 77] on p "gavins step mom invited about 100 more people than the 250, guest list around 2…" at bounding box center [234, 76] width 337 height 7
click at [271, 77] on p "gavins step mom invited about 100 more people than the 250, guest list around 2…" at bounding box center [234, 76] width 337 height 7
click at [284, 78] on p "Gavin's step mom invited about 100 more people than the 250, guest list around …" at bounding box center [234, 76] width 337 height 7
click at [81, 109] on button "Save" at bounding box center [76, 108] width 31 height 10
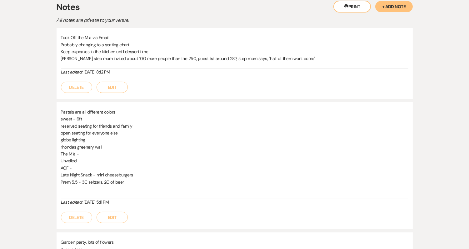
click at [113, 89] on button "Edit" at bounding box center [111, 86] width 31 height 11
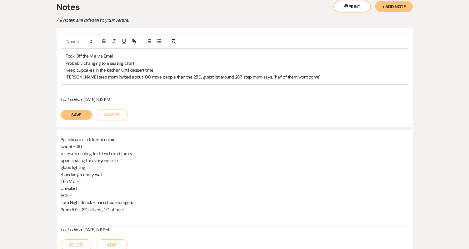
click at [307, 76] on p "Gavin's step mom invited about 100 more people than the 250, guest list around …" at bounding box center [234, 76] width 337 height 7
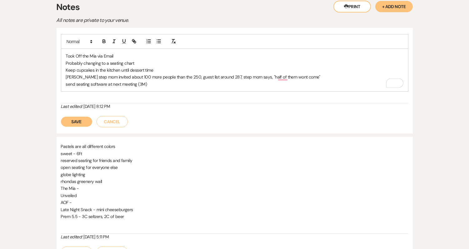
click at [86, 119] on button "Save" at bounding box center [76, 121] width 31 height 10
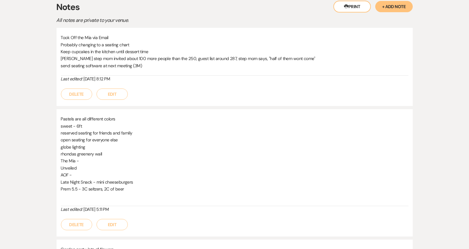
scroll to position [0, 0]
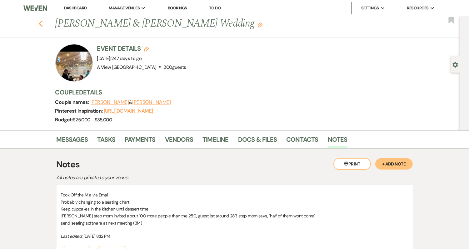
click at [39, 23] on use "button" at bounding box center [40, 23] width 4 height 7
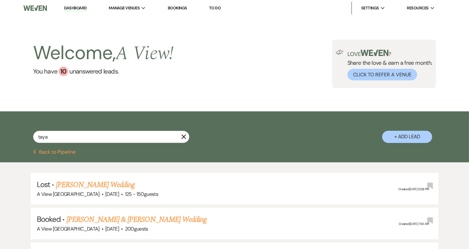
click at [91, 134] on input "taya" at bounding box center [111, 137] width 156 height 12
click at [88, 138] on input "taya" at bounding box center [111, 137] width 156 height 12
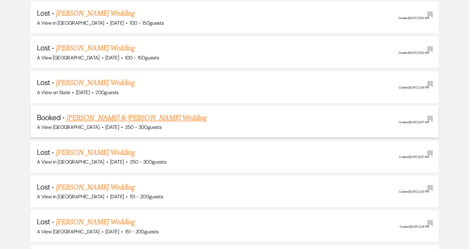
type input "[PERSON_NAME]"
click at [132, 112] on link "[PERSON_NAME] & [PERSON_NAME] Wedding" at bounding box center [137, 117] width 140 height 11
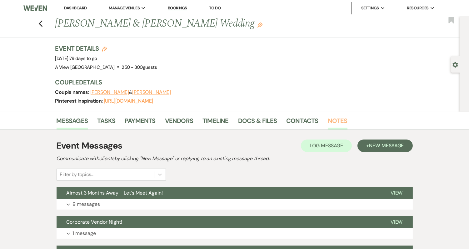
click at [338, 119] on link "Notes" at bounding box center [338, 123] width 20 height 14
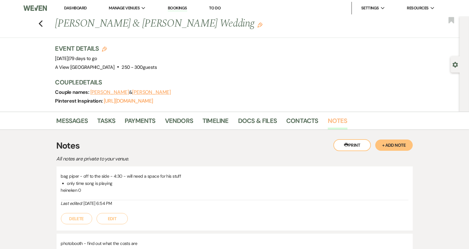
scroll to position [2, 0]
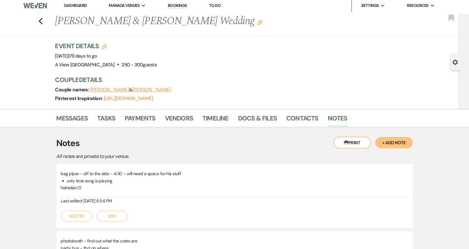
click at [398, 139] on button "+ Add Note" at bounding box center [393, 142] width 37 height 11
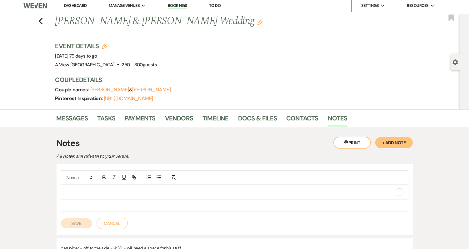
click at [129, 186] on div "To enrich screen reader interactions, please activate Accessibility in Grammarl…" at bounding box center [234, 192] width 347 height 14
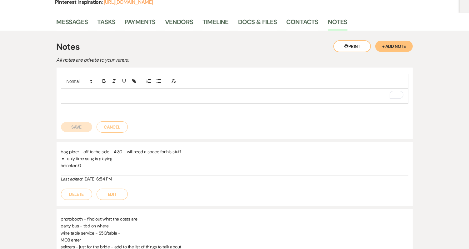
click at [105, 98] on div "To enrich screen reader interactions, please activate Accessibility in Grammarl…" at bounding box center [234, 95] width 347 height 14
click at [67, 94] on p "Party Bus - Premier" at bounding box center [234, 95] width 337 height 7
click at [65, 95] on div "Party Bus - Premier" at bounding box center [234, 95] width 347 height 14
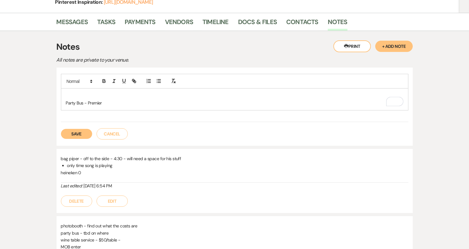
click at [73, 95] on p "To enrich screen reader interactions, please activate Accessibility in Grammarl…" at bounding box center [234, 95] width 337 height 7
click at [103, 95] on p "Church ceremony - 1-2, then pictures afterwards" at bounding box center [234, 95] width 337 height 7
click at [174, 92] on p "Church ceremony: 1-2, then pictures afterward" at bounding box center [234, 95] width 337 height 7
click at [160, 93] on p "Church ceremony: 1-2, then pictures afterward" at bounding box center [234, 95] width 337 height 7
click at [147, 106] on div "Church ceremony: 1-2, then pictures afterward - clarify where Party Bus - Premi…" at bounding box center [234, 99] width 347 height 22
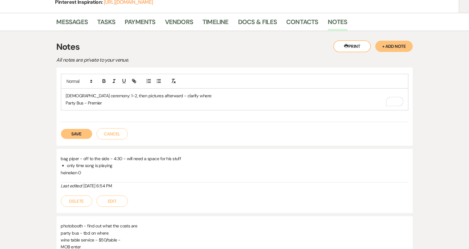
click at [185, 93] on p "Church ceremony: 1-2, then pictures afterward - clarify where" at bounding box center [234, 95] width 337 height 7
click at [117, 99] on p "Party Bus - Premier" at bounding box center [234, 102] width 337 height 7
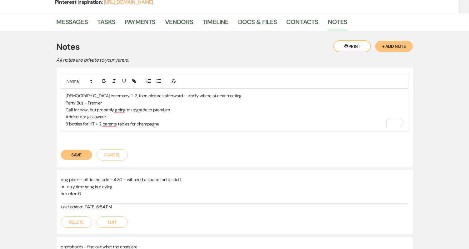
click at [117, 121] on p "3 bottles for HT + 2 parents tables for champagne" at bounding box center [234, 123] width 337 height 7
click at [117, 118] on p "Added bar glassware" at bounding box center [234, 116] width 337 height 7
click at [182, 129] on div "[DEMOGRAPHIC_DATA] ceremony: 1-2, then pictures afterward - clarify where at ne…" at bounding box center [234, 109] width 347 height 42
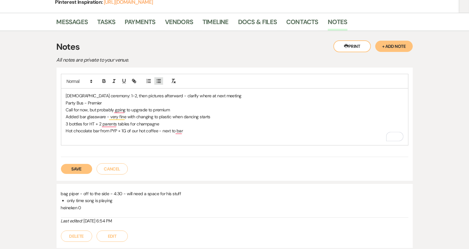
click at [158, 79] on icon "button" at bounding box center [159, 81] width 6 height 6
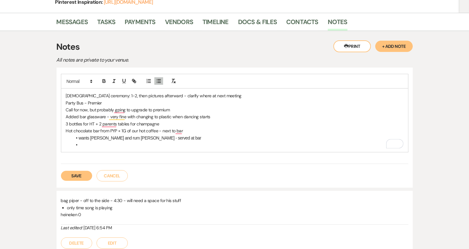
click at [94, 146] on li "To enrich screen reader interactions, please activate Accessibility in Grammarl…" at bounding box center [237, 144] width 331 height 7
click at [174, 106] on p "Call for now, but probably gping to upgrade to premium" at bounding box center [234, 109] width 337 height 7
click at [242, 109] on p "Call for now, but probably gping to upgrade to premium - likes the idea of fair…" at bounding box center [234, 109] width 337 height 7
click at [251, 108] on p "Call for now, but probably going to upgrade to premium - likes the idea of fair…" at bounding box center [234, 109] width 337 height 7
click at [235, 107] on p "Call for now, but probably going to upgrade to premium - likes the idea of fair…" at bounding box center [234, 109] width 337 height 7
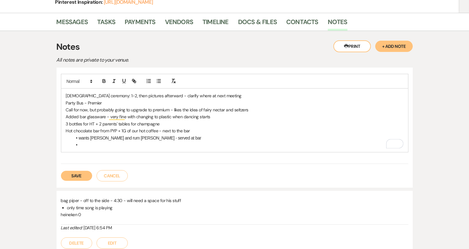
click at [154, 141] on li "To enrich screen reader interactions, please activate Accessibility in Grammarl…" at bounding box center [237, 144] width 331 height 7
click at [208, 136] on li "wants [PERSON_NAME] and rum [PERSON_NAME] - served at bar" at bounding box center [237, 137] width 331 height 7
click at [155, 146] on p "To enrich screen reader interactions, please activate Accessibility in Grammarl…" at bounding box center [234, 144] width 337 height 7
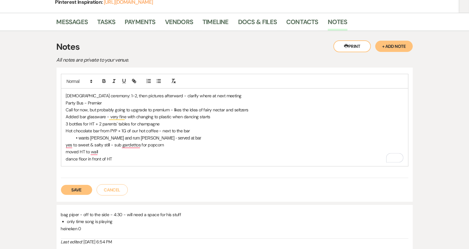
click at [78, 190] on button "Save" at bounding box center [76, 190] width 31 height 10
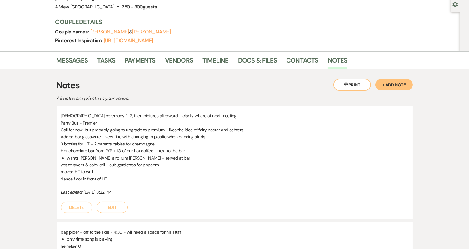
scroll to position [58, 0]
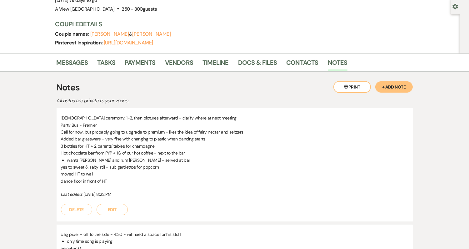
click at [121, 209] on button "Edit" at bounding box center [111, 209] width 31 height 11
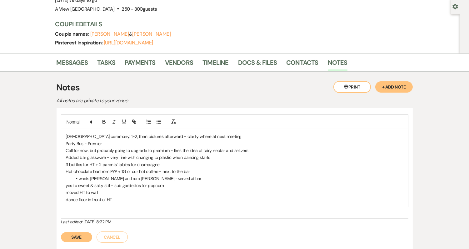
click at [125, 198] on p "dance floor in front of HT" at bounding box center [234, 199] width 337 height 7
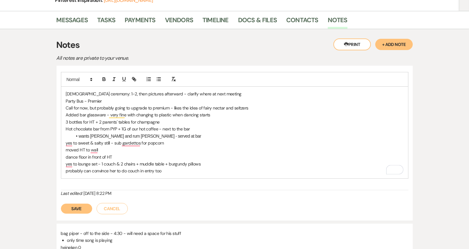
scroll to position [102, 0]
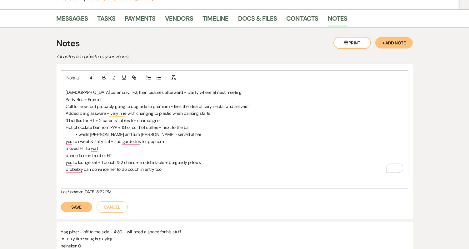
click at [85, 207] on button "Save" at bounding box center [76, 207] width 31 height 10
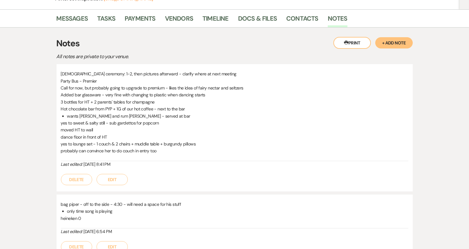
click at [103, 181] on button "Edit" at bounding box center [111, 179] width 31 height 11
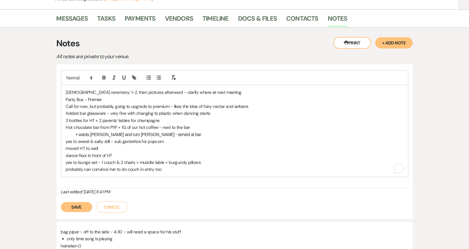
click at [178, 166] on p "probably can convince her to do couch in entry too" at bounding box center [234, 168] width 337 height 7
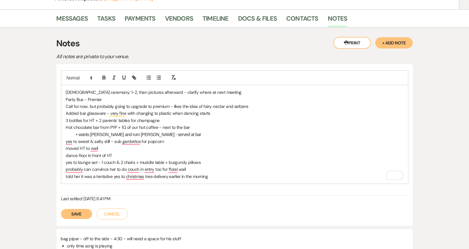
click at [80, 213] on button "Save" at bounding box center [76, 214] width 31 height 10
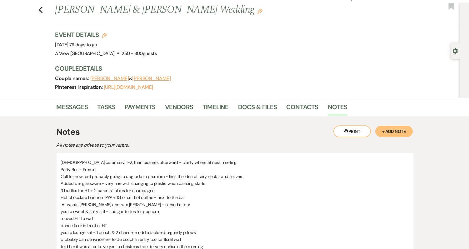
scroll to position [0, 0]
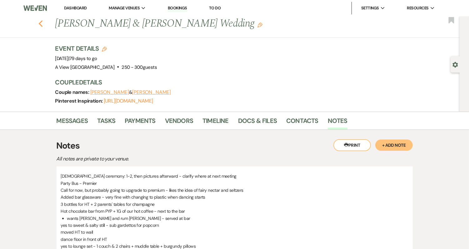
click at [41, 23] on icon "Previous" at bounding box center [40, 23] width 5 height 7
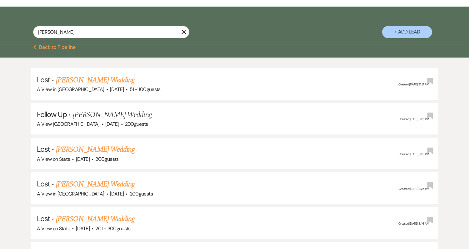
scroll to position [8, 0]
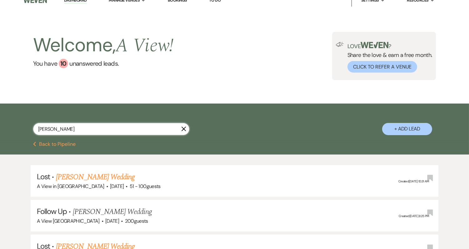
click at [86, 127] on input "[PERSON_NAME]" at bounding box center [111, 129] width 156 height 12
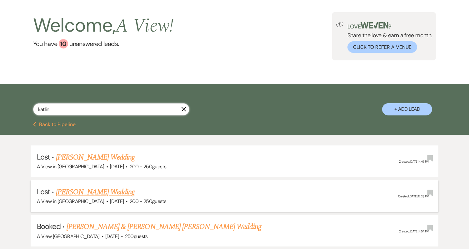
scroll to position [27, 0]
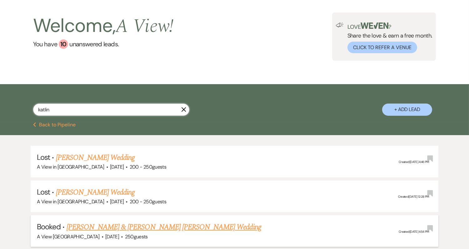
type input "katlin"
click at [140, 225] on link "[PERSON_NAME] & [PERSON_NAME] [PERSON_NAME] Wedding" at bounding box center [164, 226] width 195 height 11
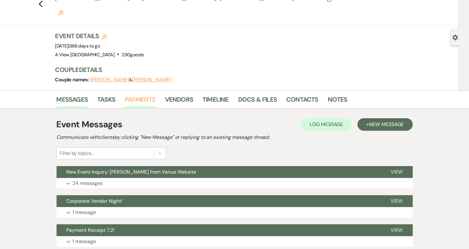
click at [141, 94] on link "Payments" at bounding box center [140, 101] width 31 height 14
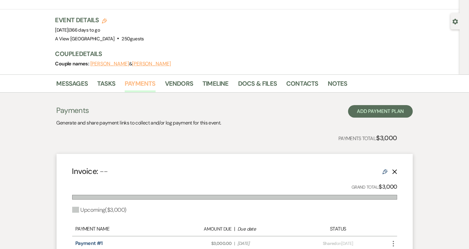
scroll to position [52, 0]
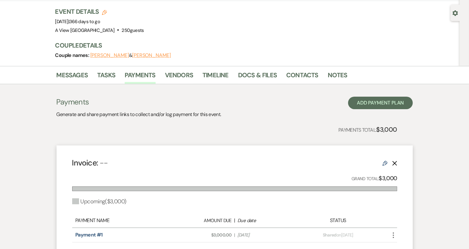
click at [391, 231] on icon "More" at bounding box center [392, 234] width 7 height 7
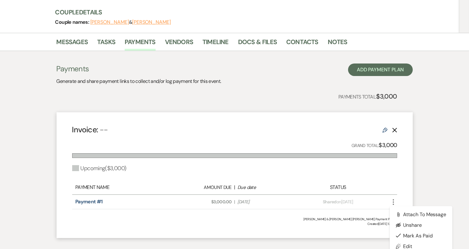
scroll to position [104, 0]
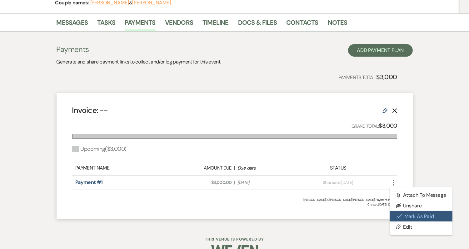
click at [407, 210] on button "Check [PERSON_NAME] [PERSON_NAME] as Paid" at bounding box center [420, 215] width 63 height 11
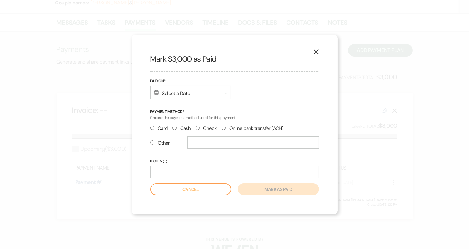
click at [205, 127] on label "Check" at bounding box center [205, 128] width 21 height 8
click at [200, 127] on input "Check" at bounding box center [197, 128] width 4 height 4
radio input "true"
click at [196, 92] on div "Calendar Select a Date Expand" at bounding box center [190, 93] width 81 height 14
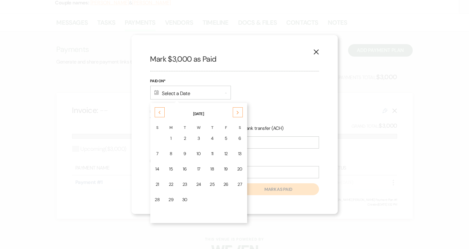
click at [158, 112] on div "Previous" at bounding box center [160, 112] width 10 height 10
click at [158, 112] on icon "Previous" at bounding box center [159, 113] width 3 height 4
click at [193, 135] on td "2" at bounding box center [198, 138] width 13 height 15
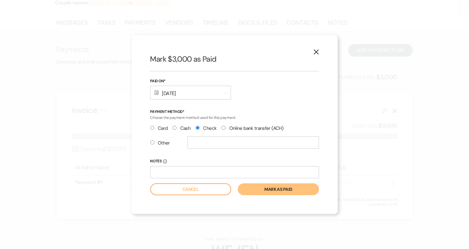
click at [268, 190] on button "Mark as paid" at bounding box center [278, 189] width 81 height 12
